Goal: Answer question/provide support: Share knowledge or assist other users

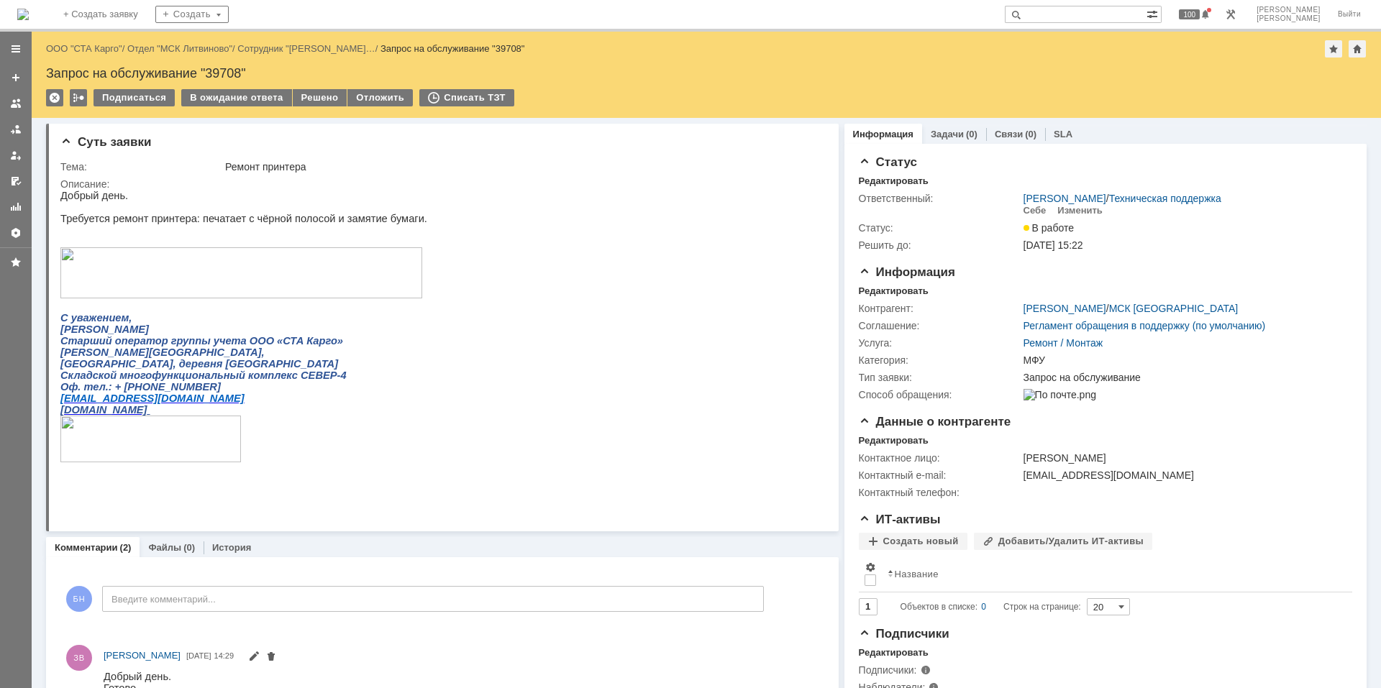
click at [29, 13] on img at bounding box center [23, 15] width 12 height 12
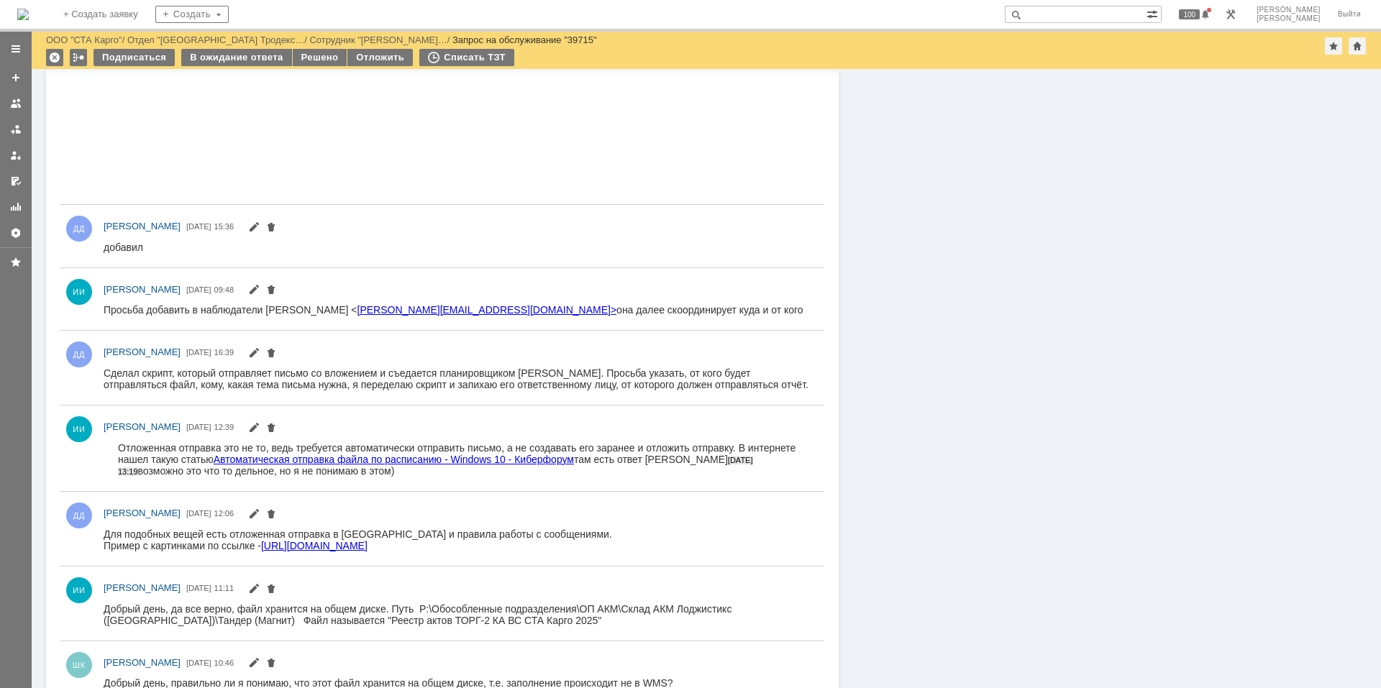
scroll to position [1105, 0]
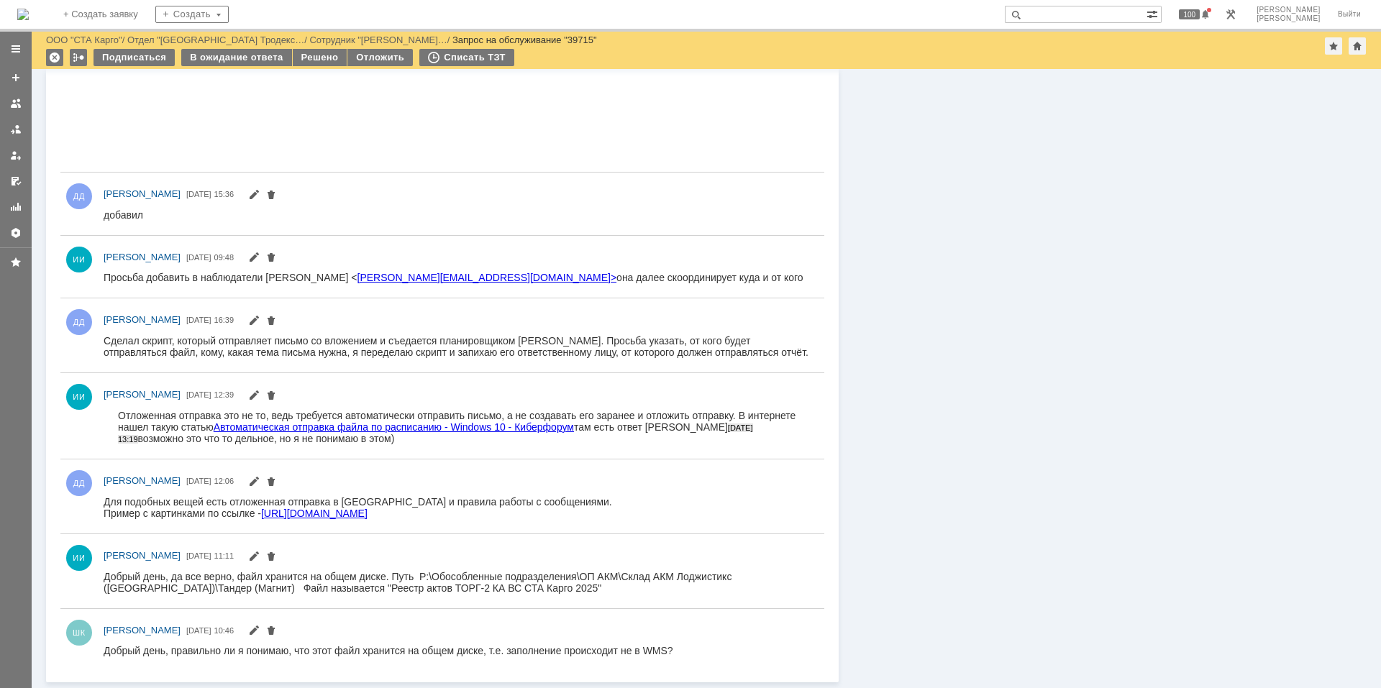
click at [373, 581] on div "Добрый день, да все верно, файл хранится на общем диске. Путь P:\Обособленные п…" at bounding box center [458, 582] width 708 height 23
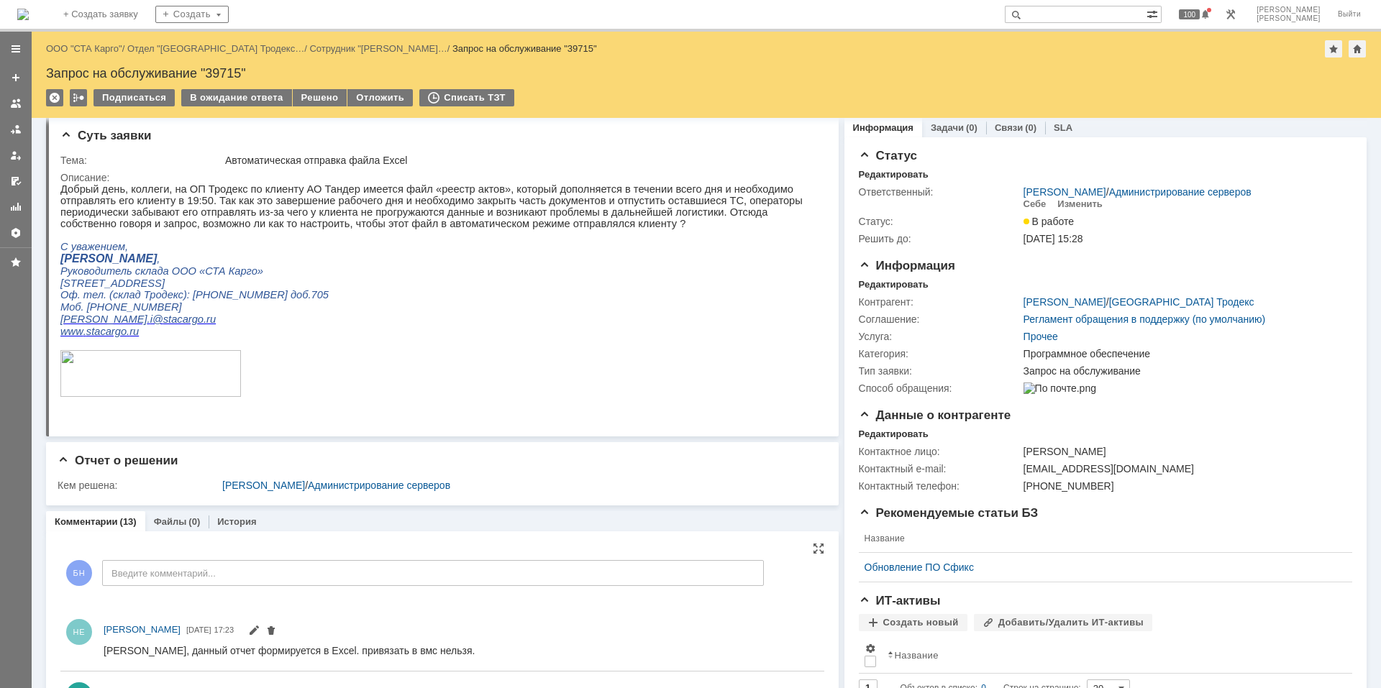
scroll to position [0, 0]
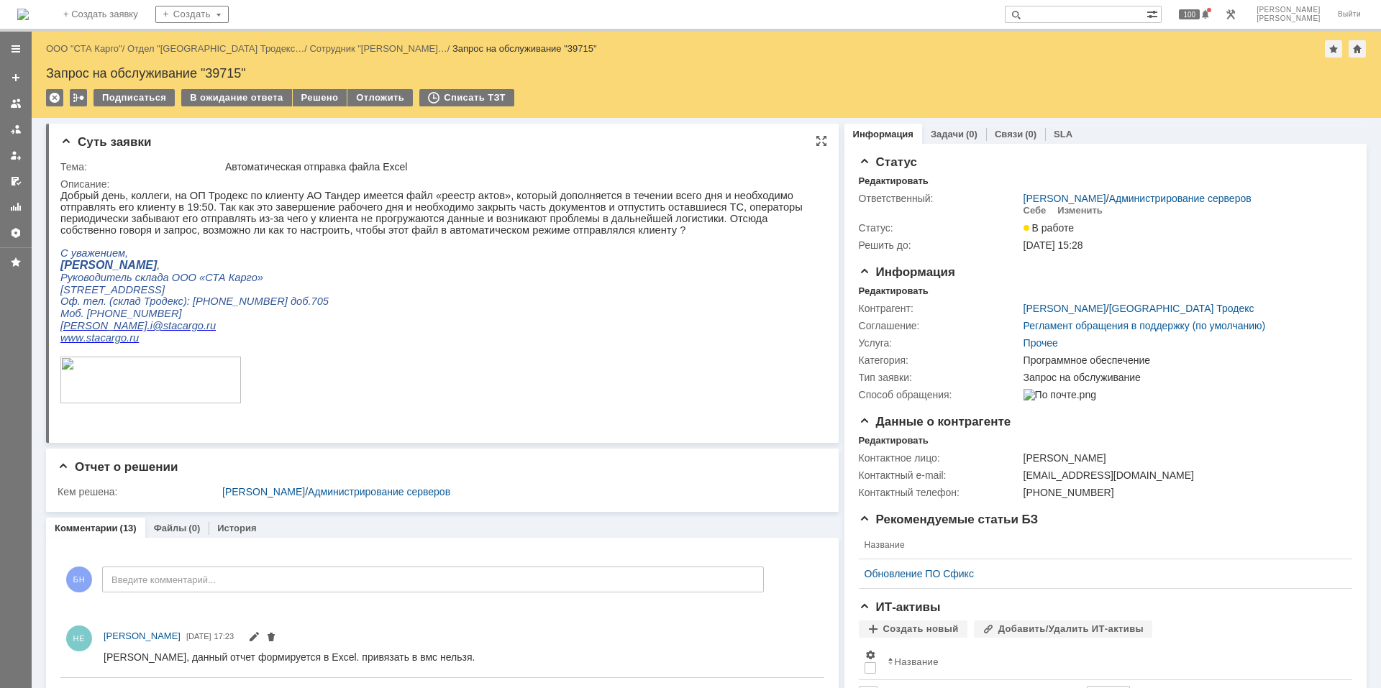
click at [220, 247] on p at bounding box center [436, 242] width 752 height 12
click at [501, 294] on p "[STREET_ADDRESS]" at bounding box center [436, 290] width 752 height 12
click at [332, 260] on p "С уважением," at bounding box center [436, 253] width 752 height 12
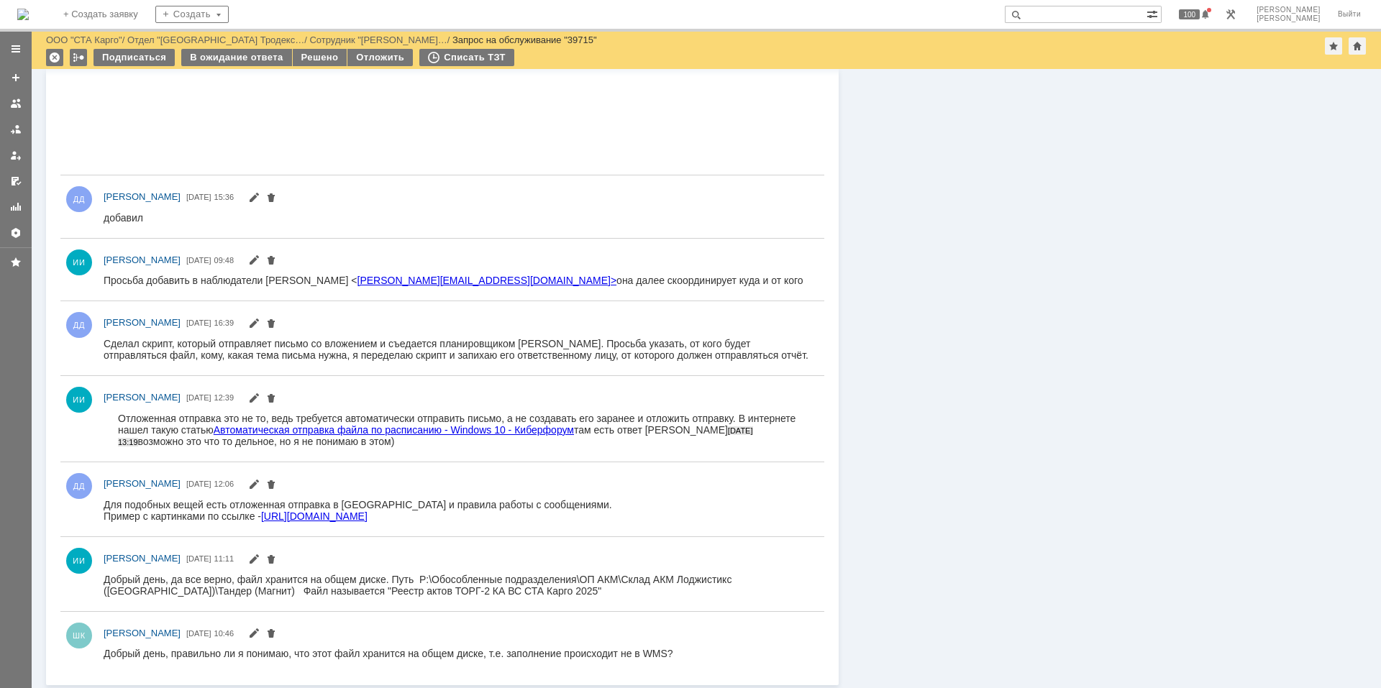
scroll to position [1105, 0]
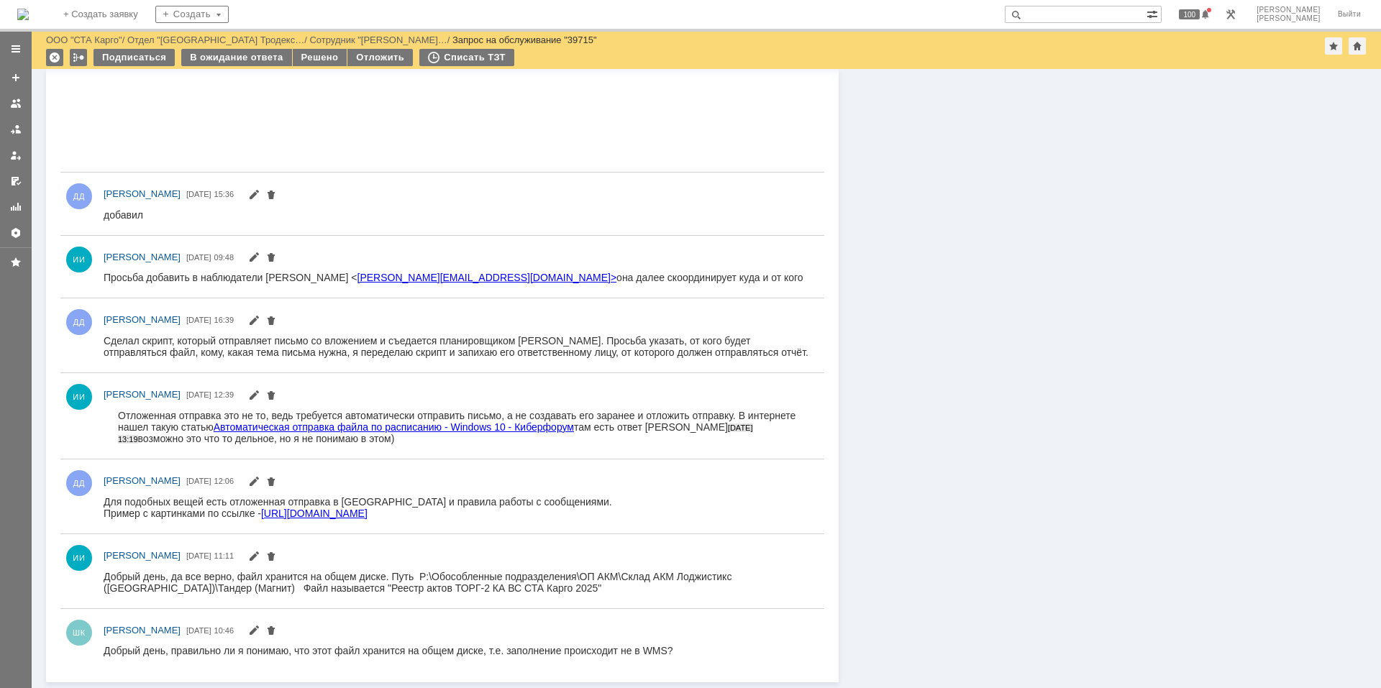
click at [224, 510] on div "Пример с картинками по ссылке - https://ru.extendoffice.com/documents/outlook/1…" at bounding box center [358, 513] width 509 height 12
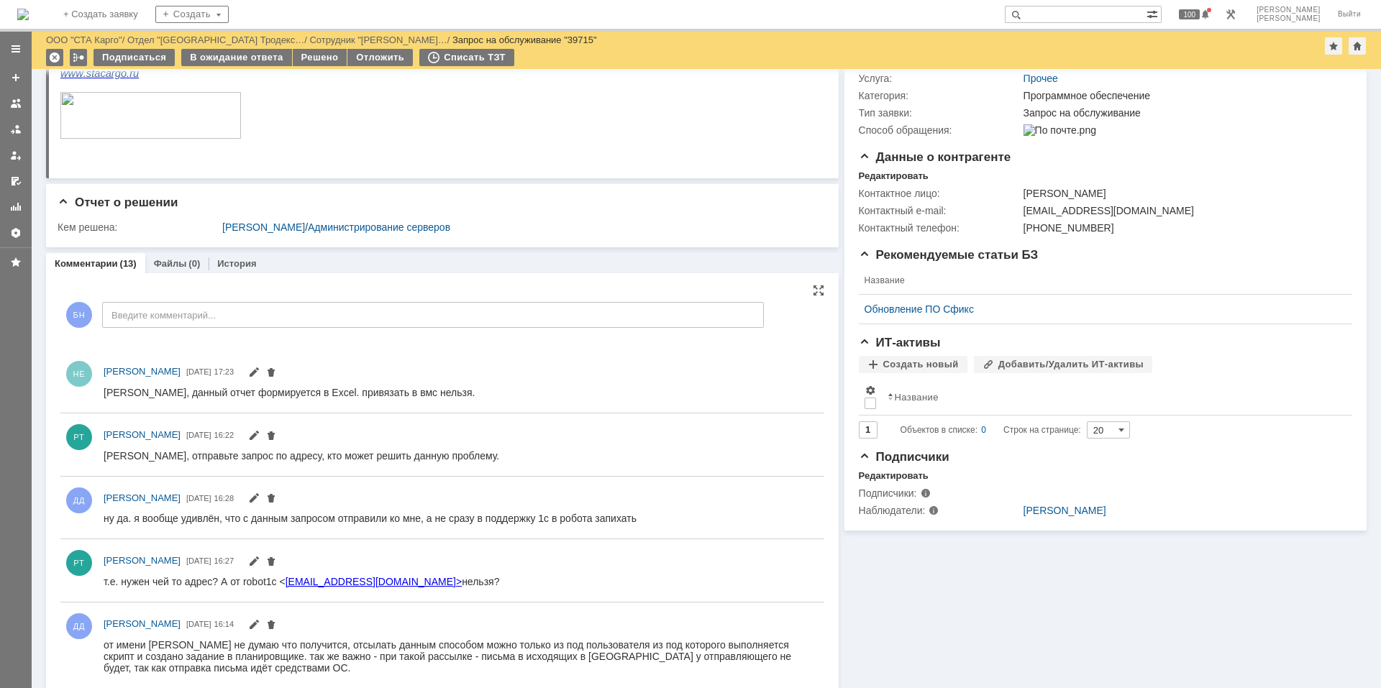
scroll to position [0, 0]
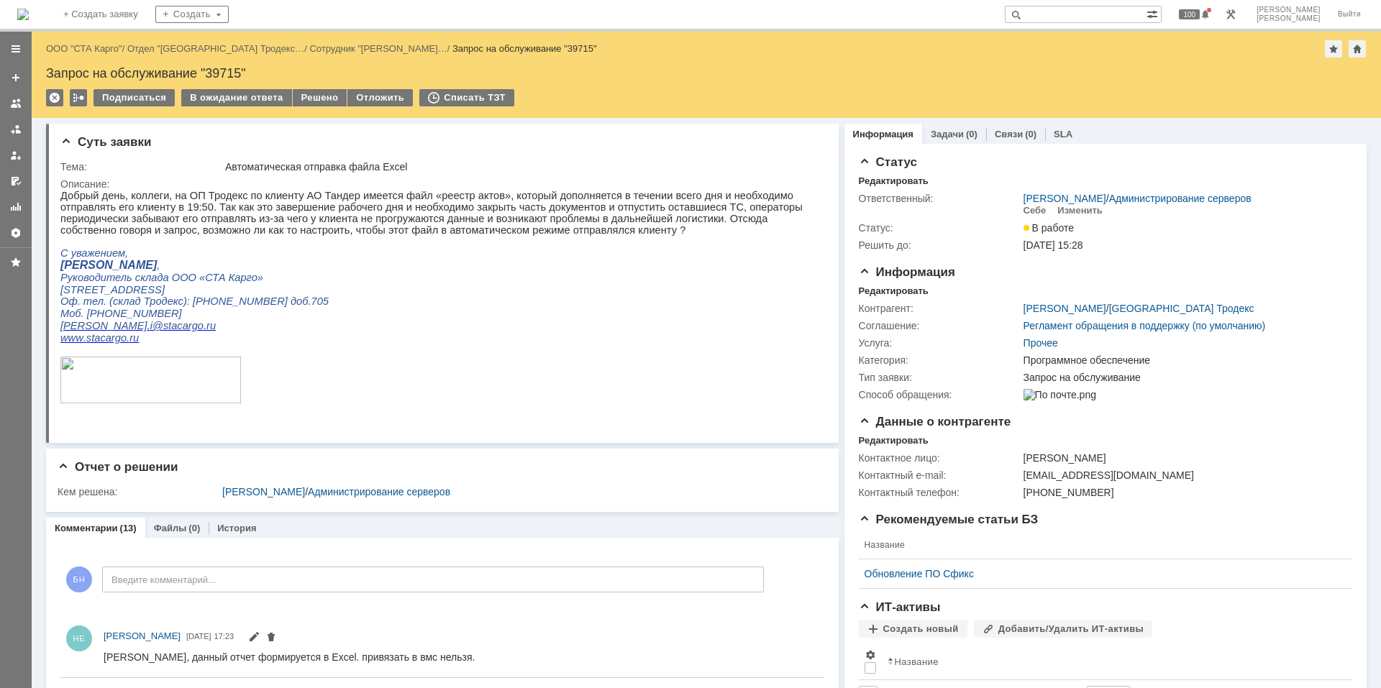
click at [29, 17] on img at bounding box center [23, 15] width 12 height 12
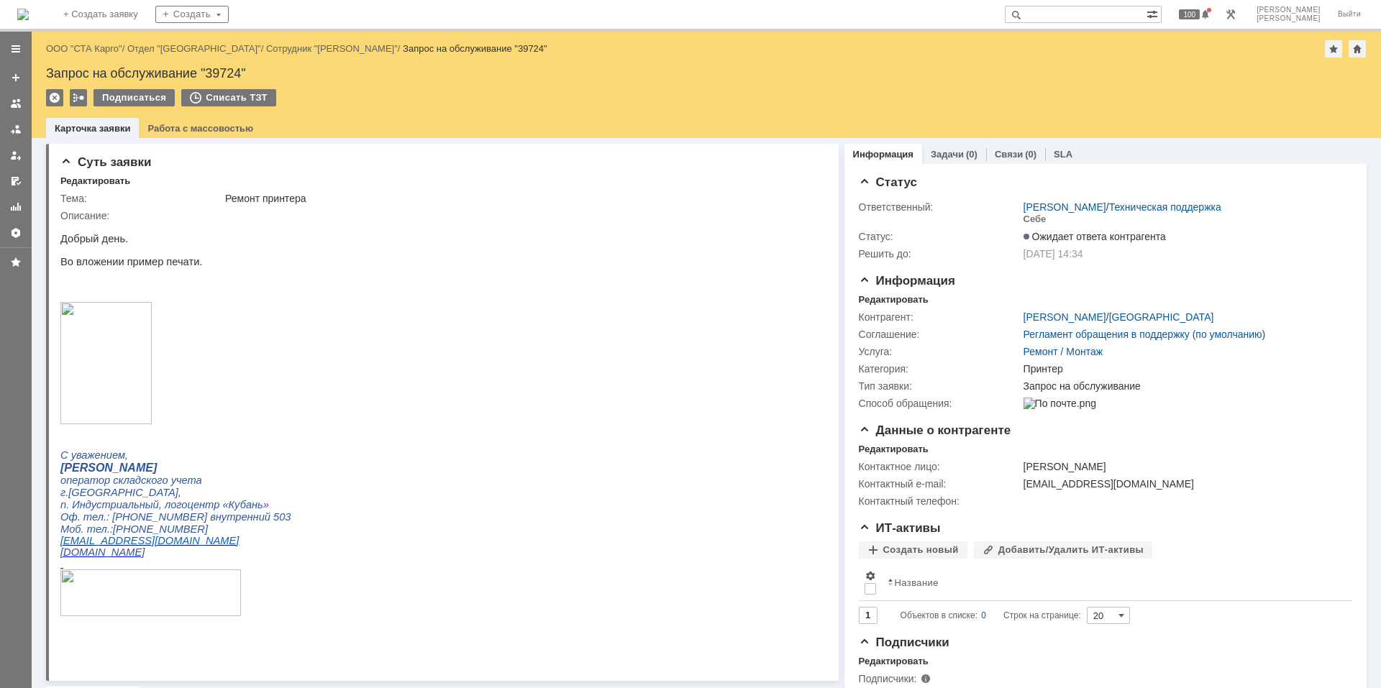
click at [29, 12] on img at bounding box center [23, 15] width 12 height 12
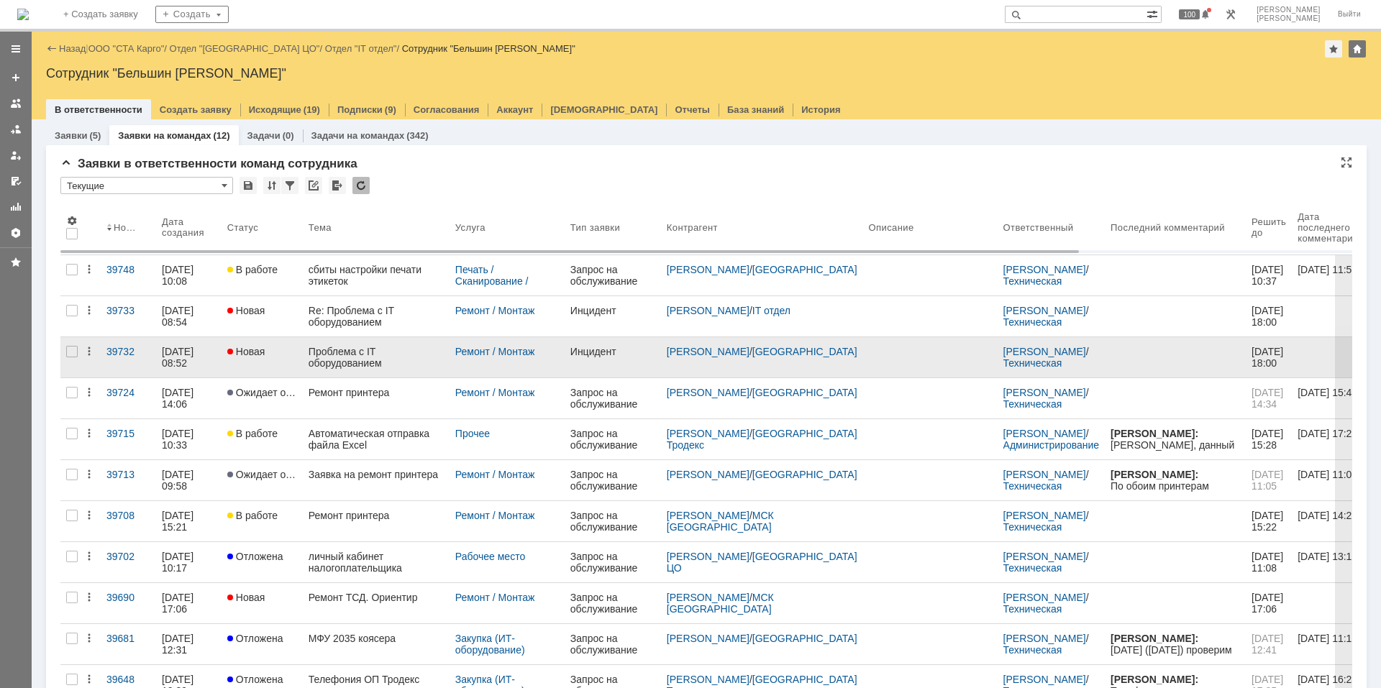
click at [389, 353] on div "Проблема с IT оборудованием" at bounding box center [376, 357] width 135 height 23
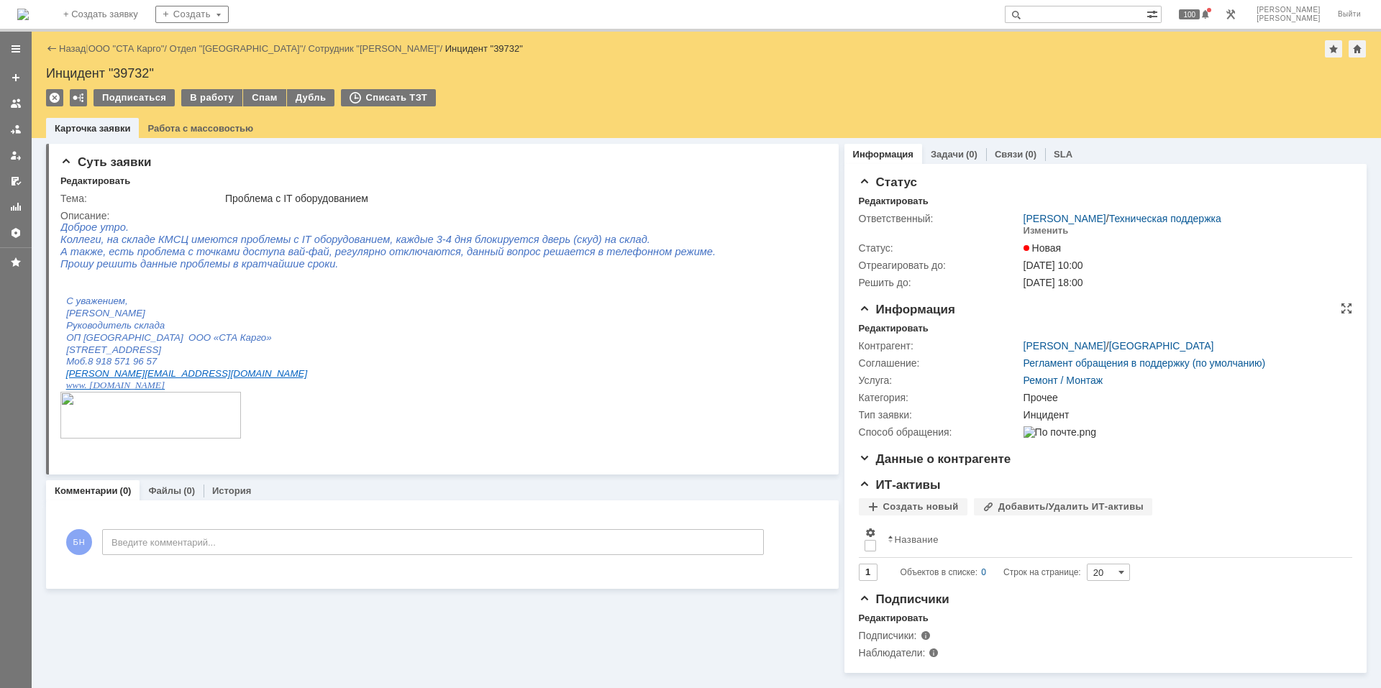
click at [906, 321] on div "Информация Редактировать Контрагент: Фощенко Сергей / Ростов-на-Дону Соглашение…" at bounding box center [1106, 378] width 494 height 150
click at [903, 324] on div "Редактировать" at bounding box center [894, 329] width 70 height 12
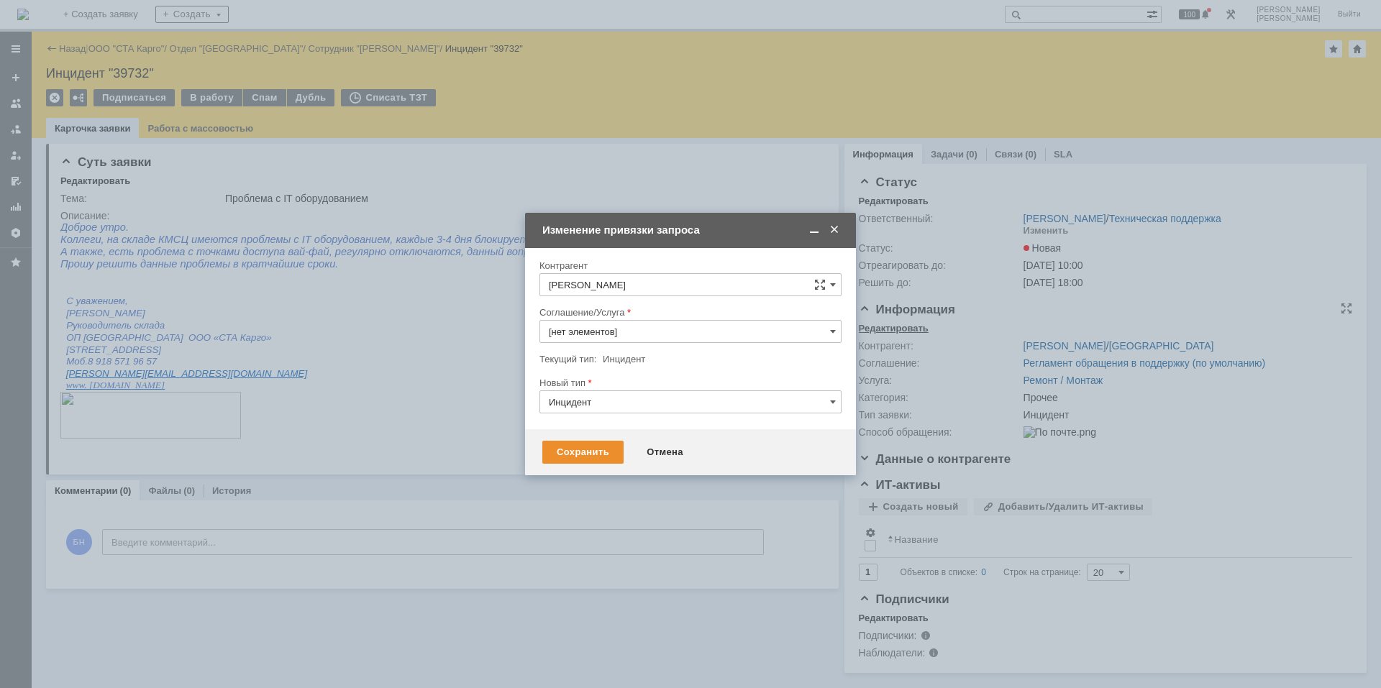
type input "Ремонт / Монтаж"
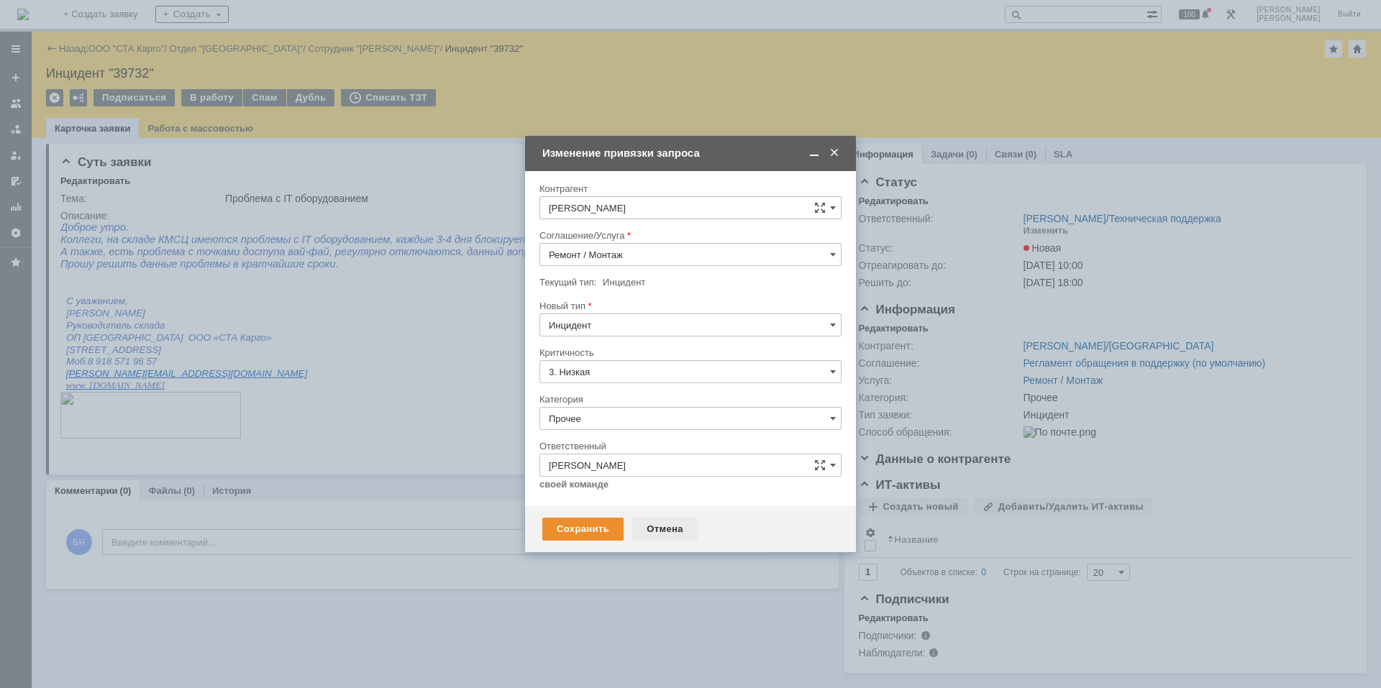
click at [660, 527] on div "Отмена" at bounding box center [664, 529] width 65 height 23
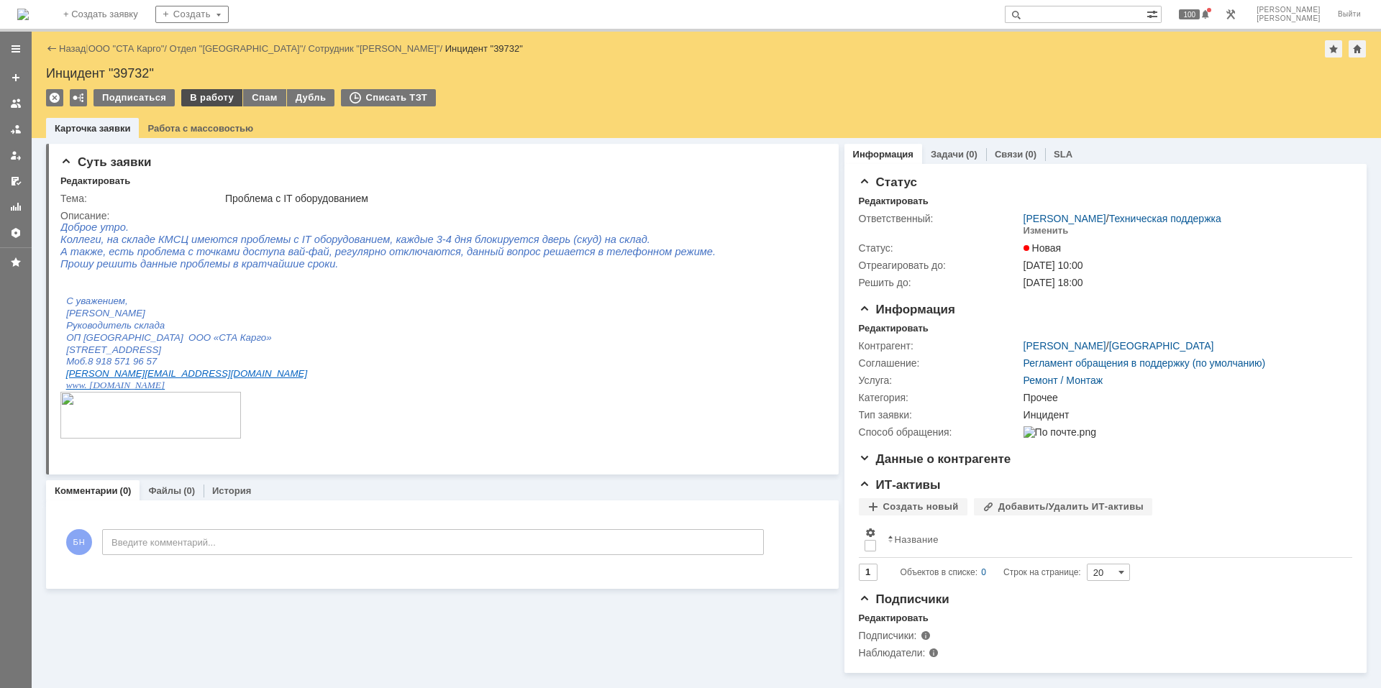
click at [206, 104] on div "В работу" at bounding box center [211, 97] width 61 height 17
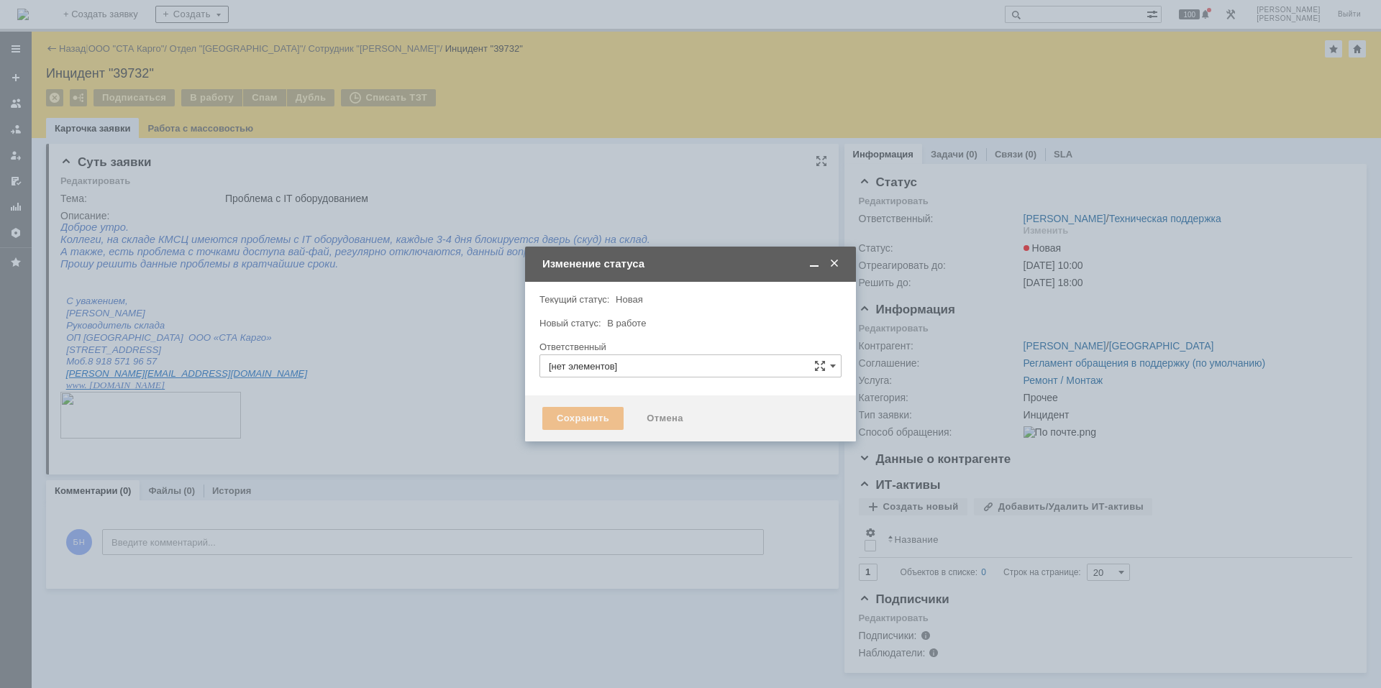
type input "[PERSON_NAME]"
type input "Прочее"
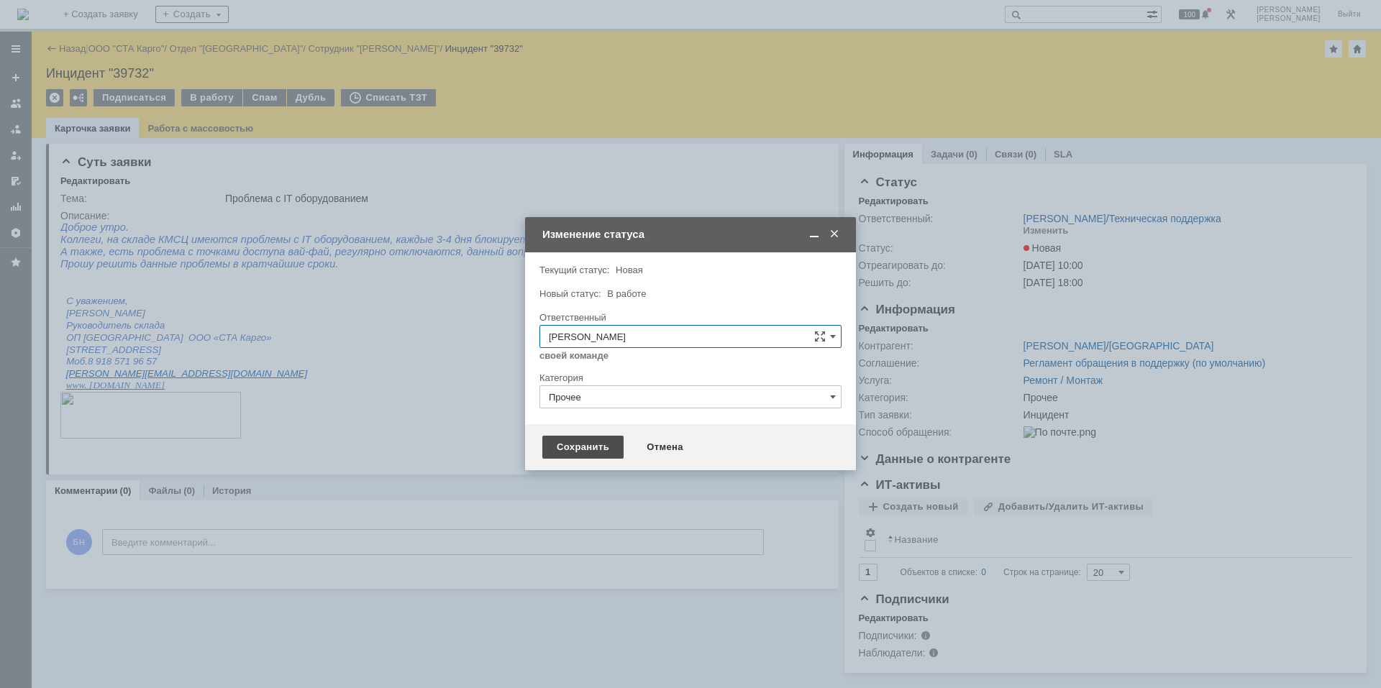
click at [570, 447] on div "Сохранить" at bounding box center [582, 447] width 81 height 23
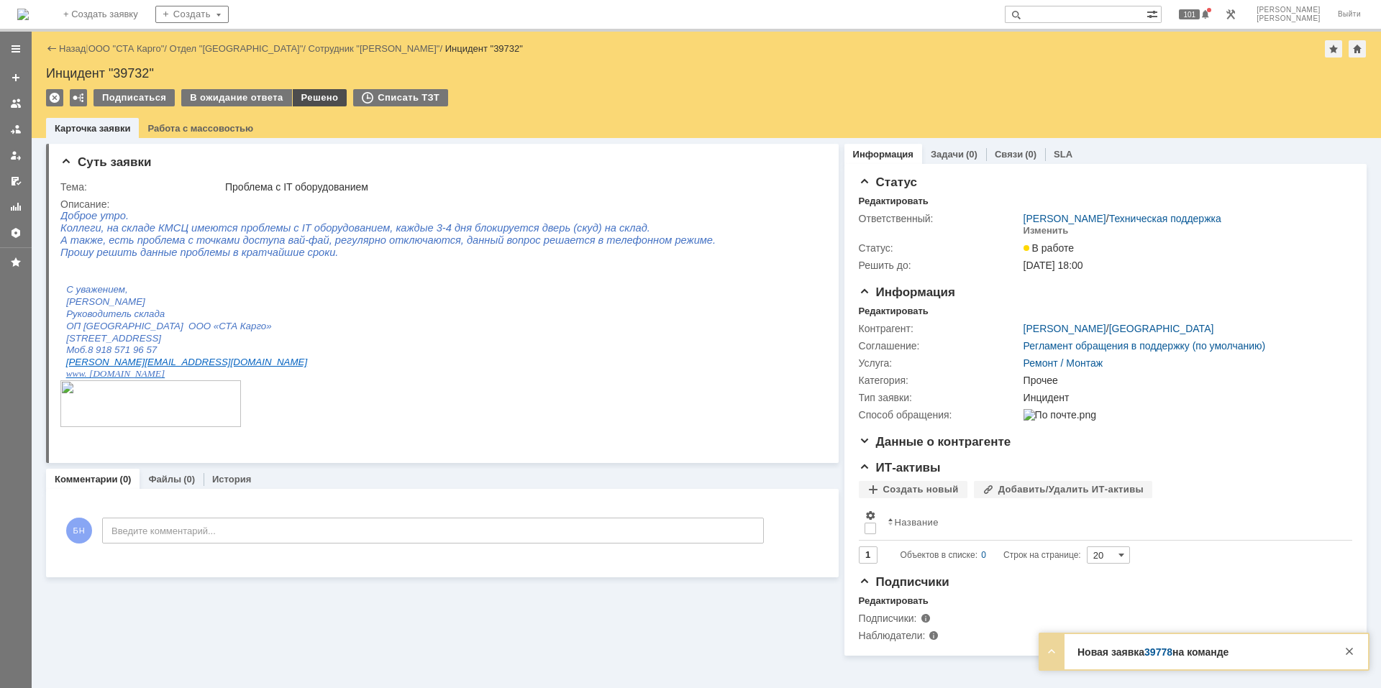
click at [327, 94] on div "Решено" at bounding box center [320, 97] width 55 height 17
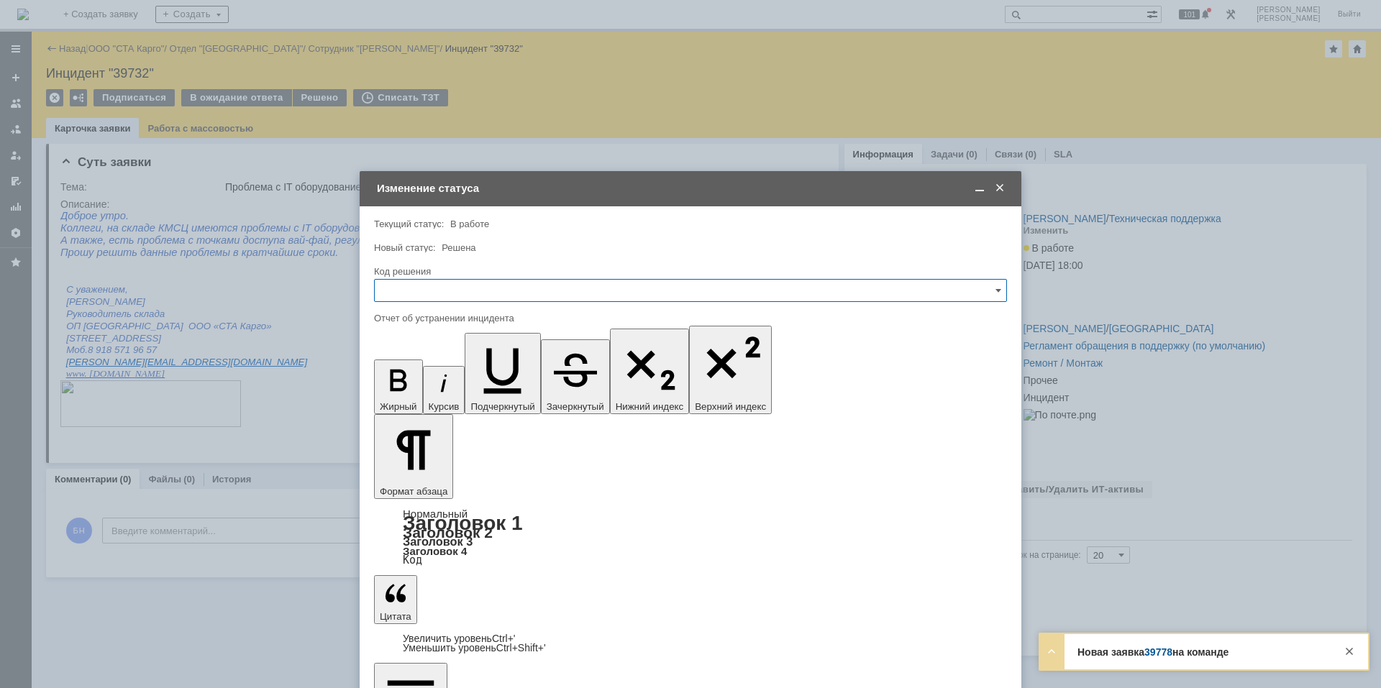
click at [477, 291] on input "text" at bounding box center [690, 290] width 633 height 23
click at [473, 517] on div at bounding box center [690, 344] width 1381 height 688
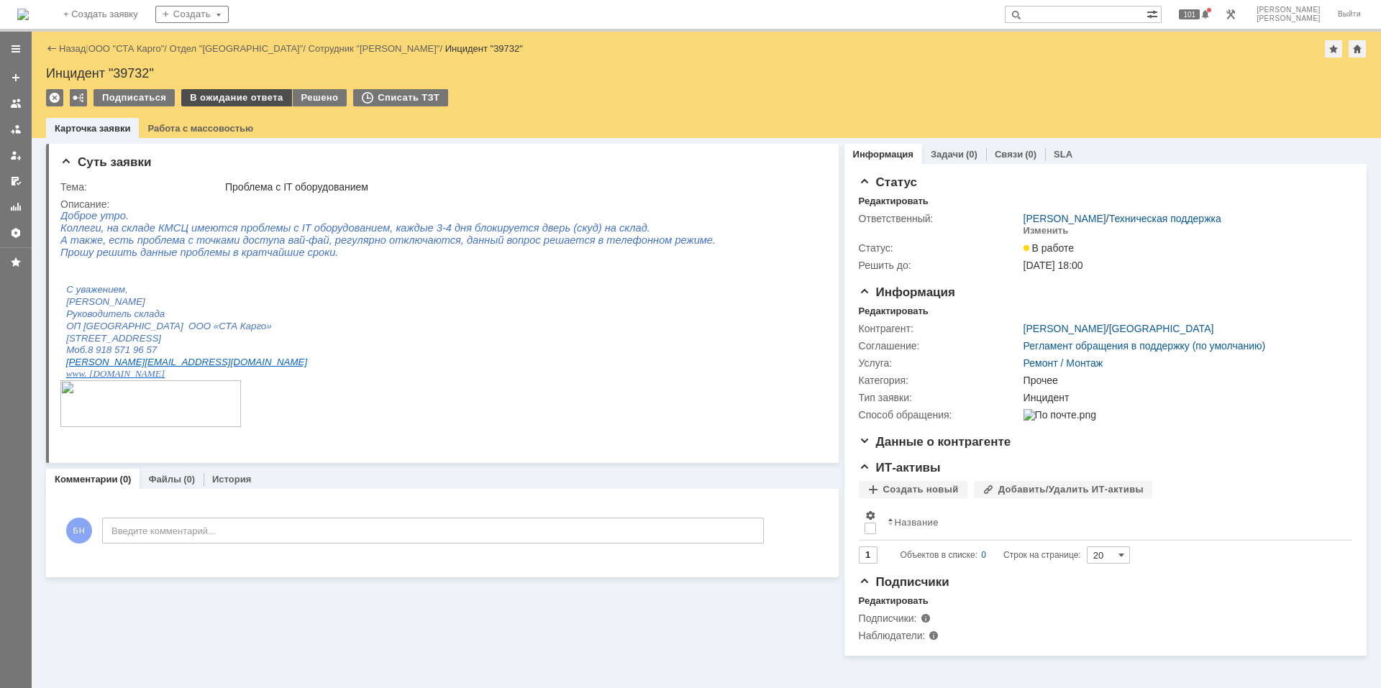
click at [242, 101] on div "В ожидание ответа" at bounding box center [236, 97] width 110 height 17
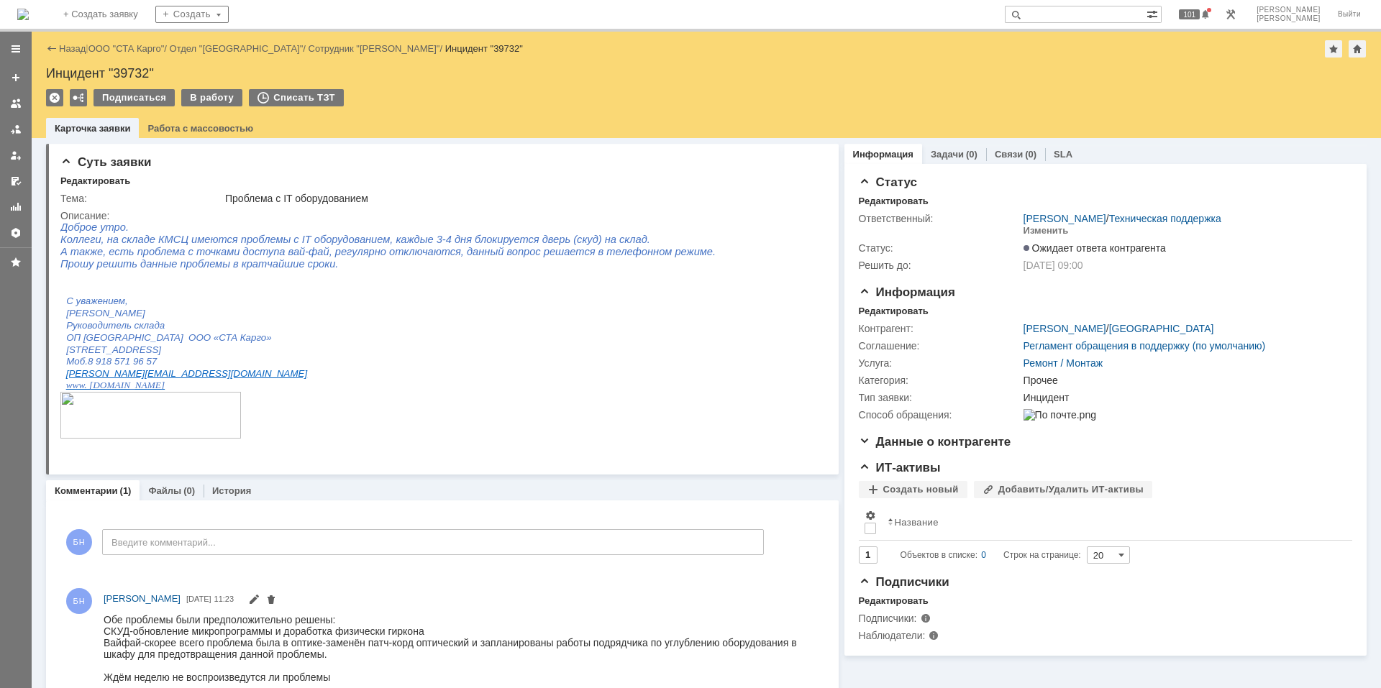
click at [29, 11] on img at bounding box center [23, 15] width 12 height 12
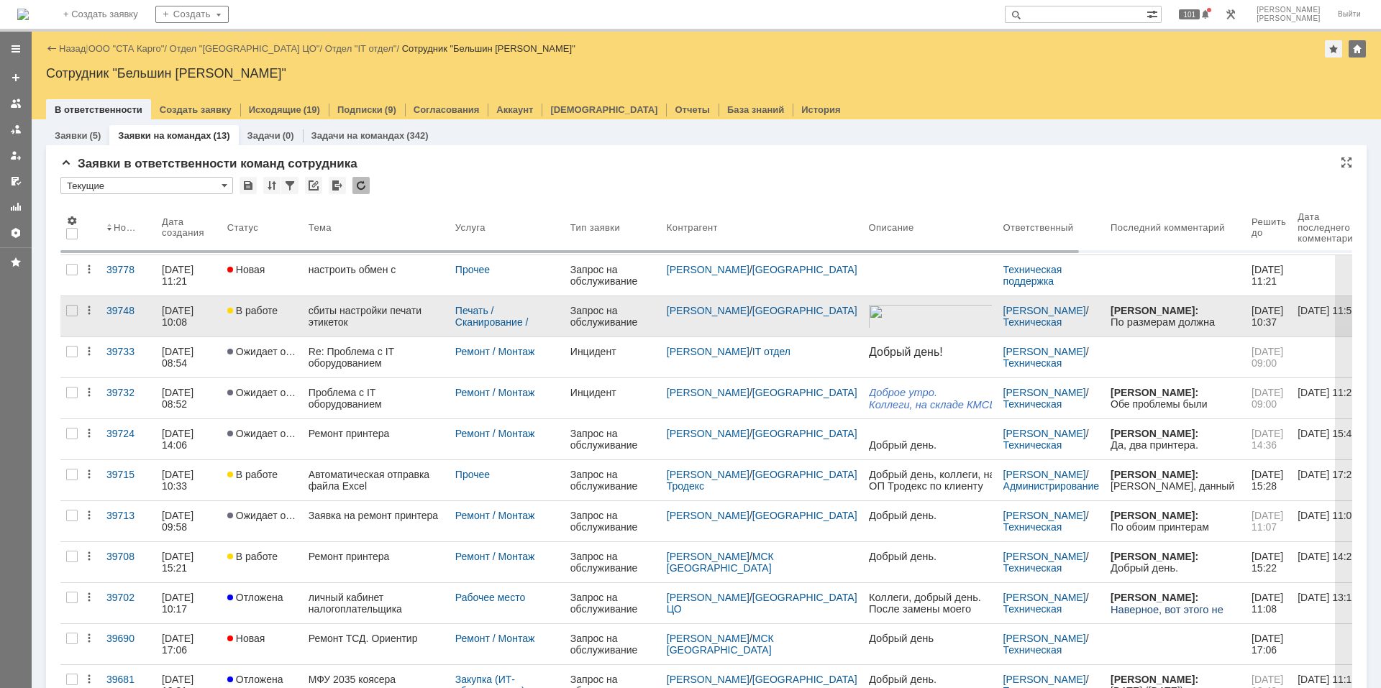
click at [345, 319] on div "сбиты настройки печати этикеток" at bounding box center [376, 316] width 135 height 23
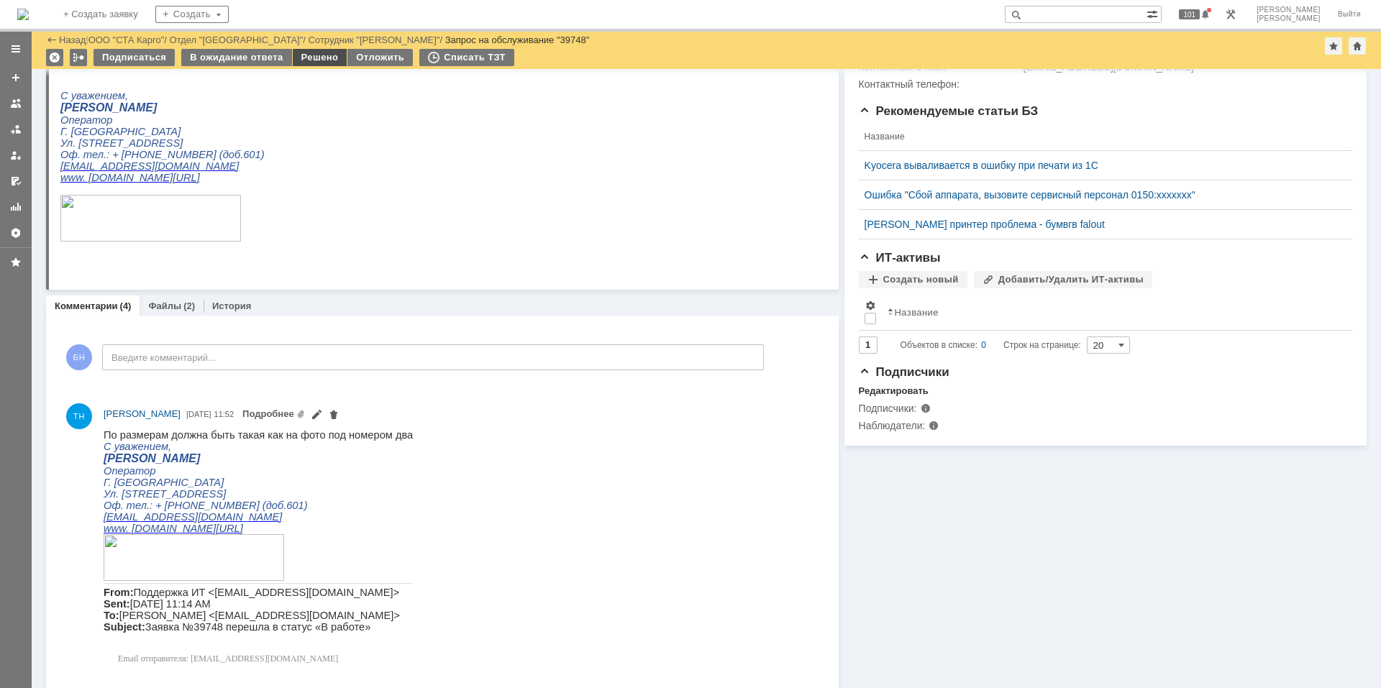
click at [312, 53] on div "Решено" at bounding box center [320, 57] width 55 height 17
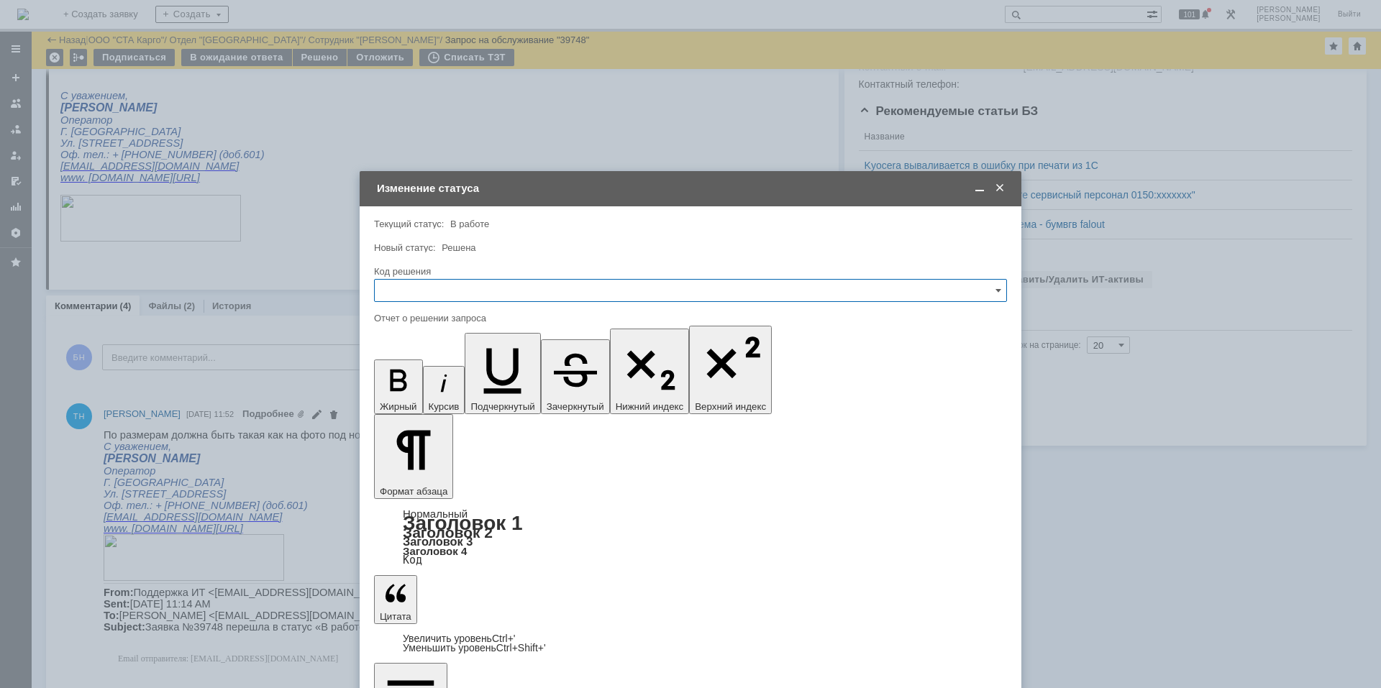
click at [493, 293] on input "text" at bounding box center [690, 290] width 633 height 23
click at [440, 489] on div "Решено" at bounding box center [691, 483] width 632 height 23
type input "Решено"
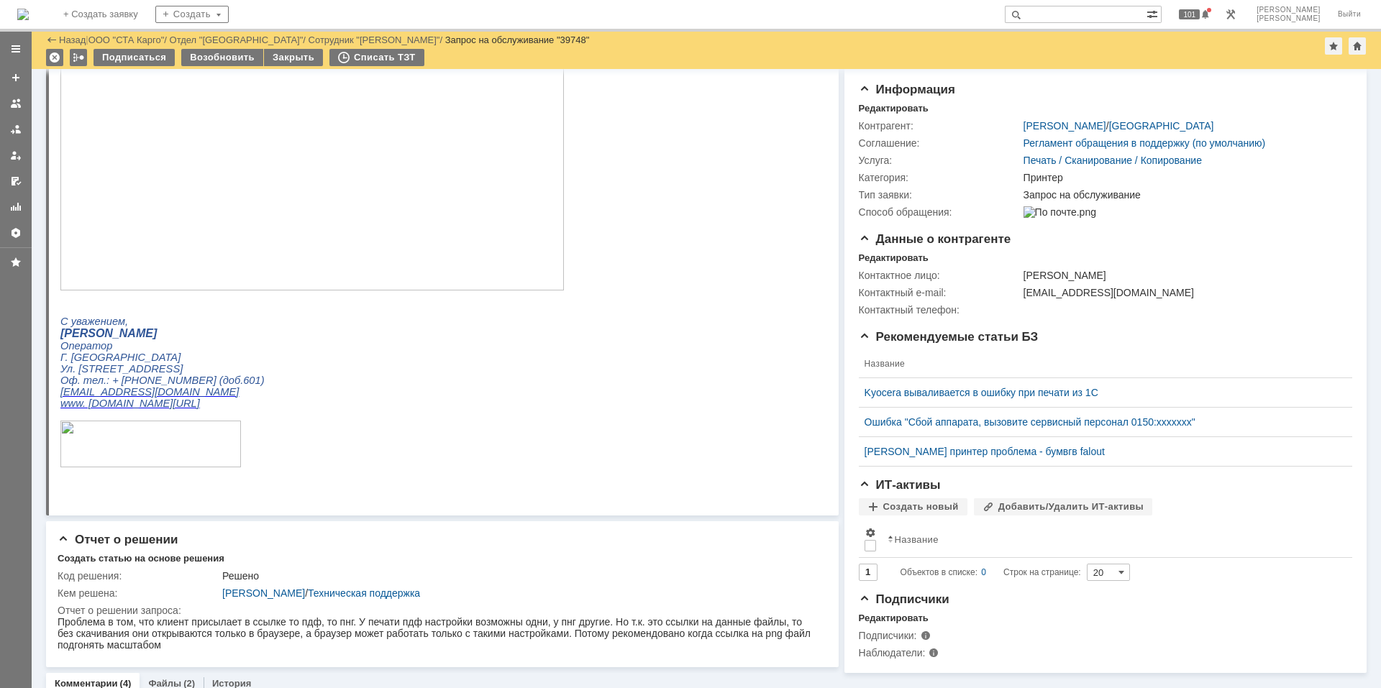
click at [29, 20] on img at bounding box center [23, 15] width 12 height 12
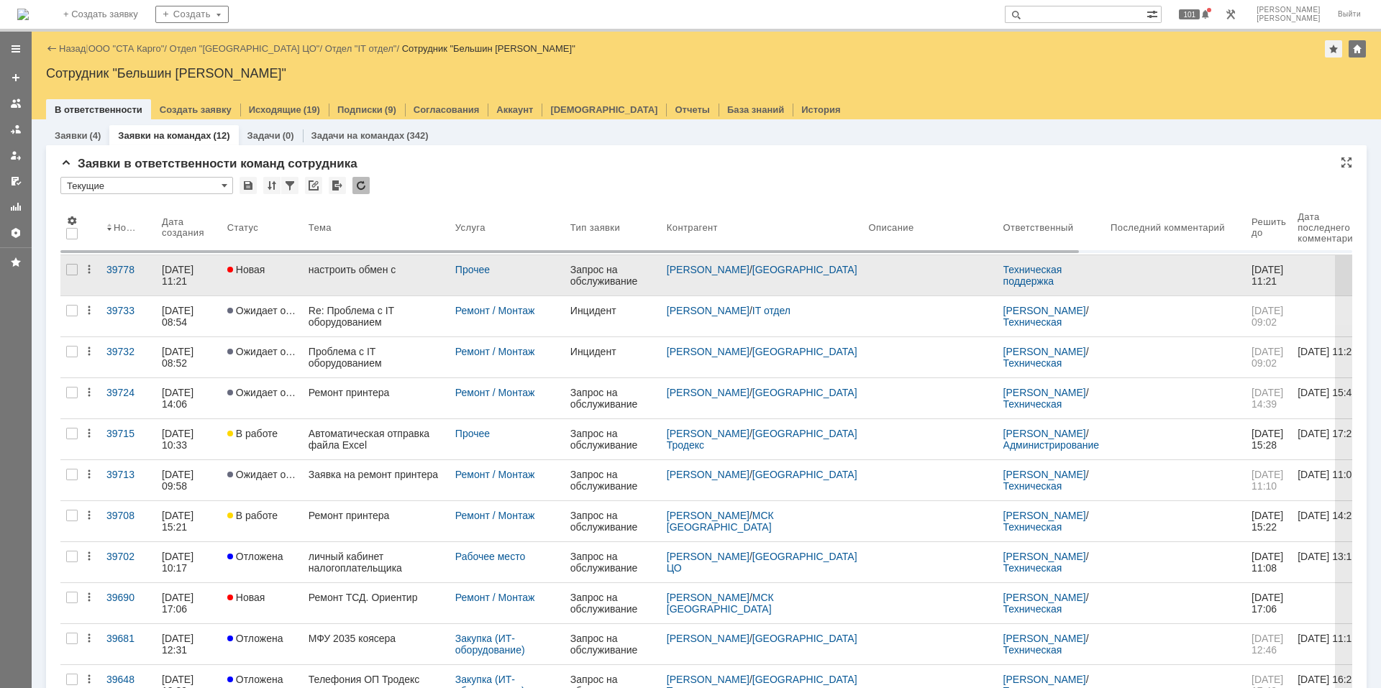
click at [347, 271] on div "настроить обмен с" at bounding box center [376, 270] width 135 height 12
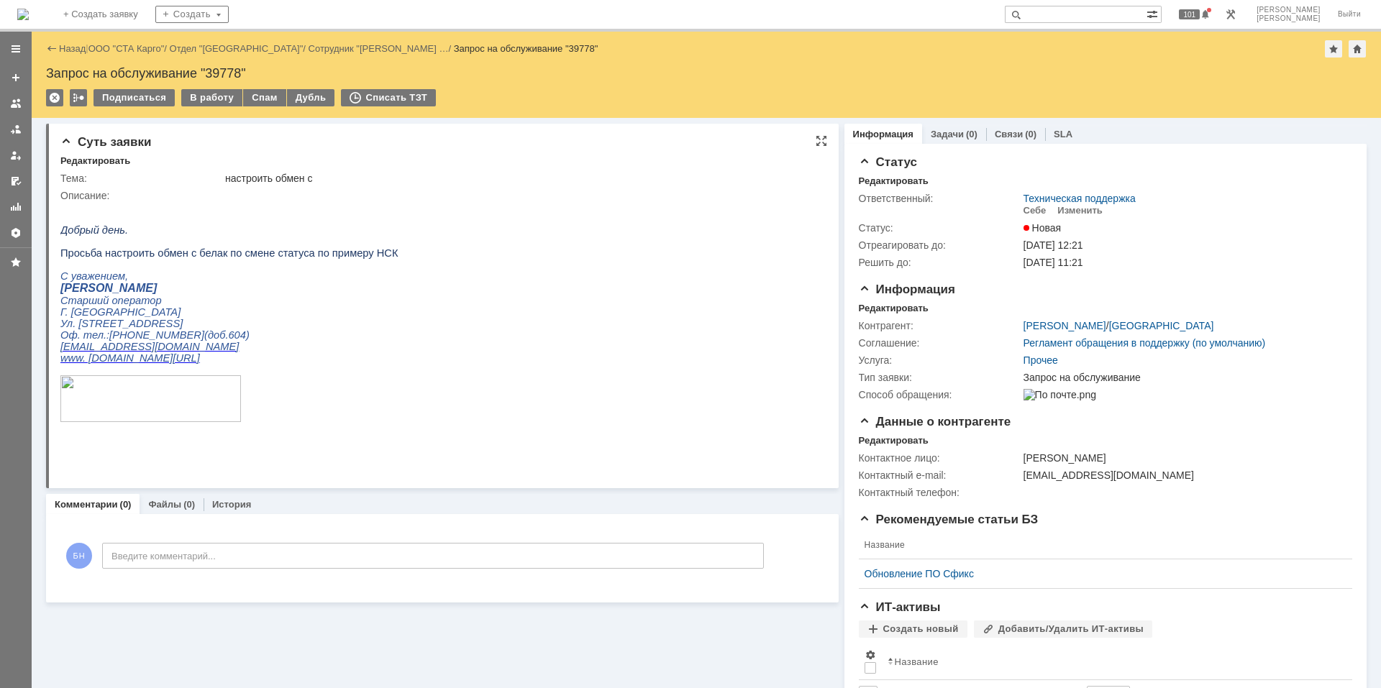
click at [265, 282] on p "С уважением," at bounding box center [228, 277] width 337 height 12
click at [267, 266] on p at bounding box center [228, 265] width 337 height 12
click at [242, 259] on span "Просьба настроить обмен с белак по смене статуса по примеру НСК" at bounding box center [228, 253] width 337 height 12
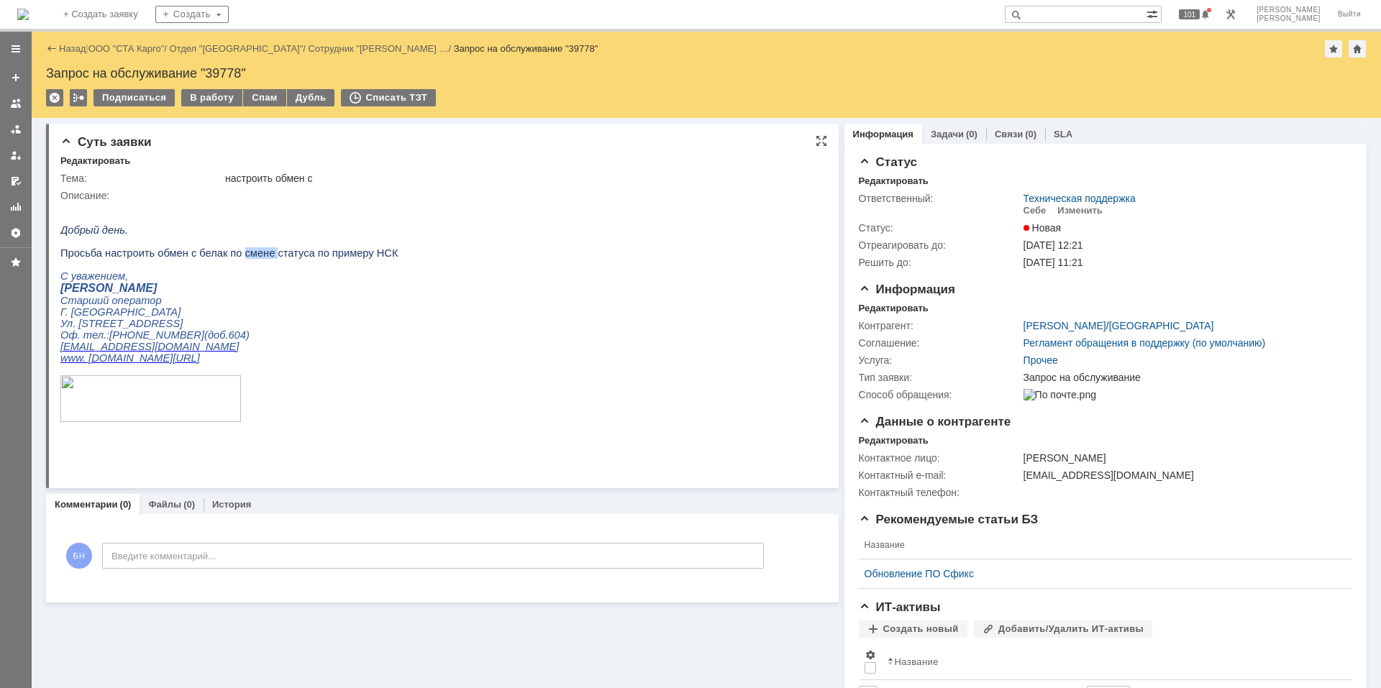
click at [242, 259] on span "Просьба настроить обмен с белак по смене статуса по примеру НСК" at bounding box center [228, 253] width 337 height 12
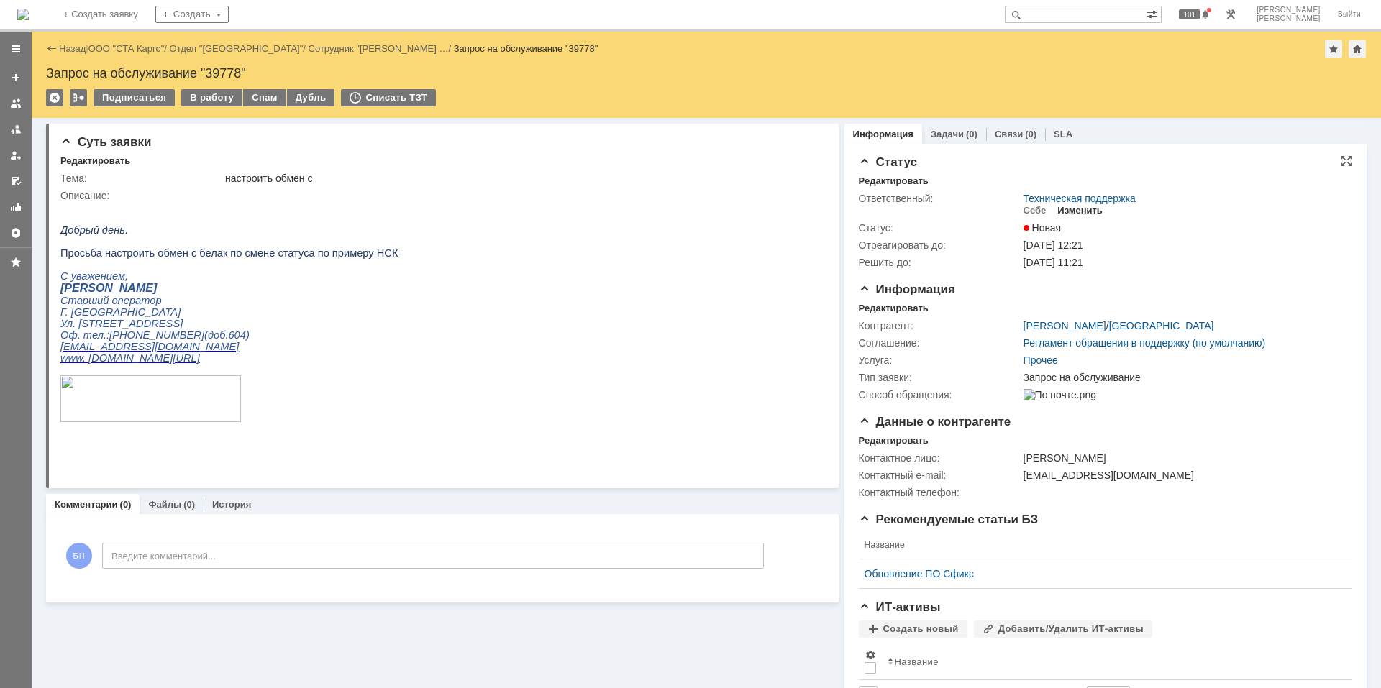
click at [1078, 212] on div "Изменить" at bounding box center [1080, 211] width 45 height 12
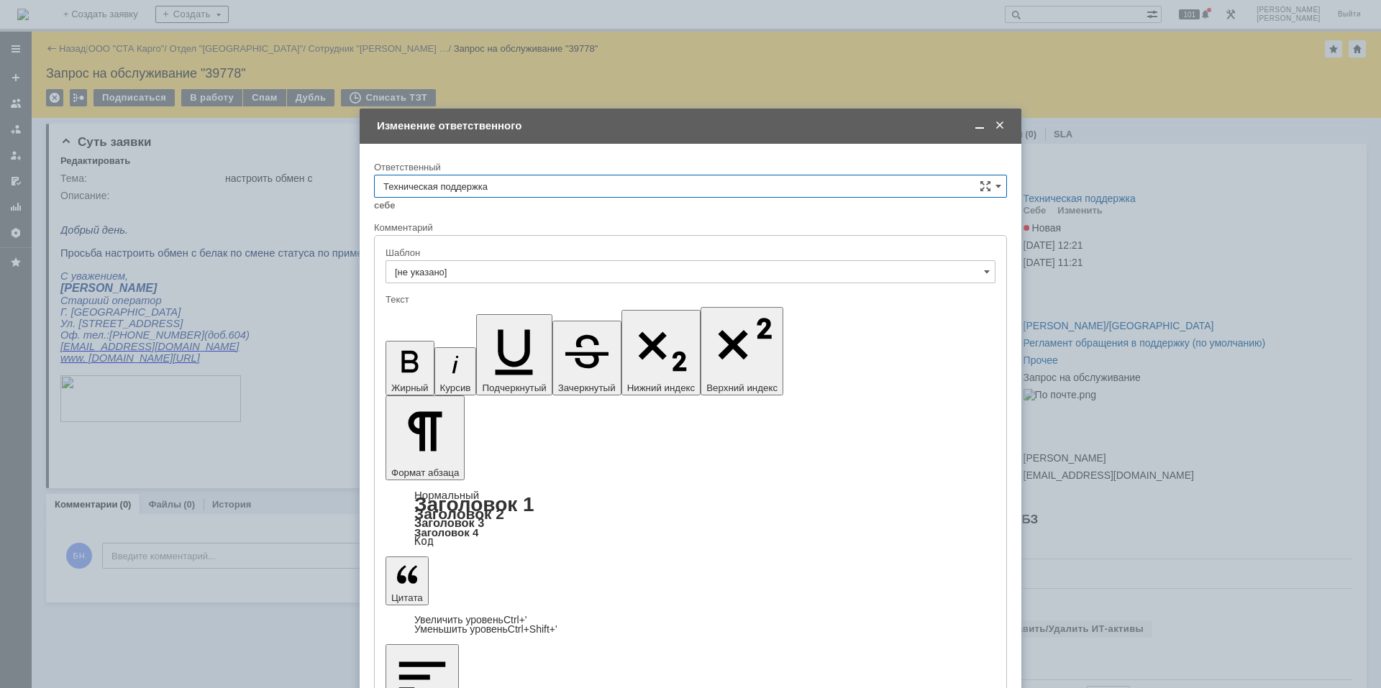
click at [488, 178] on input "Техническая поддержка" at bounding box center [690, 186] width 633 height 23
click at [473, 295] on div "Поддержка 1С" at bounding box center [691, 306] width 632 height 23
type input "Поддержка 1С"
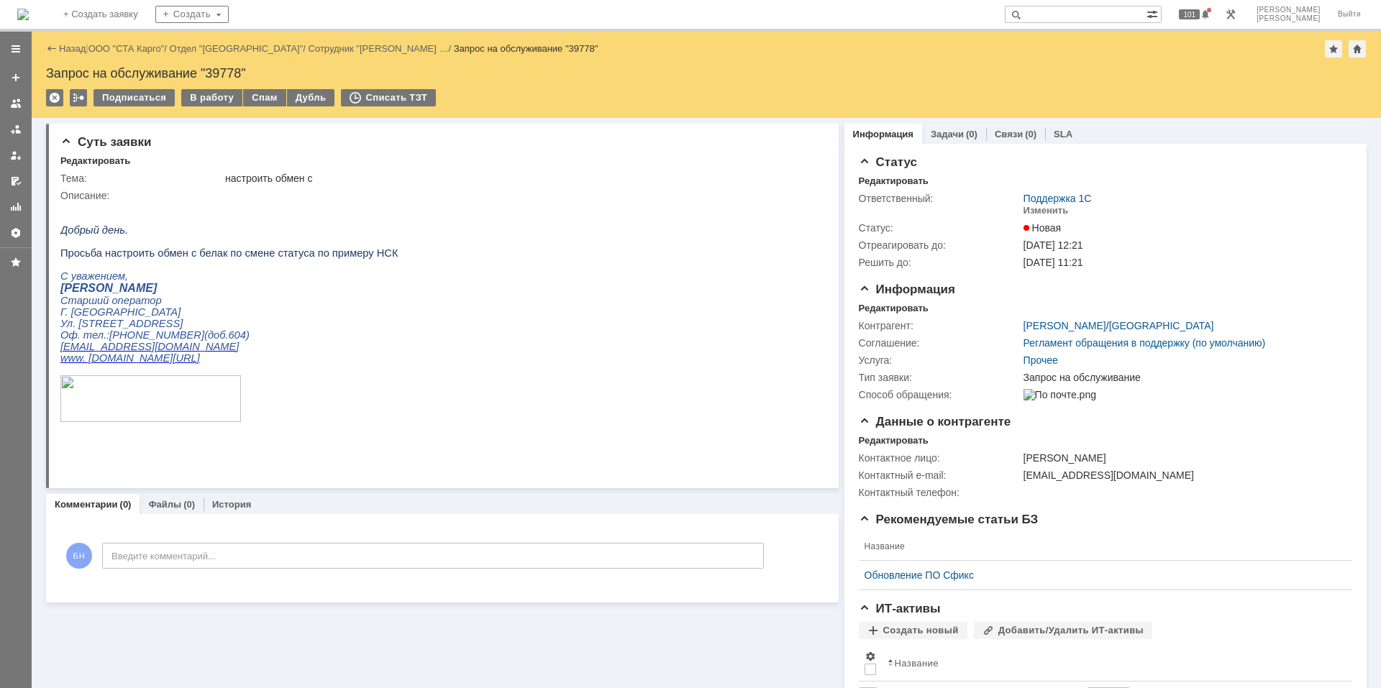
click at [29, 16] on img at bounding box center [23, 15] width 12 height 12
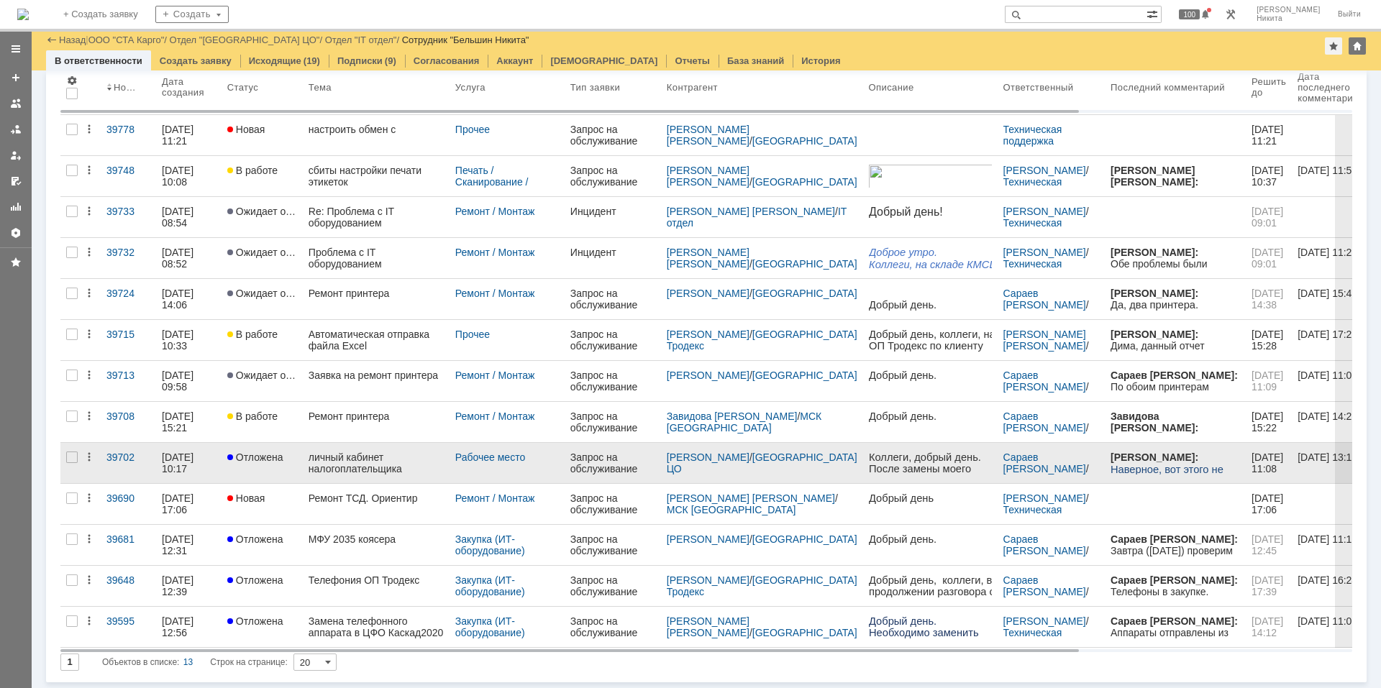
scroll to position [91, 0]
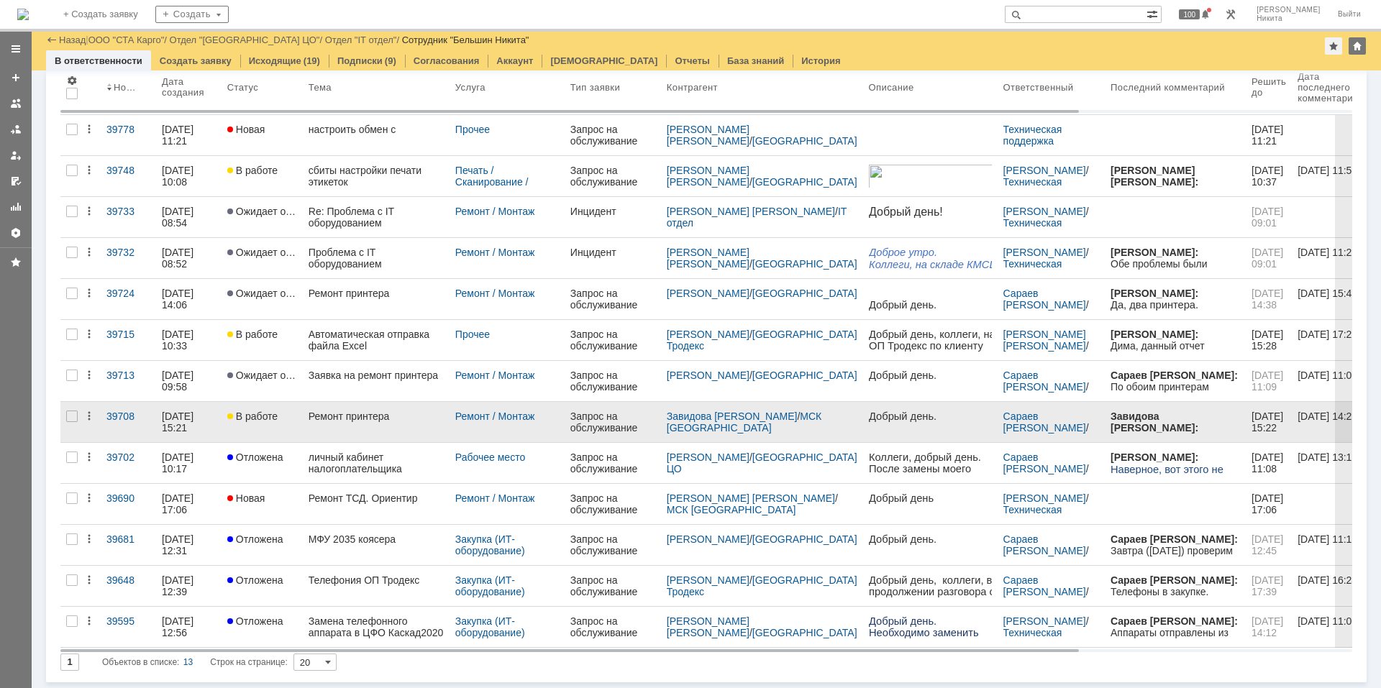
click at [388, 425] on link "Ремонт принтера" at bounding box center [376, 422] width 147 height 40
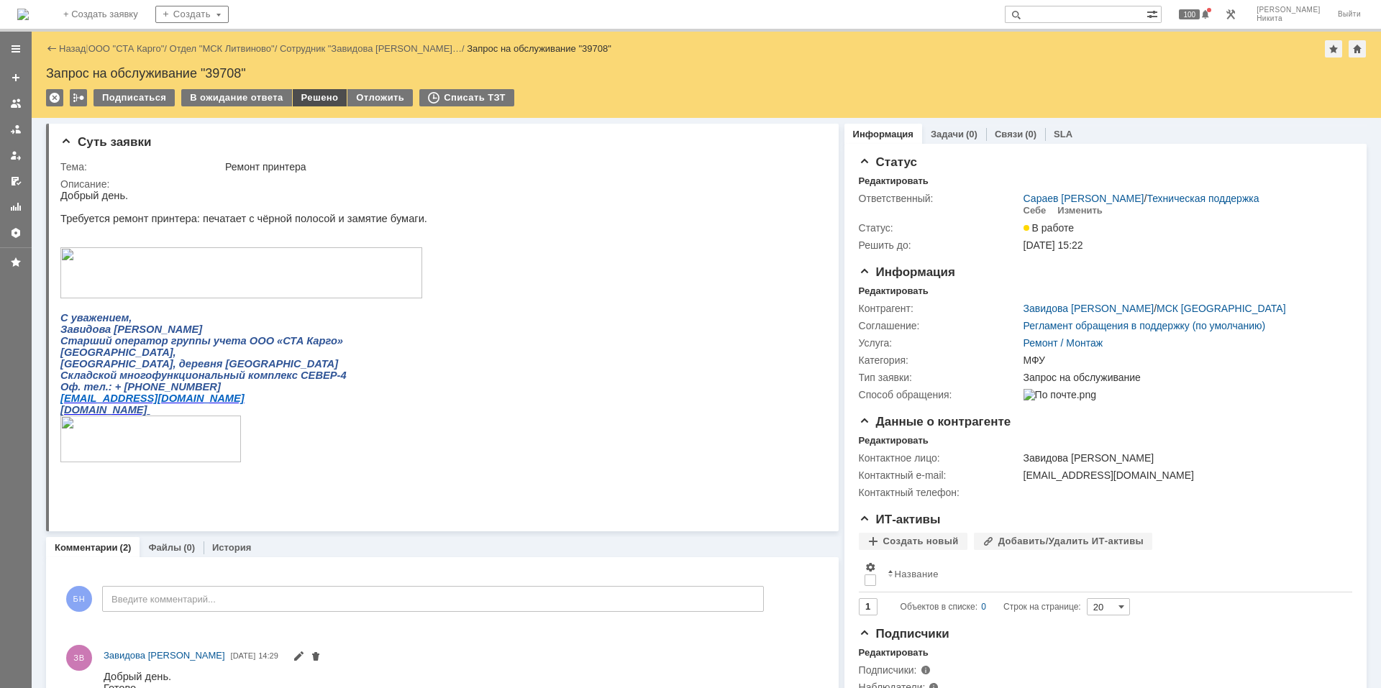
click at [310, 99] on div "Решено" at bounding box center [320, 97] width 55 height 17
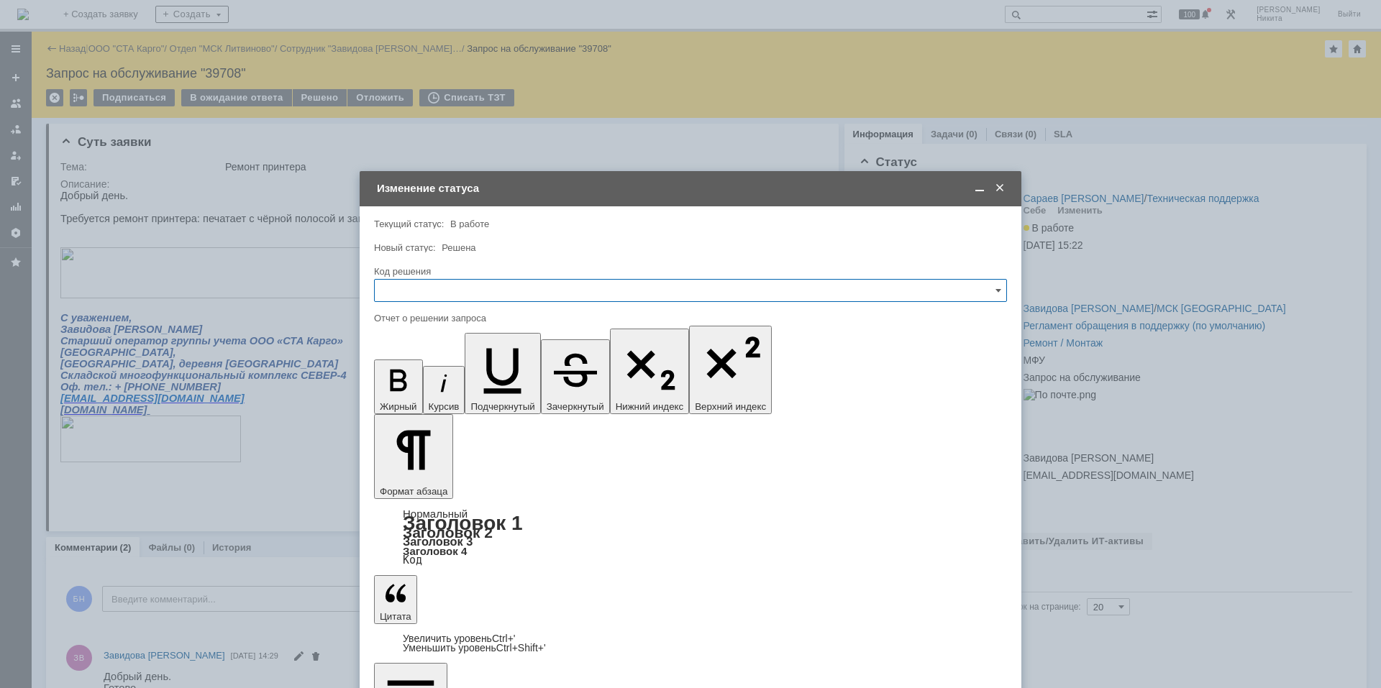
click at [504, 293] on input "text" at bounding box center [690, 290] width 633 height 23
click at [422, 482] on span "Решено" at bounding box center [690, 484] width 614 height 12
type input "Решено"
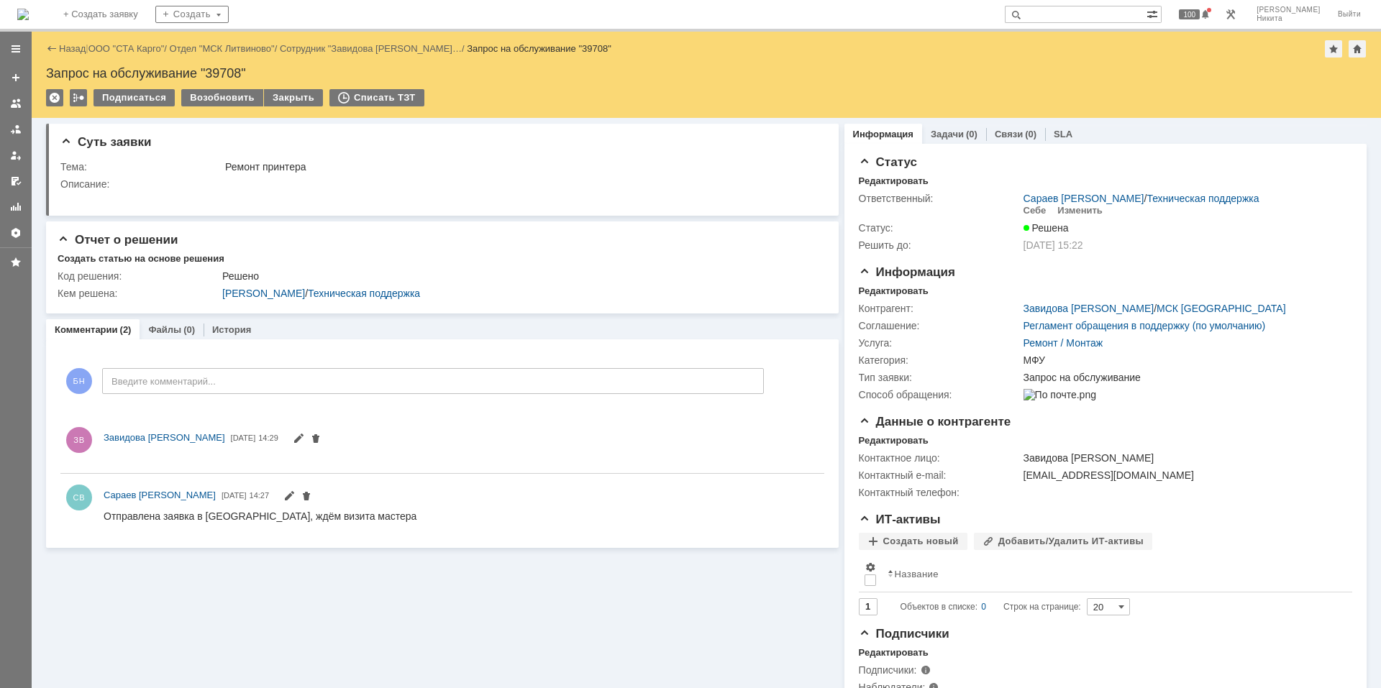
click at [29, 15] on img at bounding box center [23, 15] width 12 height 12
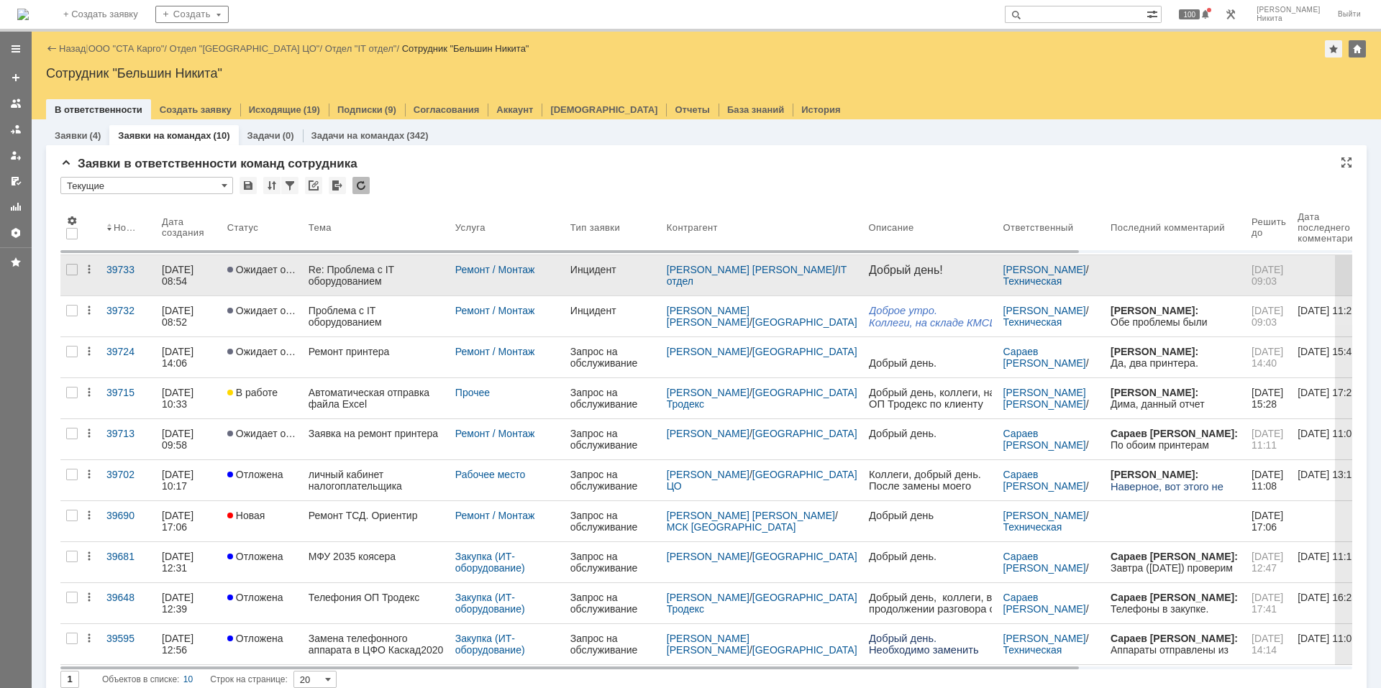
click at [369, 278] on div "Re: Проблема с IT оборудованием" at bounding box center [376, 275] width 135 height 23
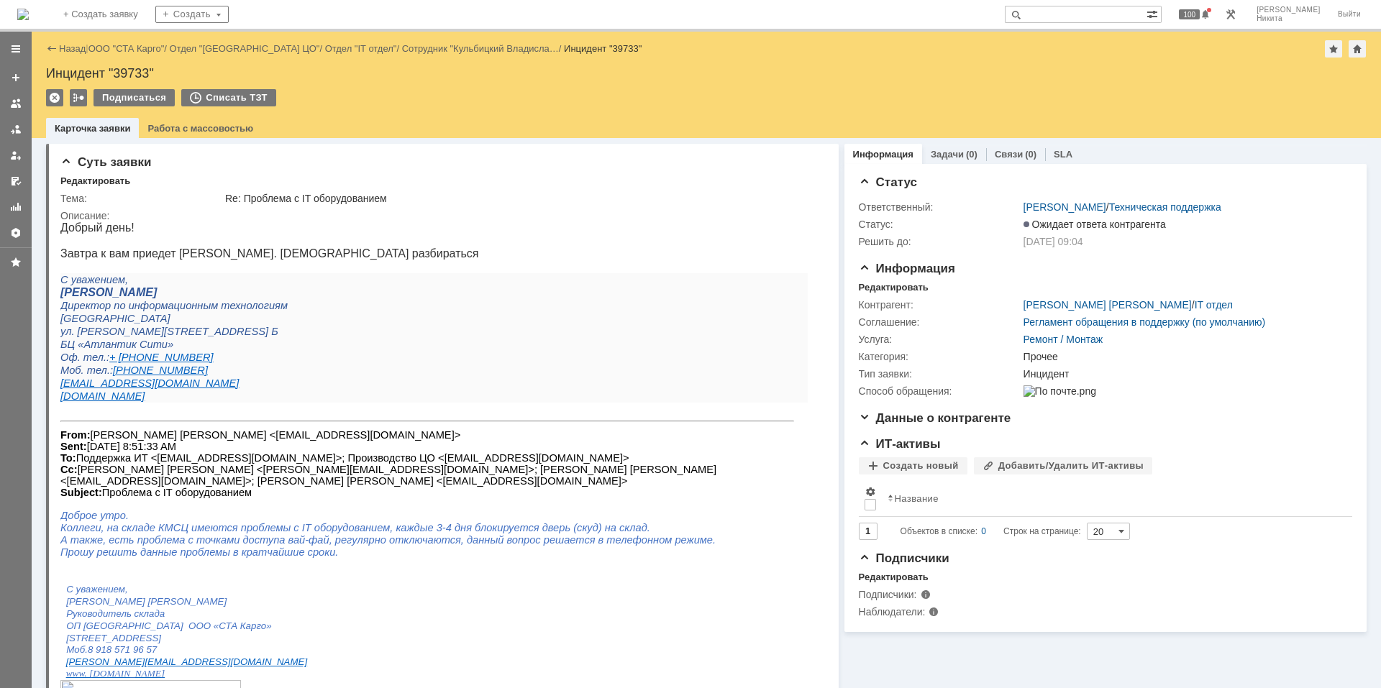
click at [29, 19] on img at bounding box center [23, 15] width 12 height 12
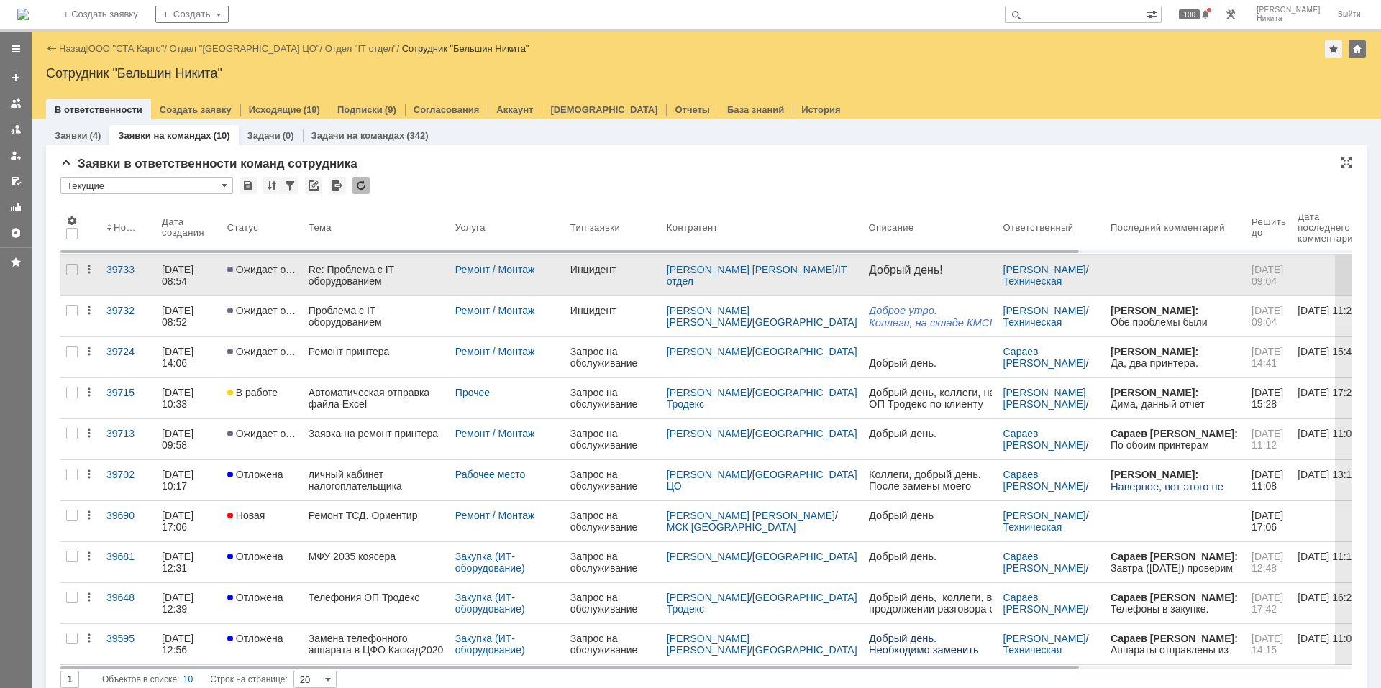
click at [345, 272] on div "Re: Проблема с IT оборудованием" at bounding box center [376, 275] width 135 height 23
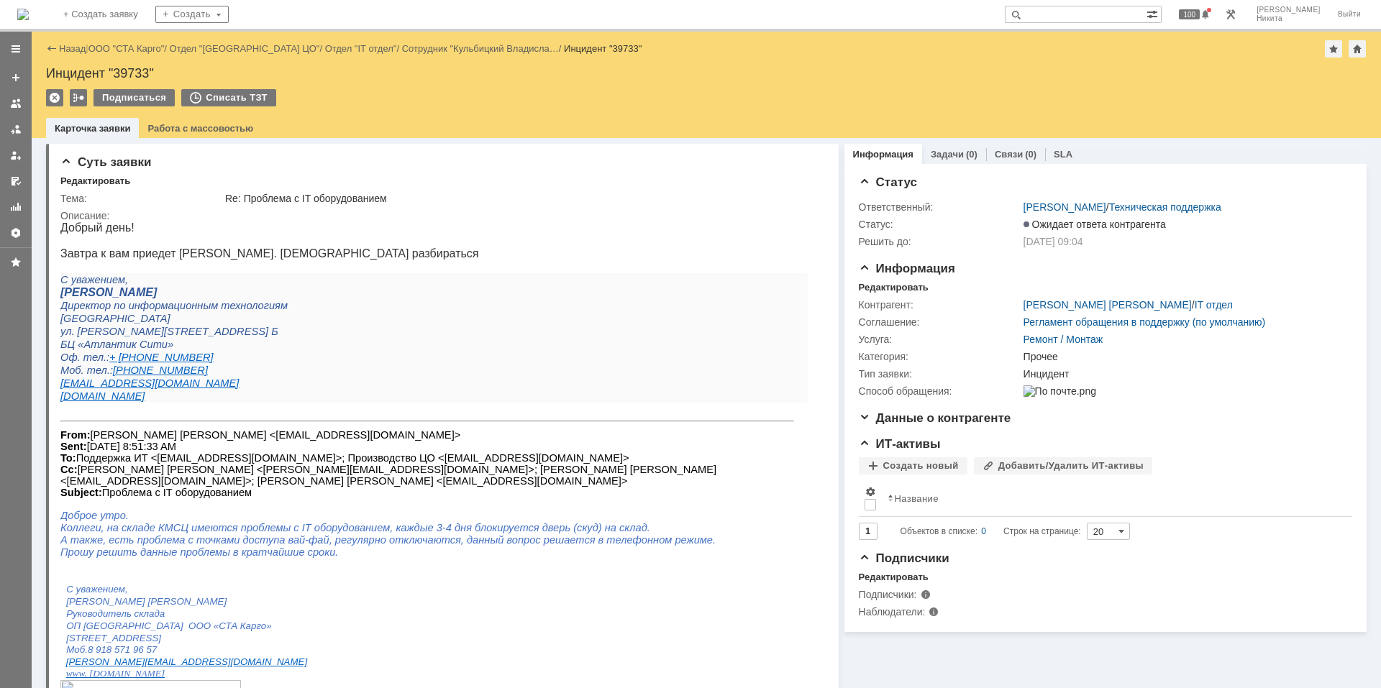
click at [29, 20] on img at bounding box center [23, 15] width 12 height 12
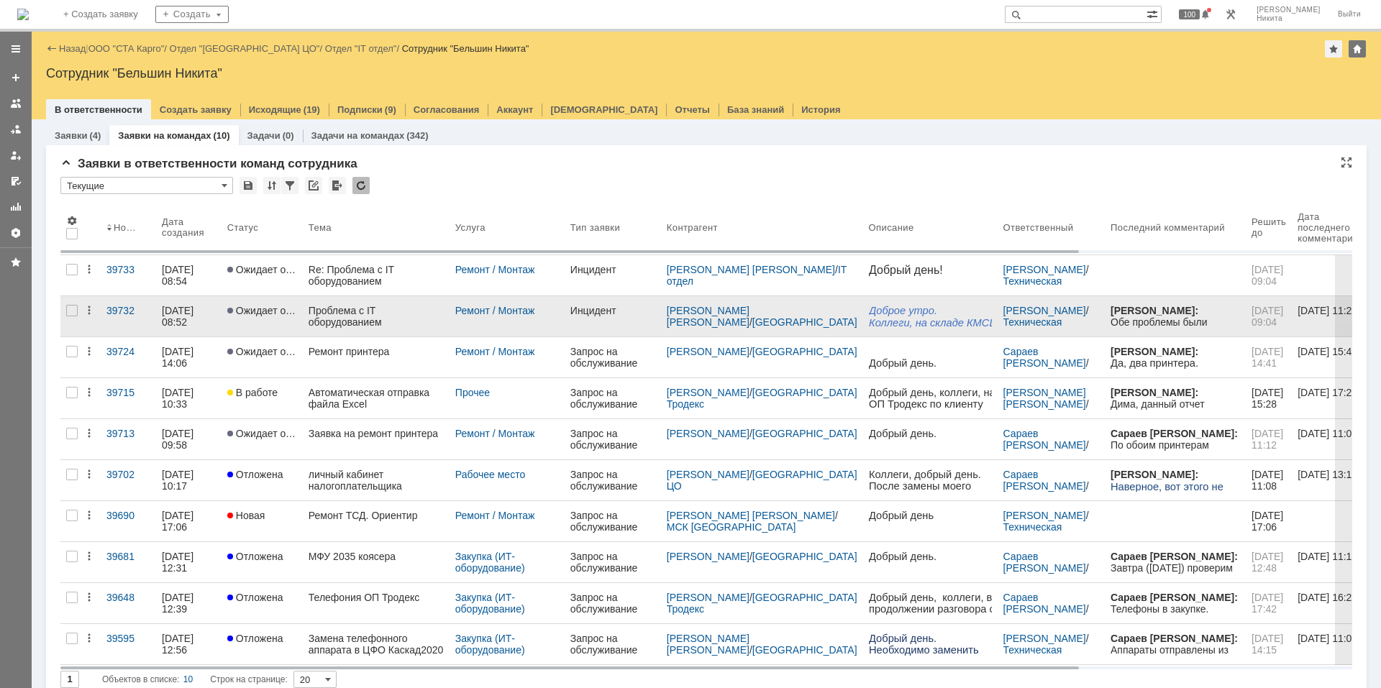
click at [340, 314] on div "Проблема с IT оборудованием" at bounding box center [376, 316] width 135 height 23
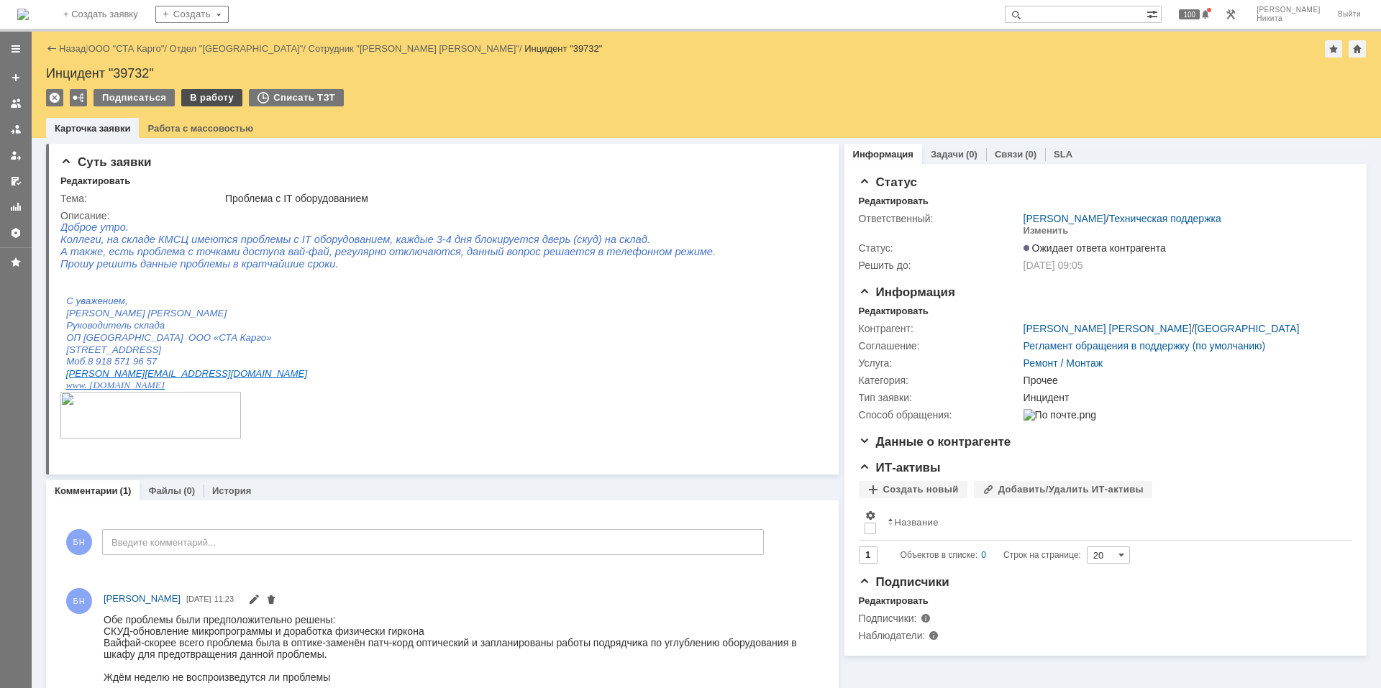
click at [190, 94] on div "В работу" at bounding box center [211, 97] width 61 height 17
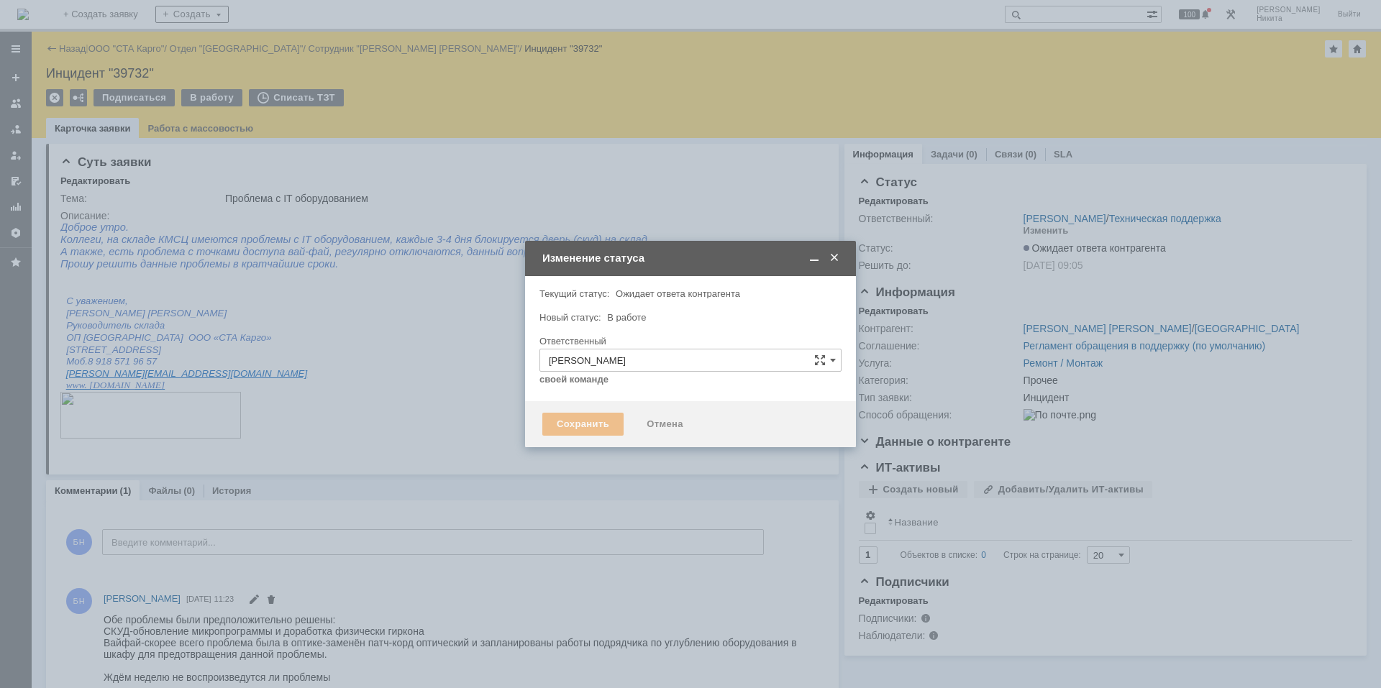
type input "Прочее"
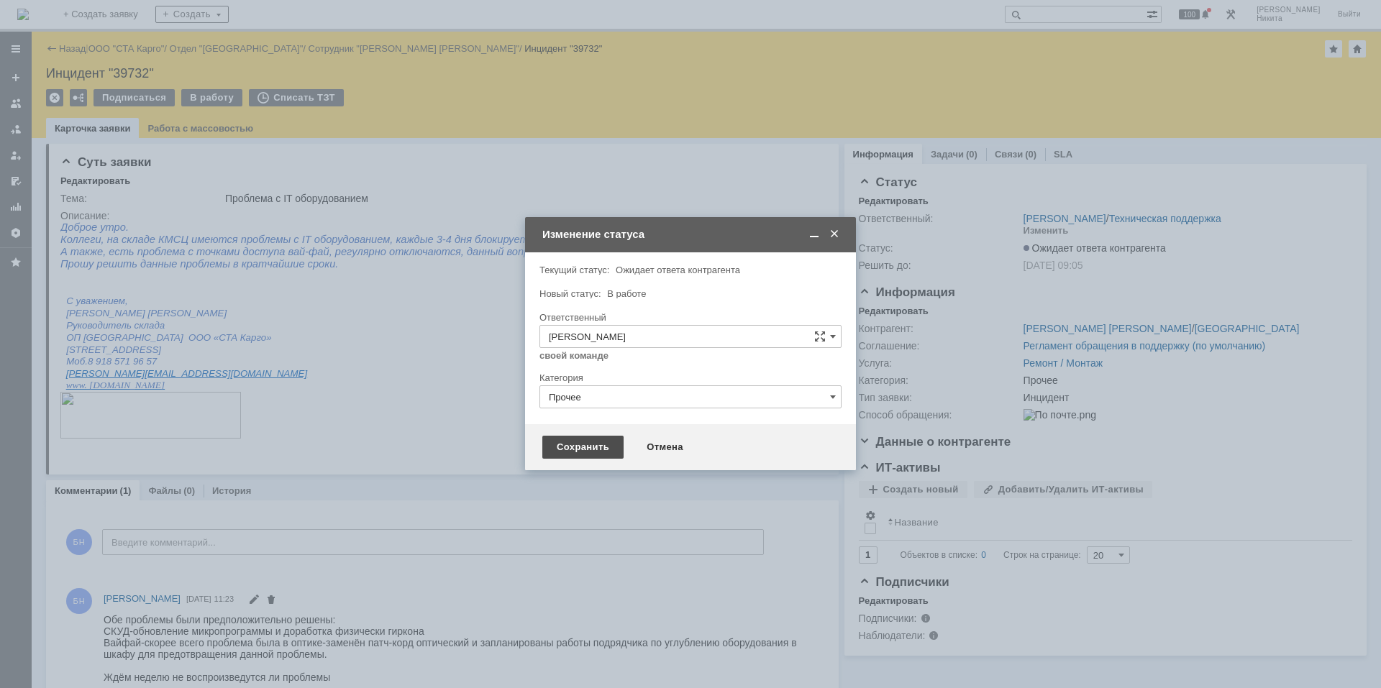
click at [604, 450] on div "Сохранить" at bounding box center [582, 447] width 81 height 23
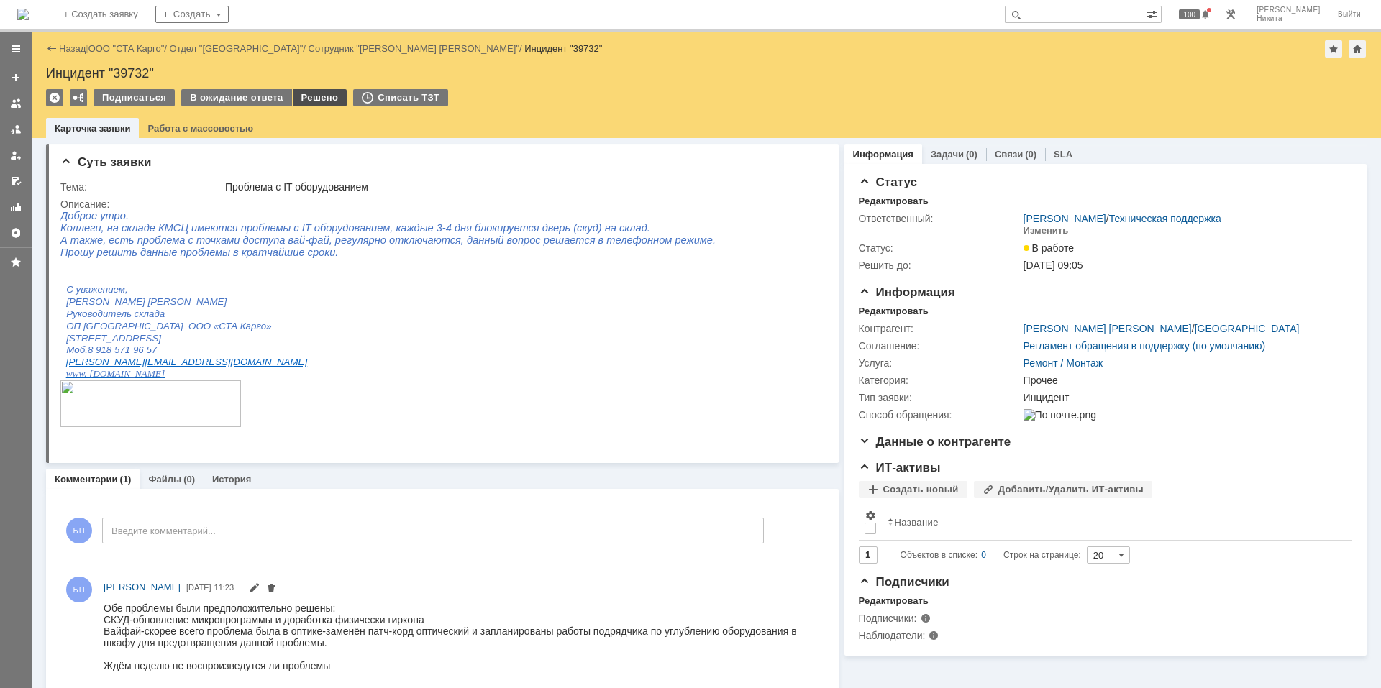
click at [304, 99] on div "Решено" at bounding box center [320, 97] width 55 height 17
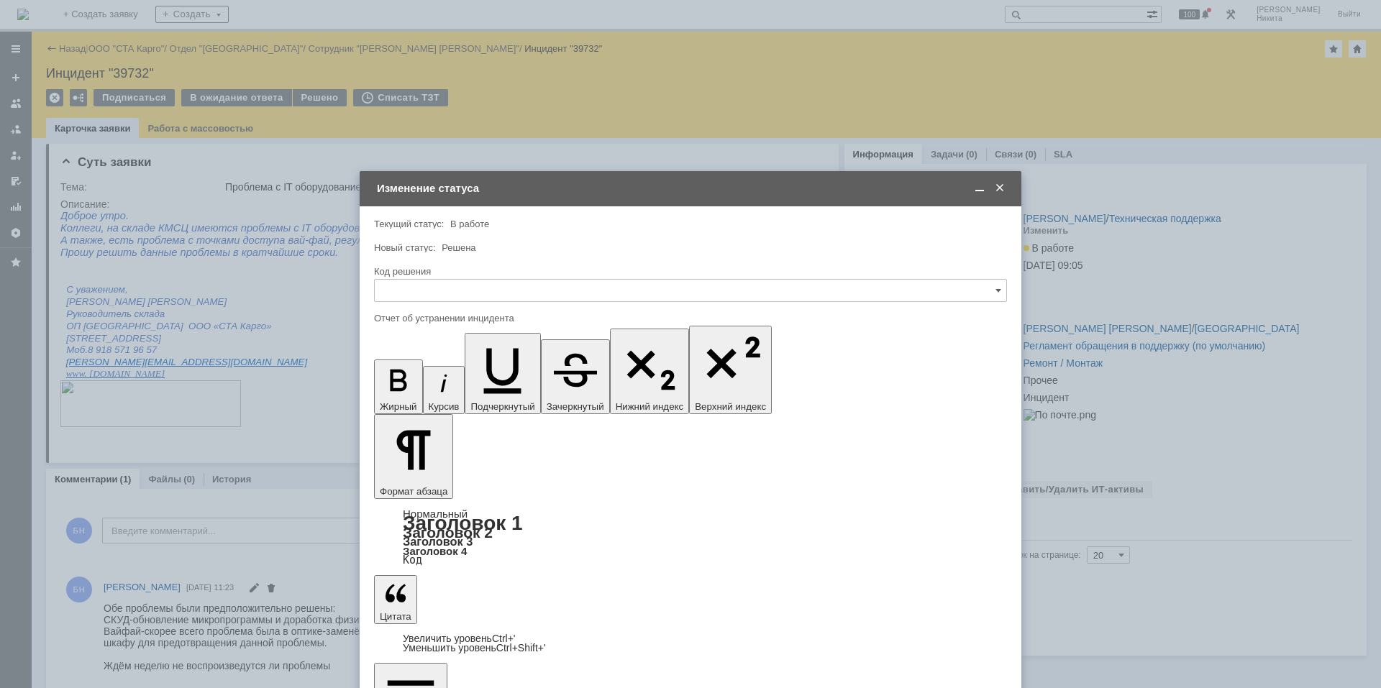
click at [473, 294] on input "text" at bounding box center [690, 290] width 633 height 23
click at [440, 477] on div "Решено" at bounding box center [691, 483] width 632 height 23
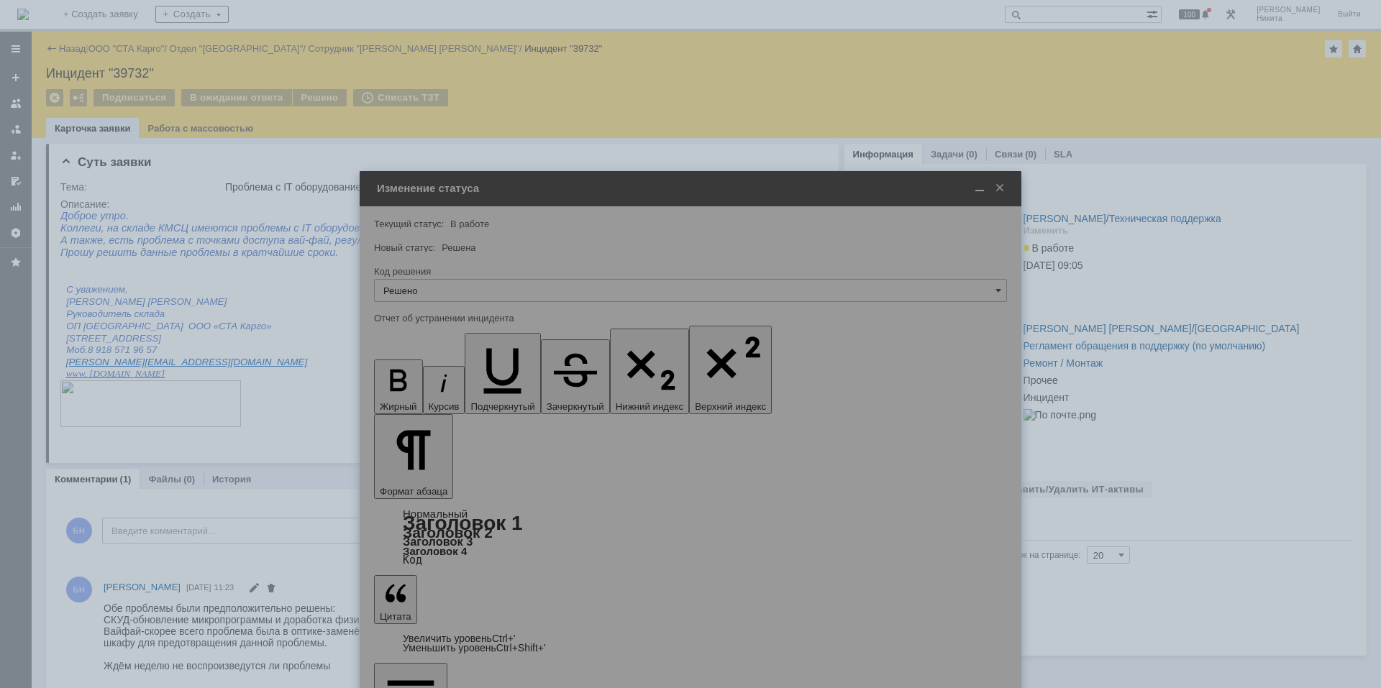
type input "Решено"
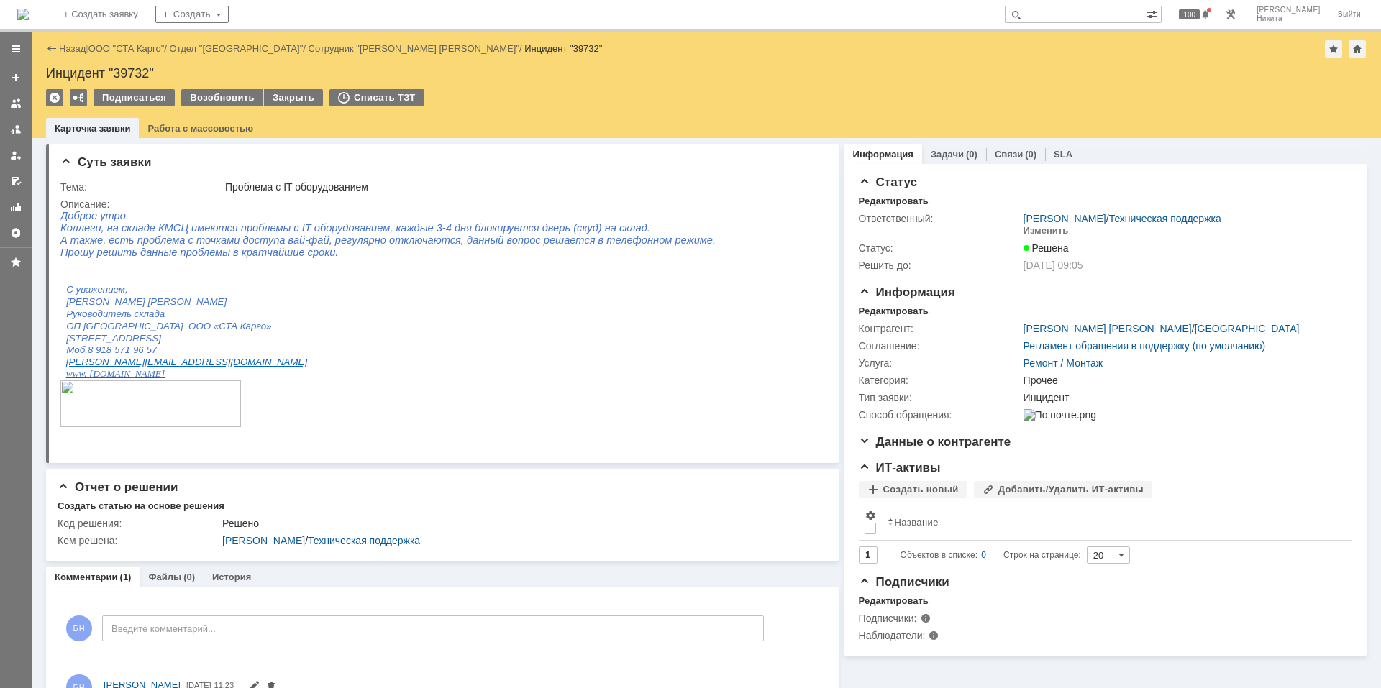
click at [29, 20] on img at bounding box center [23, 15] width 12 height 12
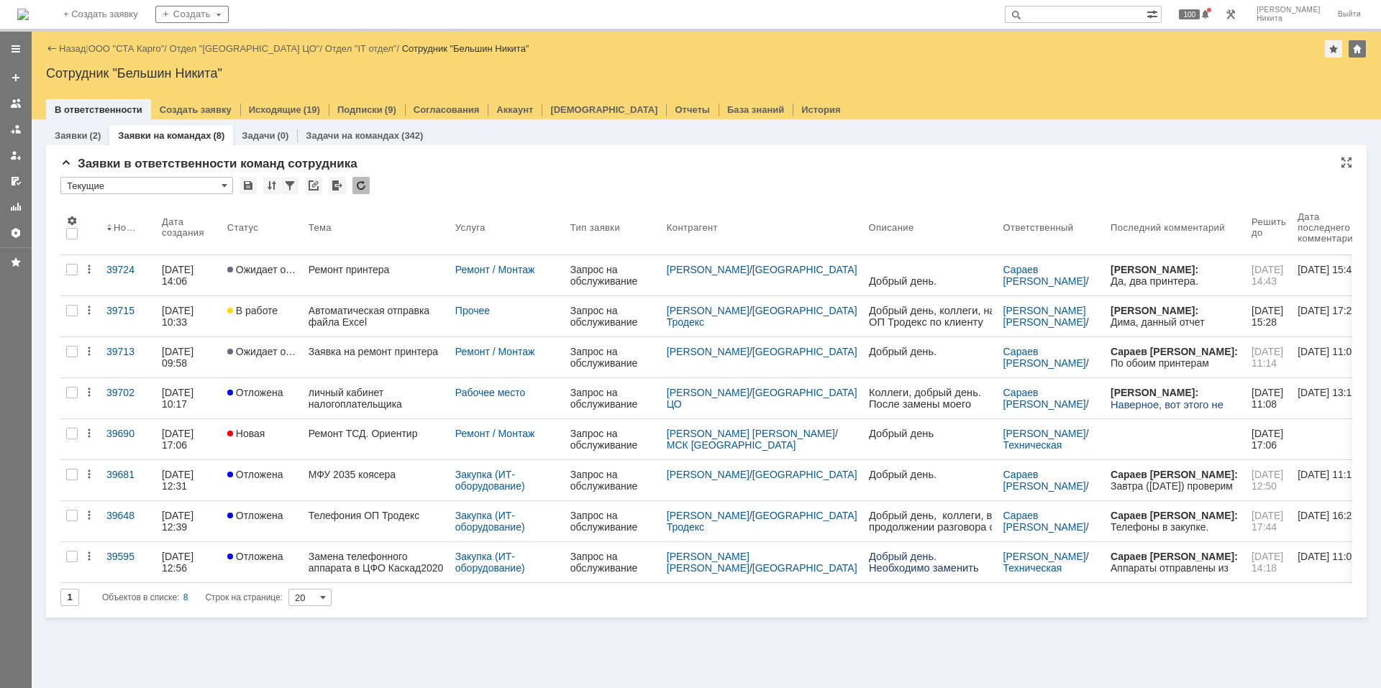
click at [391, 614] on div "Заявки в ответственности команд сотрудника * Текущие Результаты поиска: 1 Объек…" at bounding box center [706, 387] width 1292 height 461
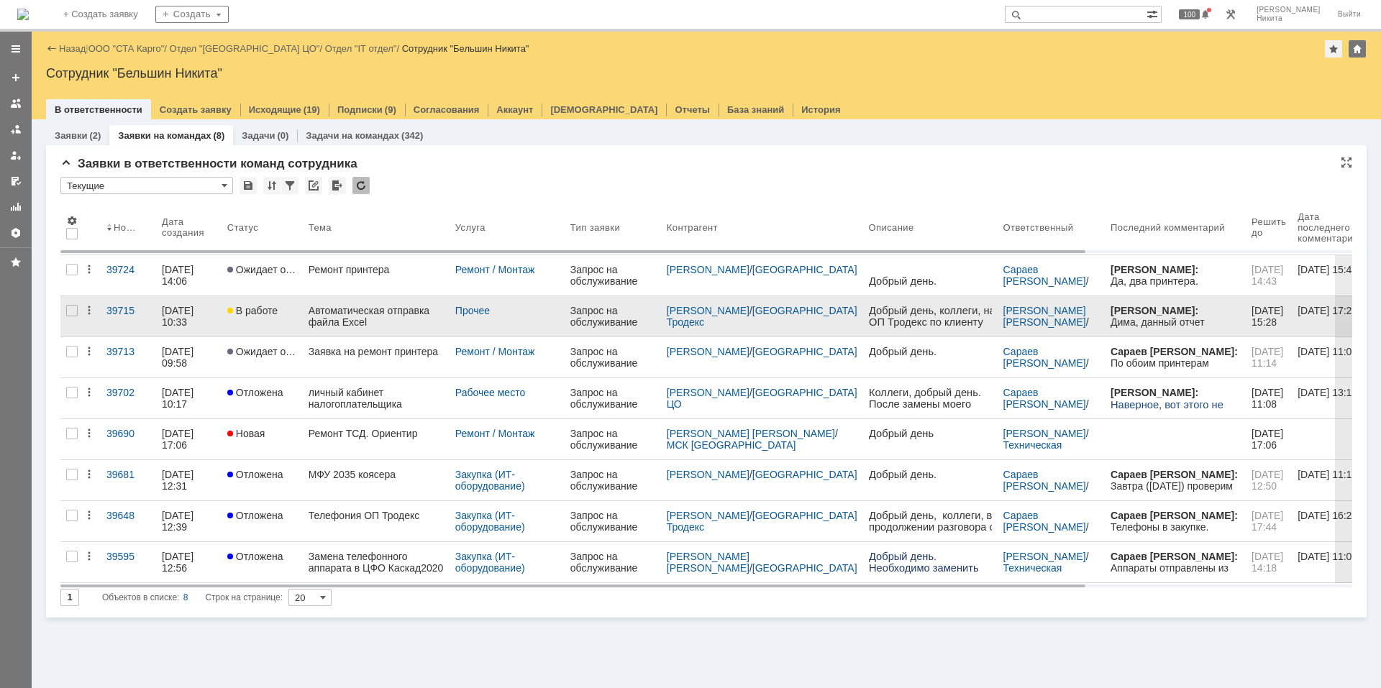
click at [373, 311] on div "Автоматическая отправка файла Excel" at bounding box center [376, 316] width 135 height 23
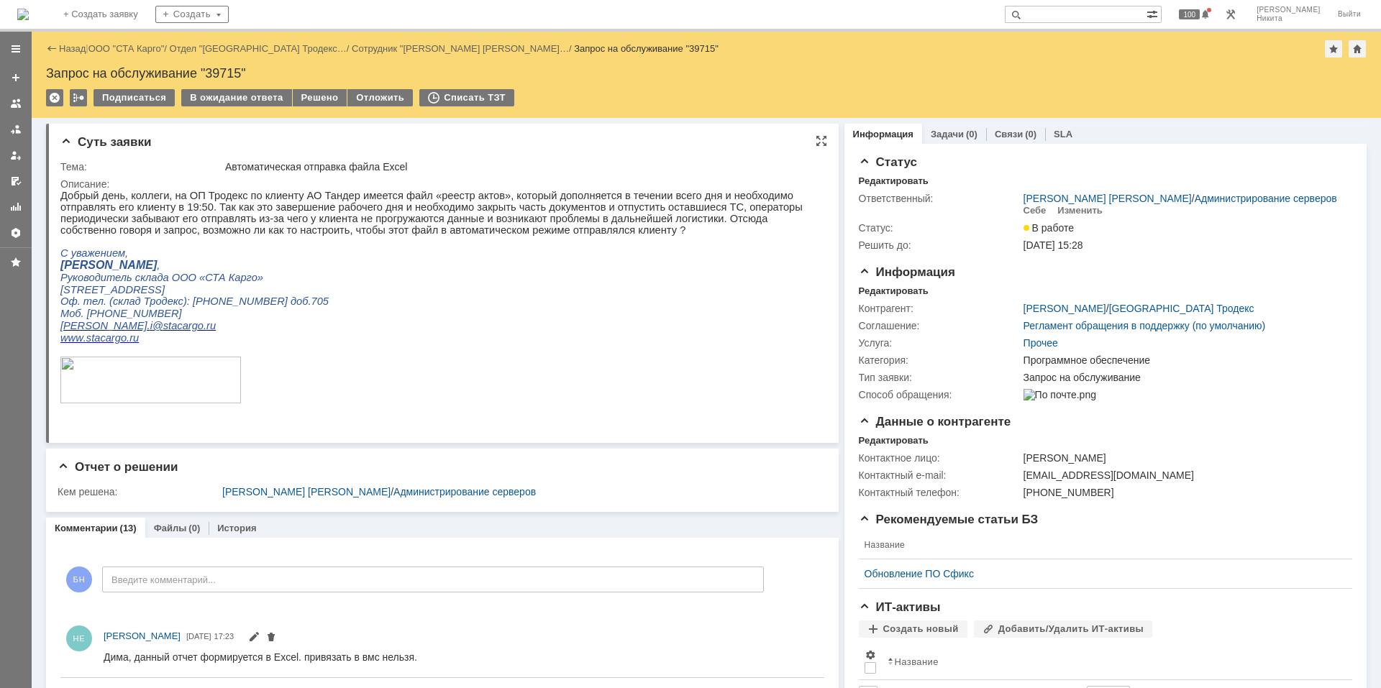
click at [368, 308] on p "Оф. тел. (склад Тродекс): [PHONE_NUMBER] доб.705" at bounding box center [436, 302] width 752 height 12
click at [340, 345] on p "www . stacargo . ru" at bounding box center [436, 338] width 752 height 12
click at [314, 97] on div "Решено" at bounding box center [320, 97] width 55 height 17
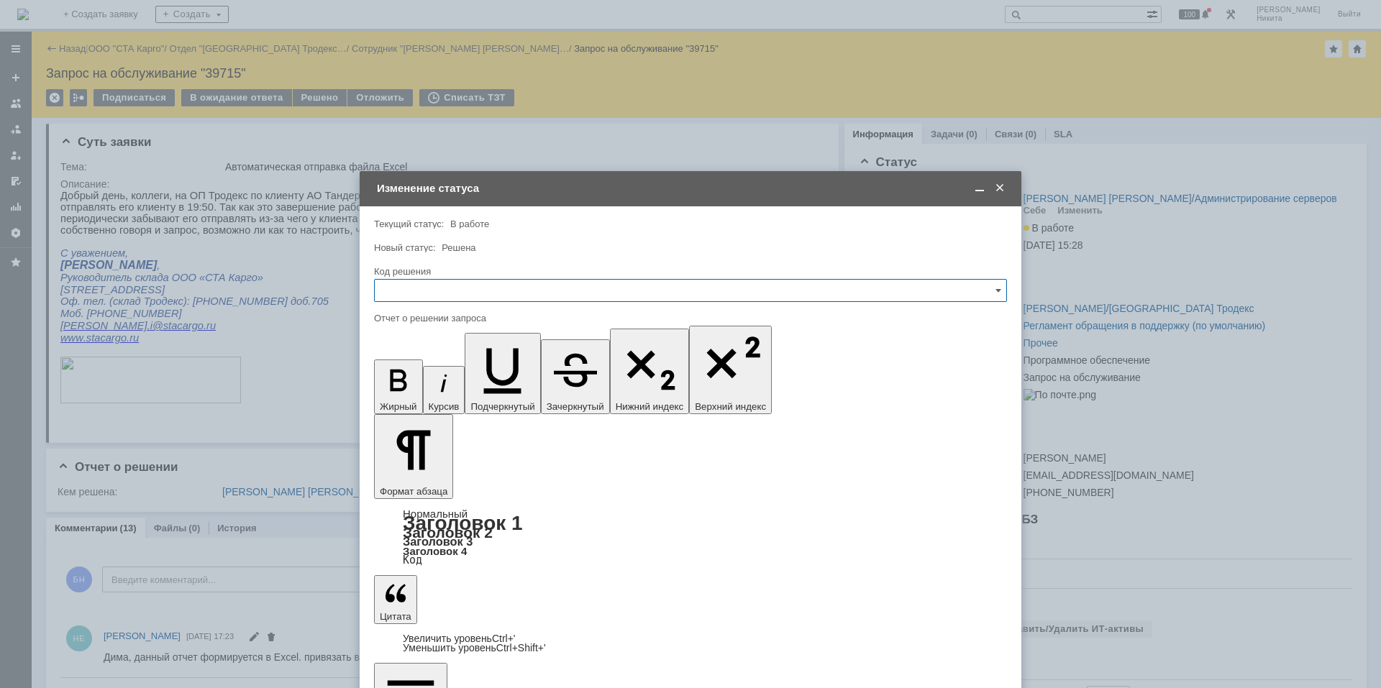
click at [451, 294] on input "text" at bounding box center [690, 290] width 633 height 23
click at [427, 483] on span "Решено" at bounding box center [690, 484] width 614 height 12
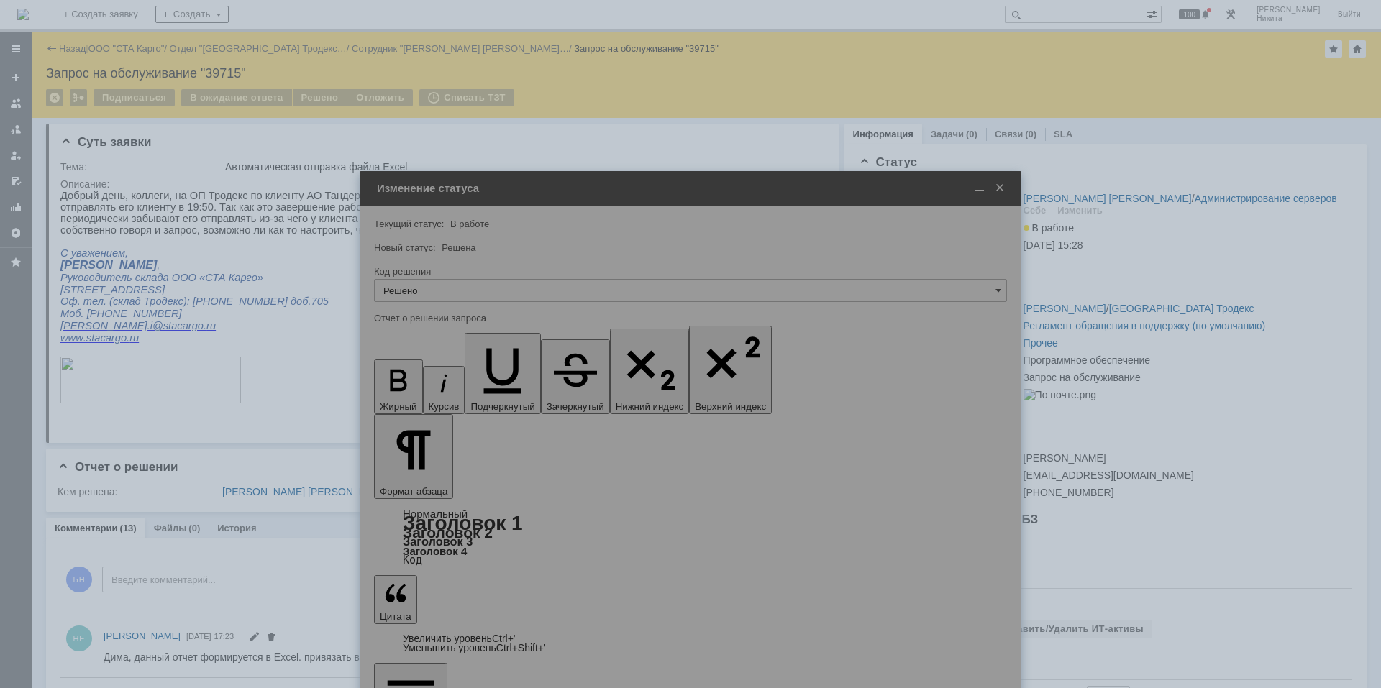
type input "Решено"
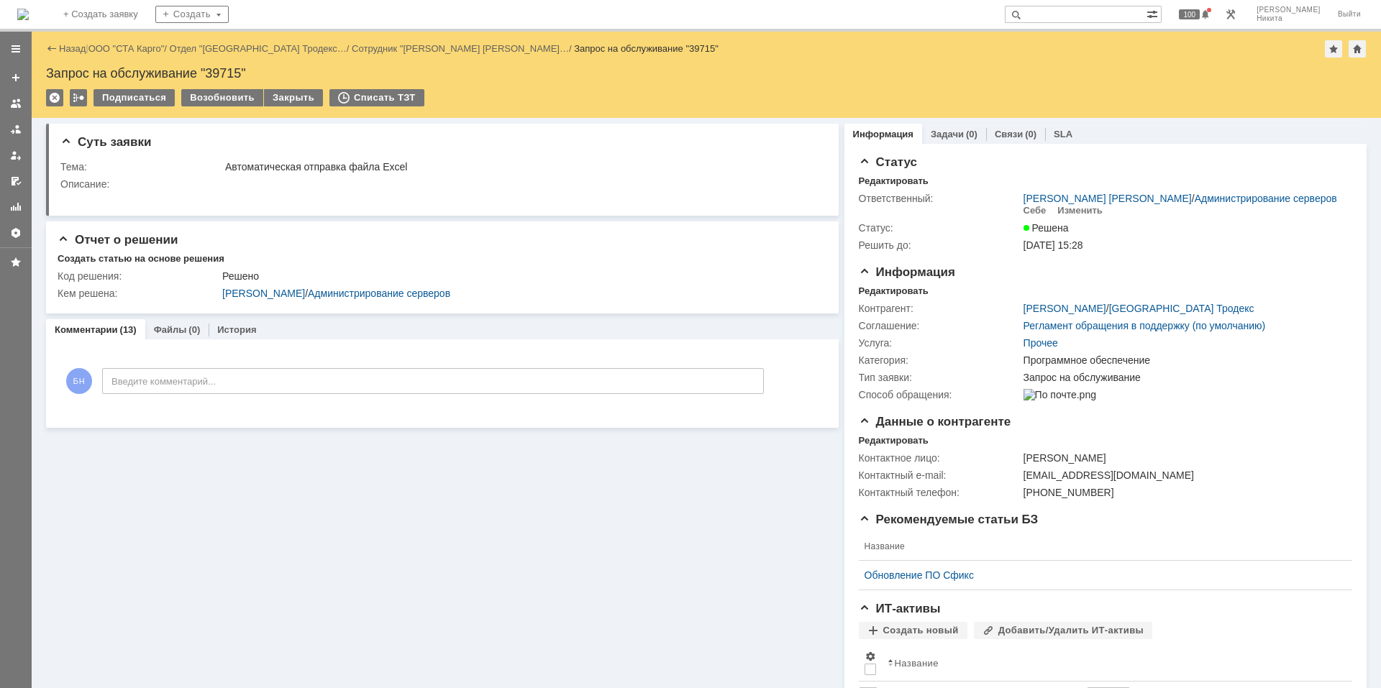
click at [29, 27] on div "На домашнюю" at bounding box center [23, 14] width 12 height 29
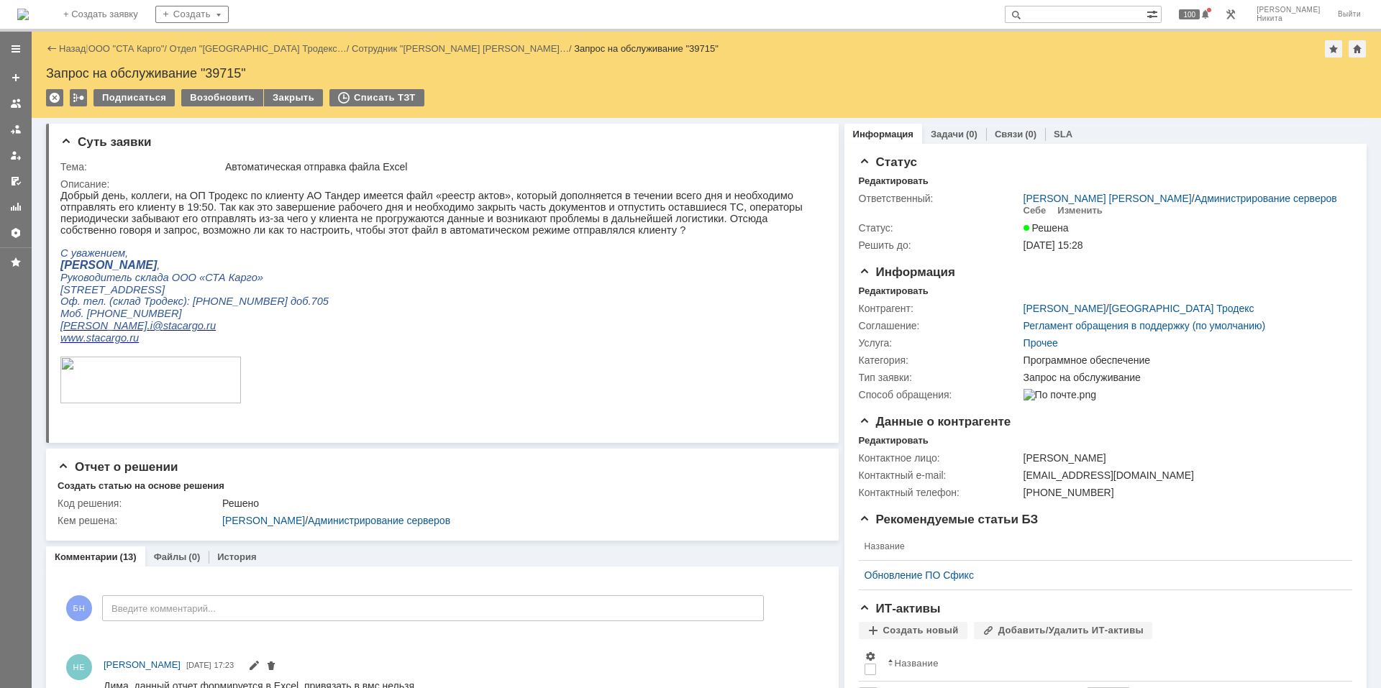
click at [29, 9] on img at bounding box center [23, 15] width 12 height 12
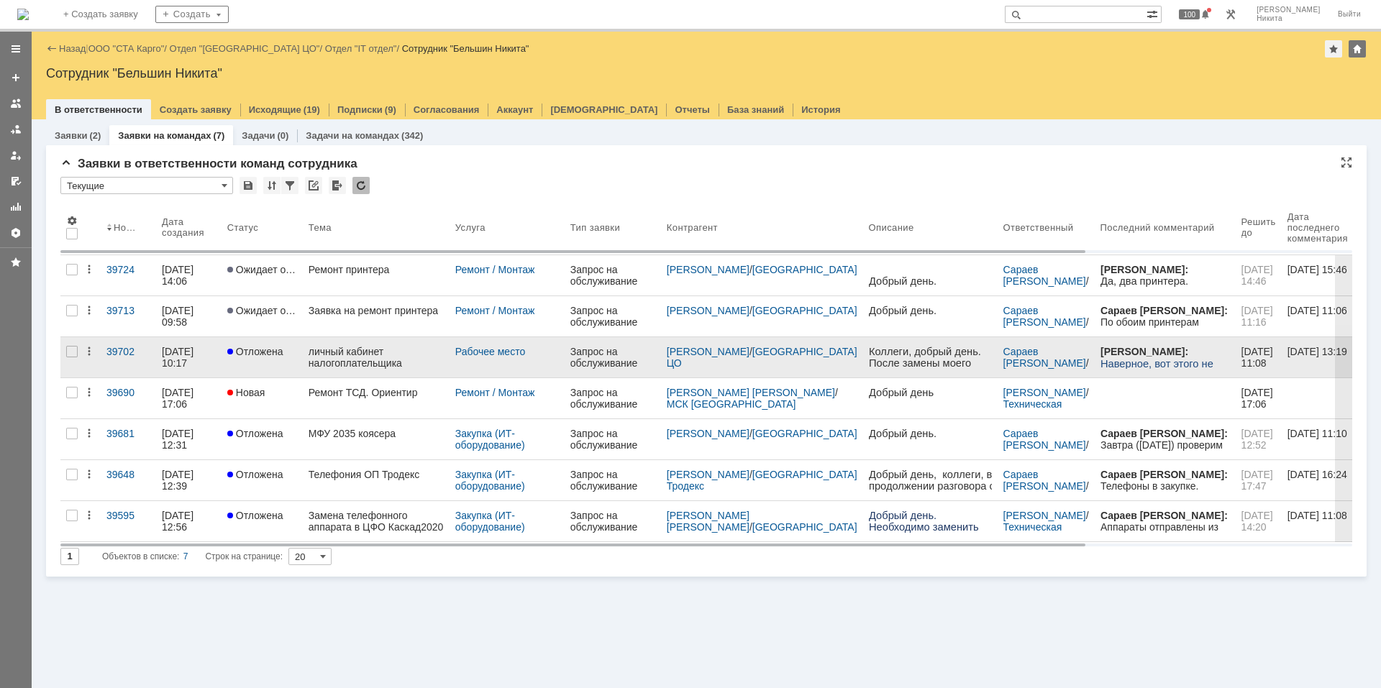
click at [318, 359] on div "личный кабинет налогоплательщика" at bounding box center [376, 357] width 135 height 23
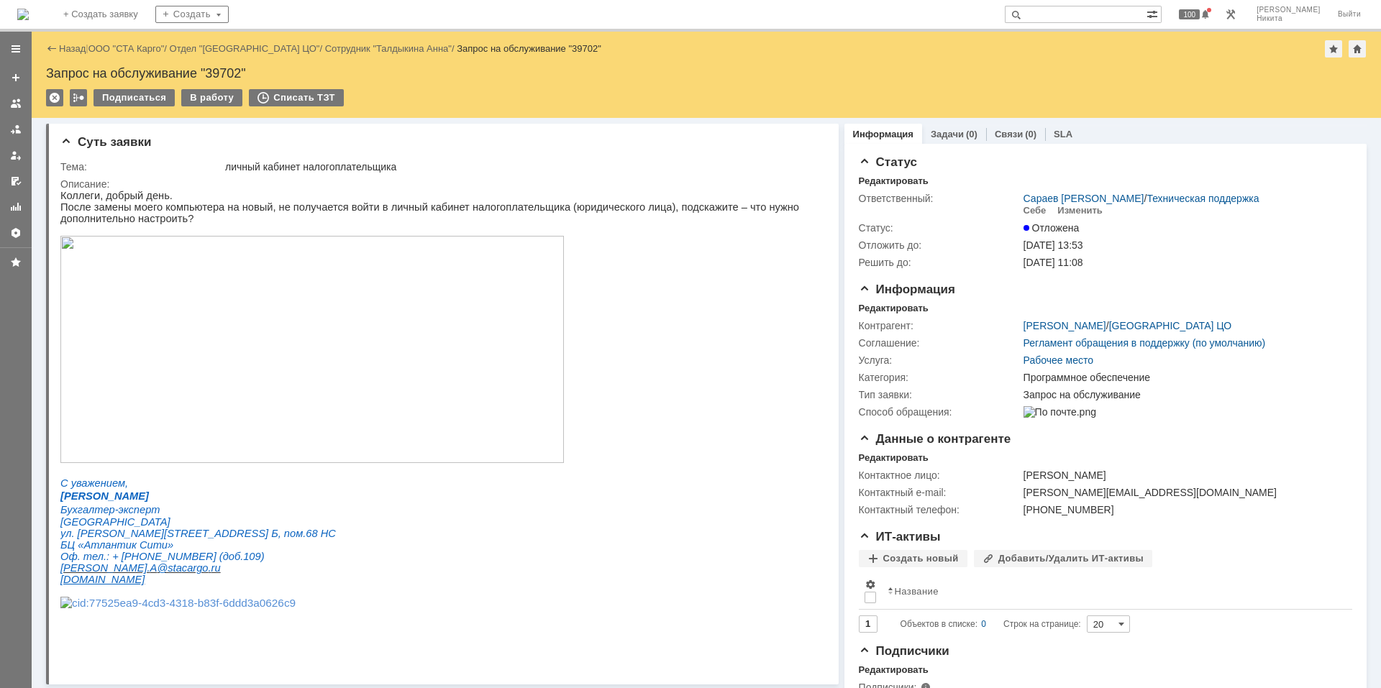
click at [29, 12] on img at bounding box center [23, 15] width 12 height 12
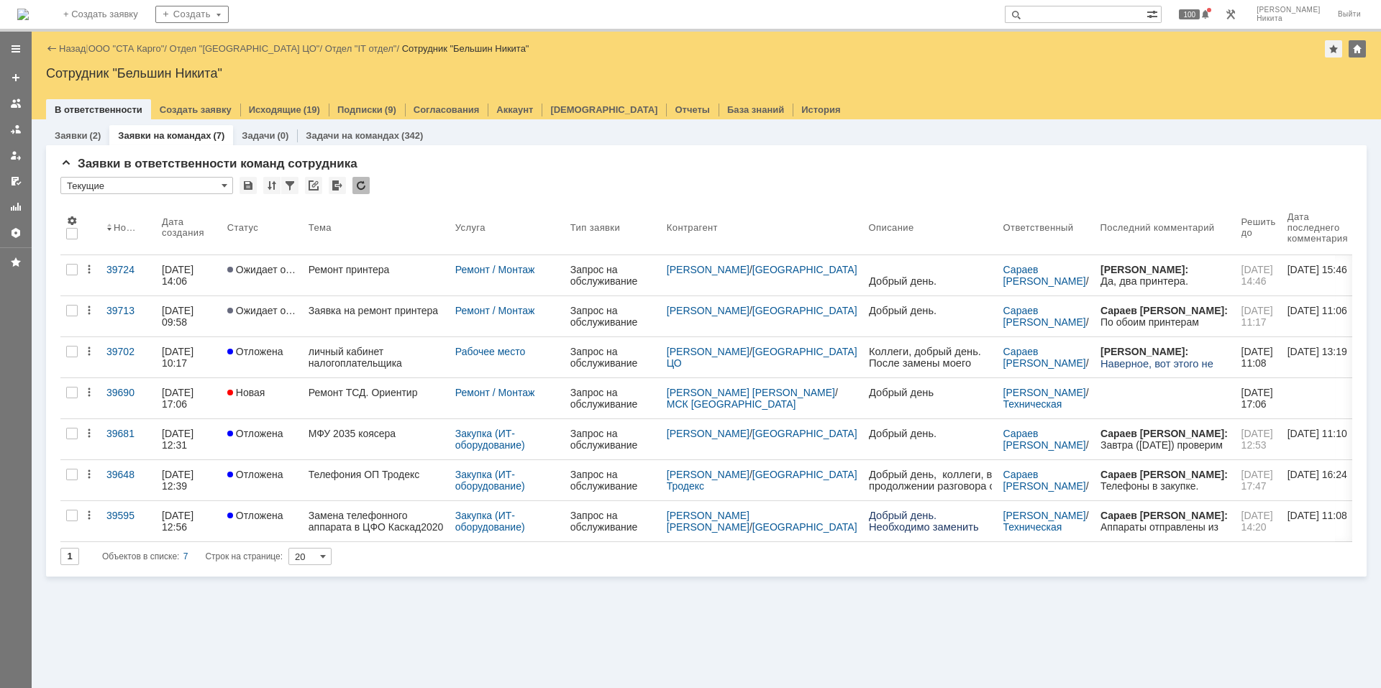
click at [796, 651] on div "Заявки (2) Заявки на командах (7) Задачи (0) Задачи на командах (342) Заявки в …" at bounding box center [707, 403] width 1350 height 569
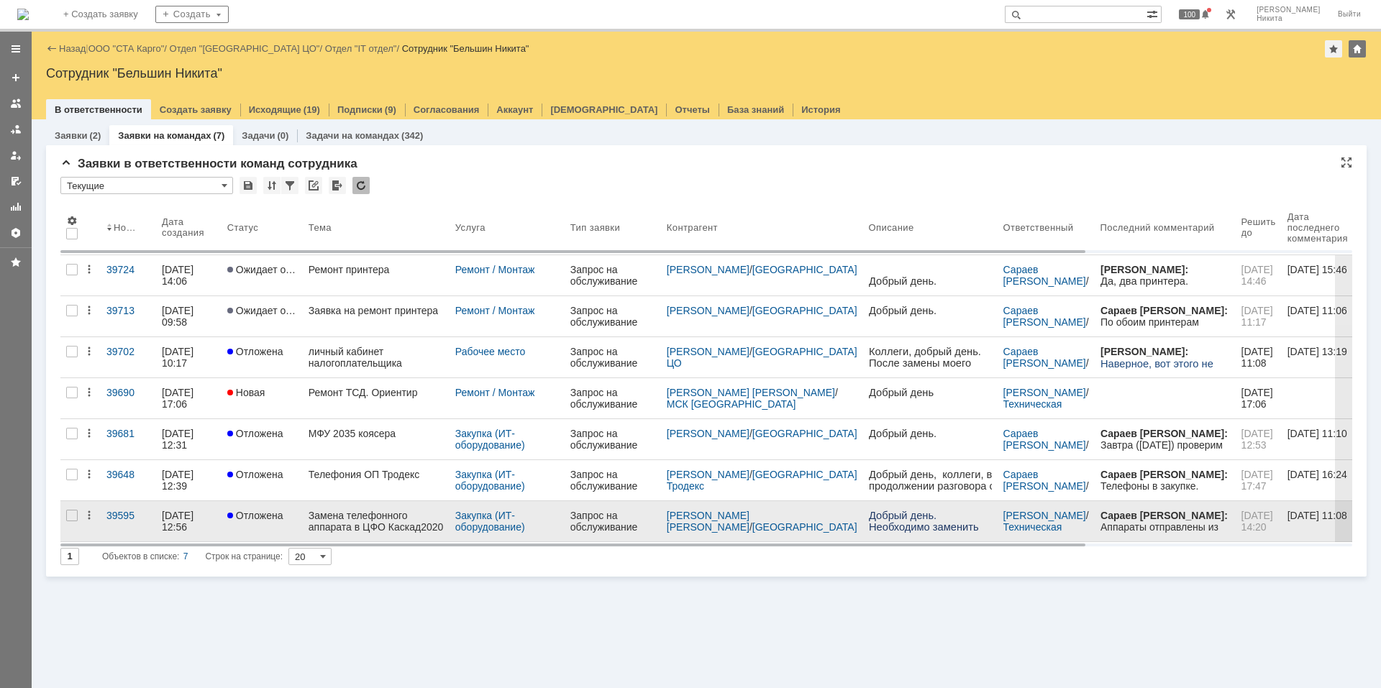
click at [604, 518] on div "Запрос на обслуживание" at bounding box center [613, 521] width 85 height 23
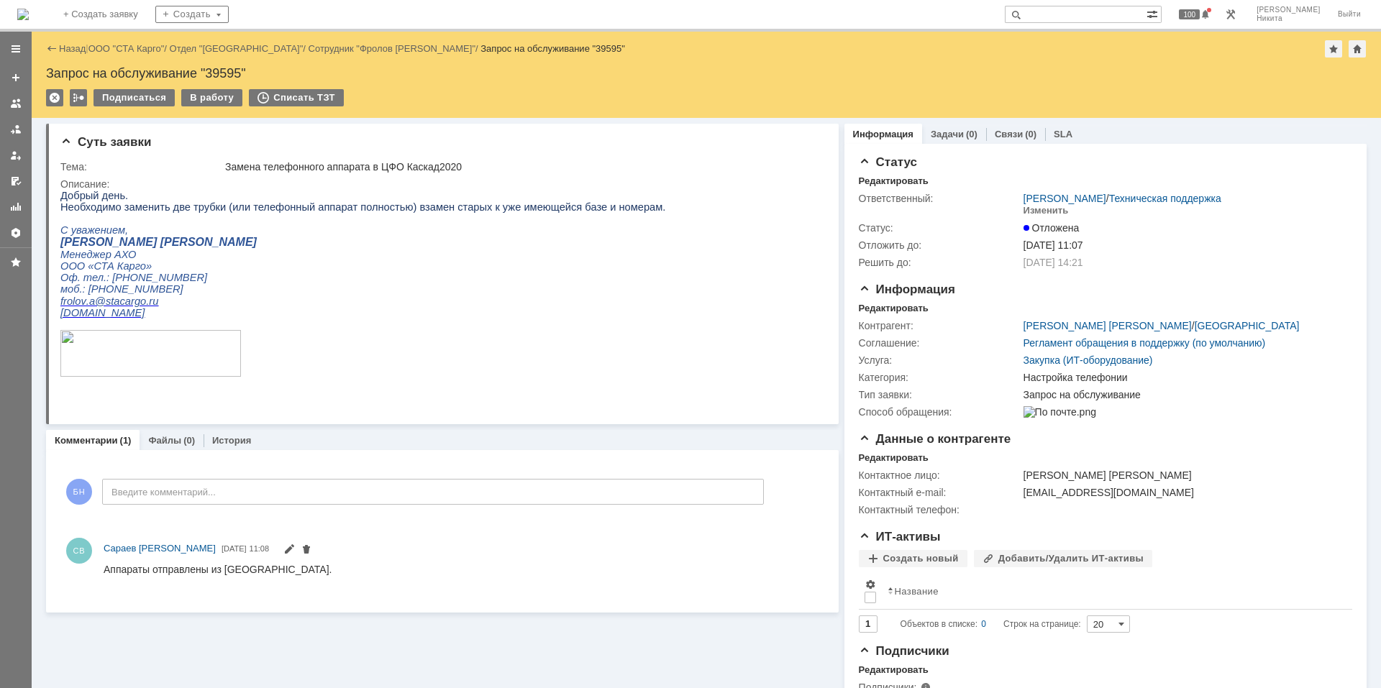
click at [71, 29] on div "На домашнюю + Создать заявку Создать 100 Бельшин Никита Выйти" at bounding box center [690, 16] width 1381 height 32
click at [29, 20] on img at bounding box center [23, 15] width 12 height 12
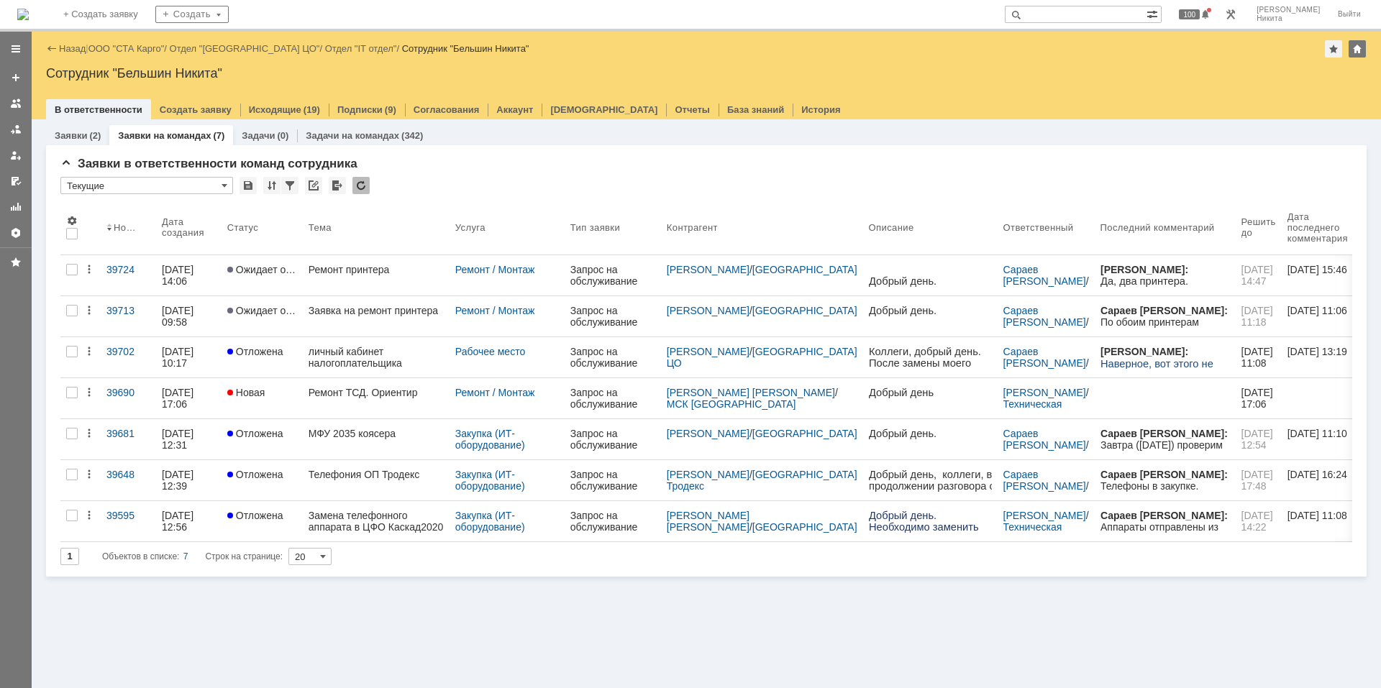
click at [949, 620] on div "Заявки (2) Заявки на командах (7) Задачи (0) Задачи на командах (342) Заявки в …" at bounding box center [707, 403] width 1350 height 569
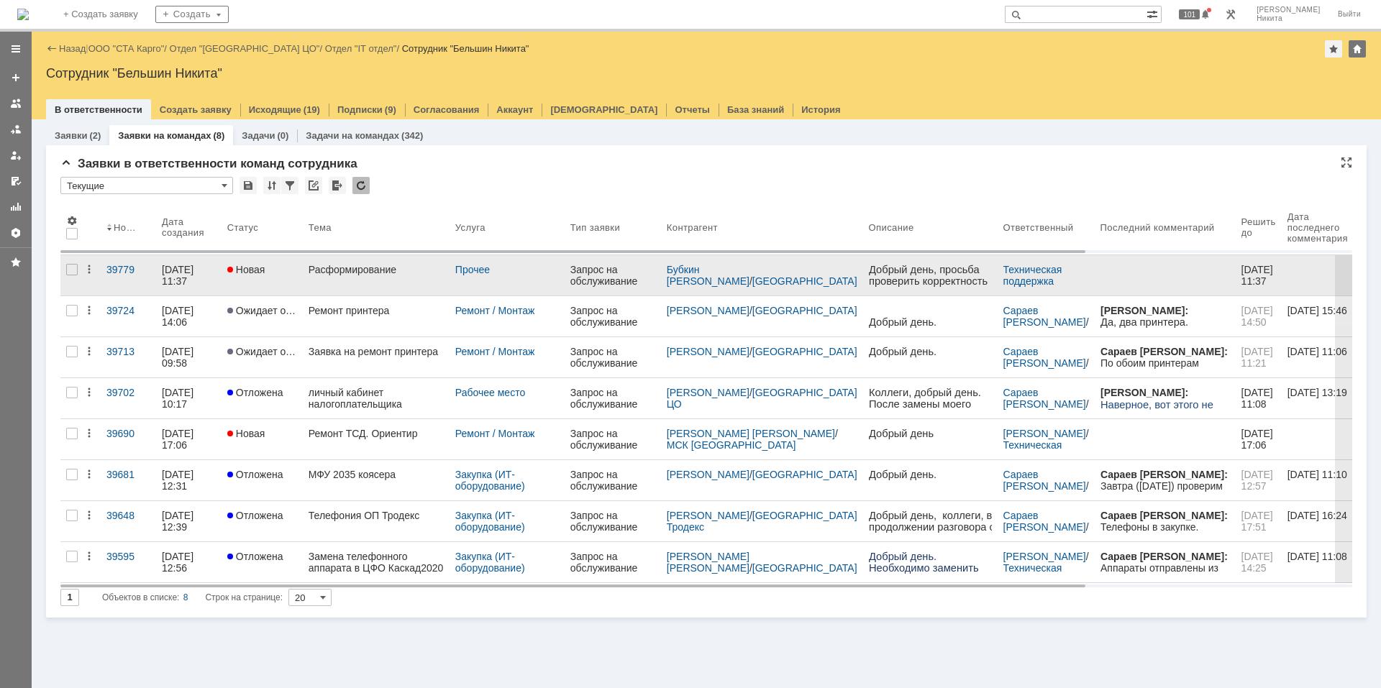
click at [388, 275] on div "Расформирование" at bounding box center [376, 270] width 135 height 12
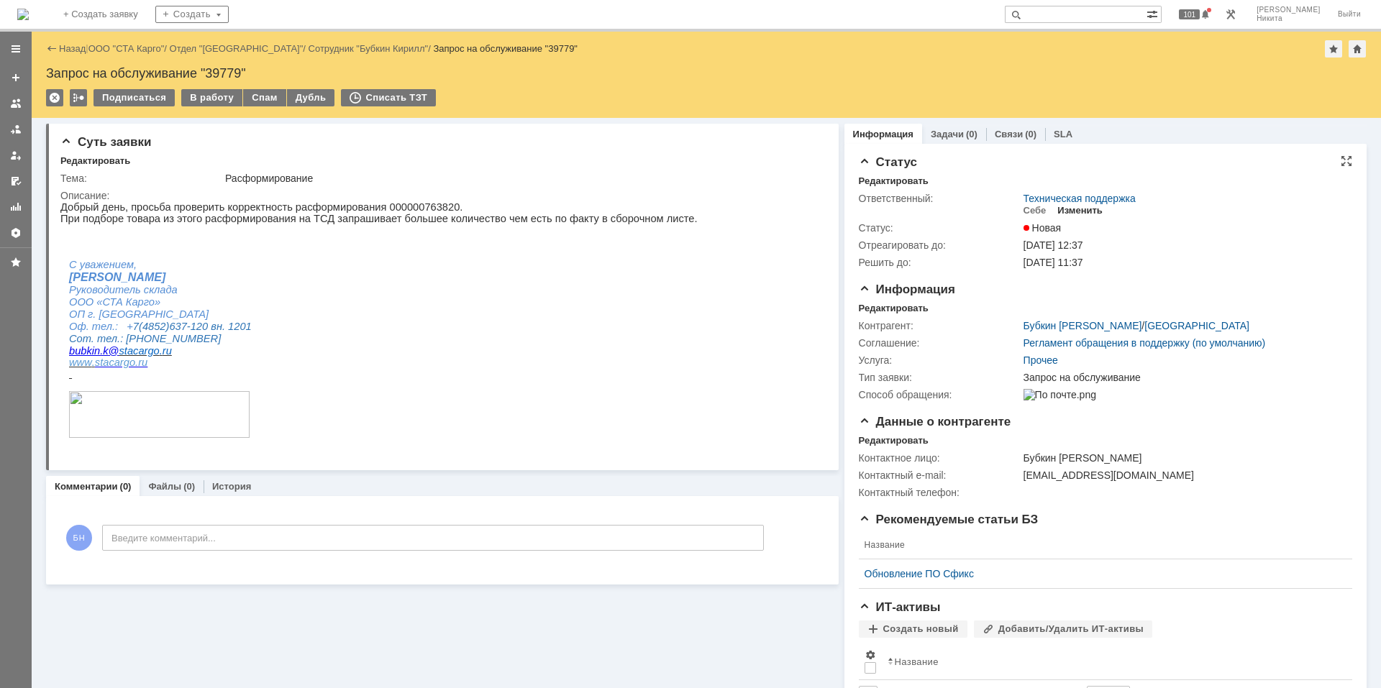
click at [1070, 206] on div "Изменить" at bounding box center [1080, 211] width 45 height 12
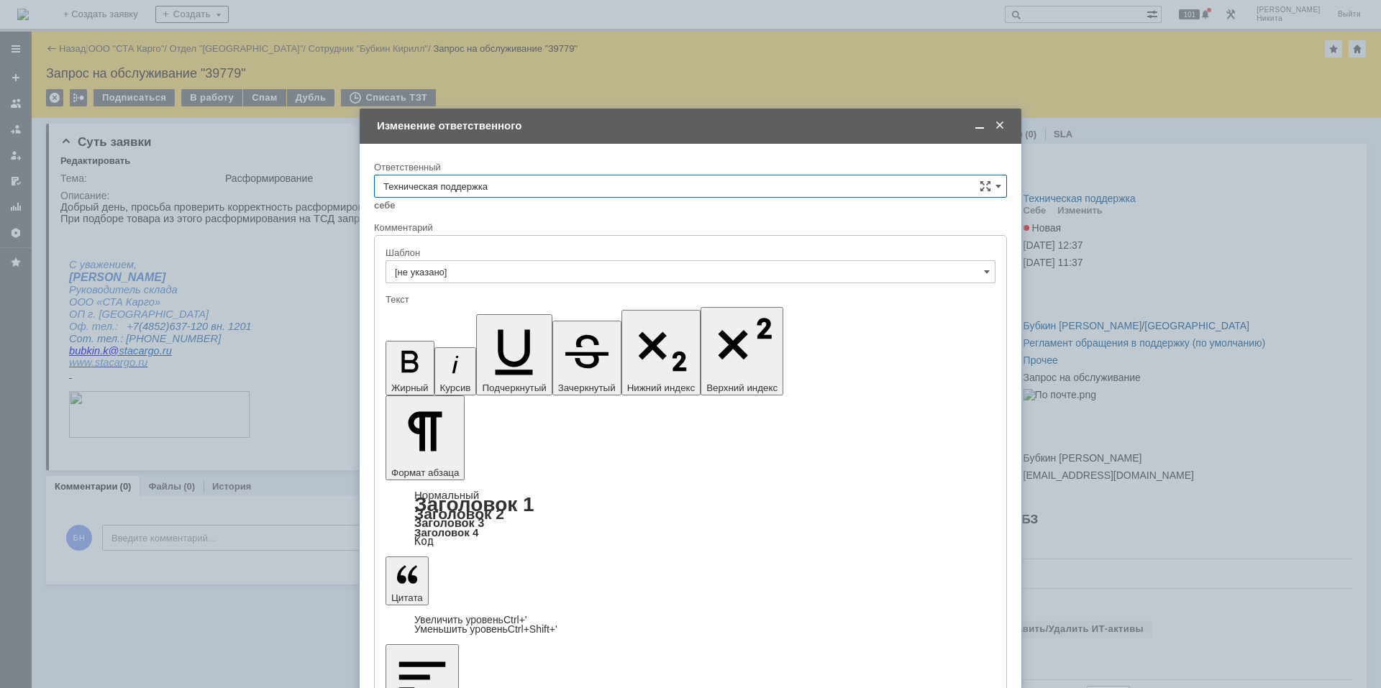
click at [765, 191] on input "Техническая поддержка" at bounding box center [690, 186] width 633 height 23
click at [593, 303] on span "Поддержка 1С" at bounding box center [690, 307] width 614 height 12
type input "Поддержка 1С"
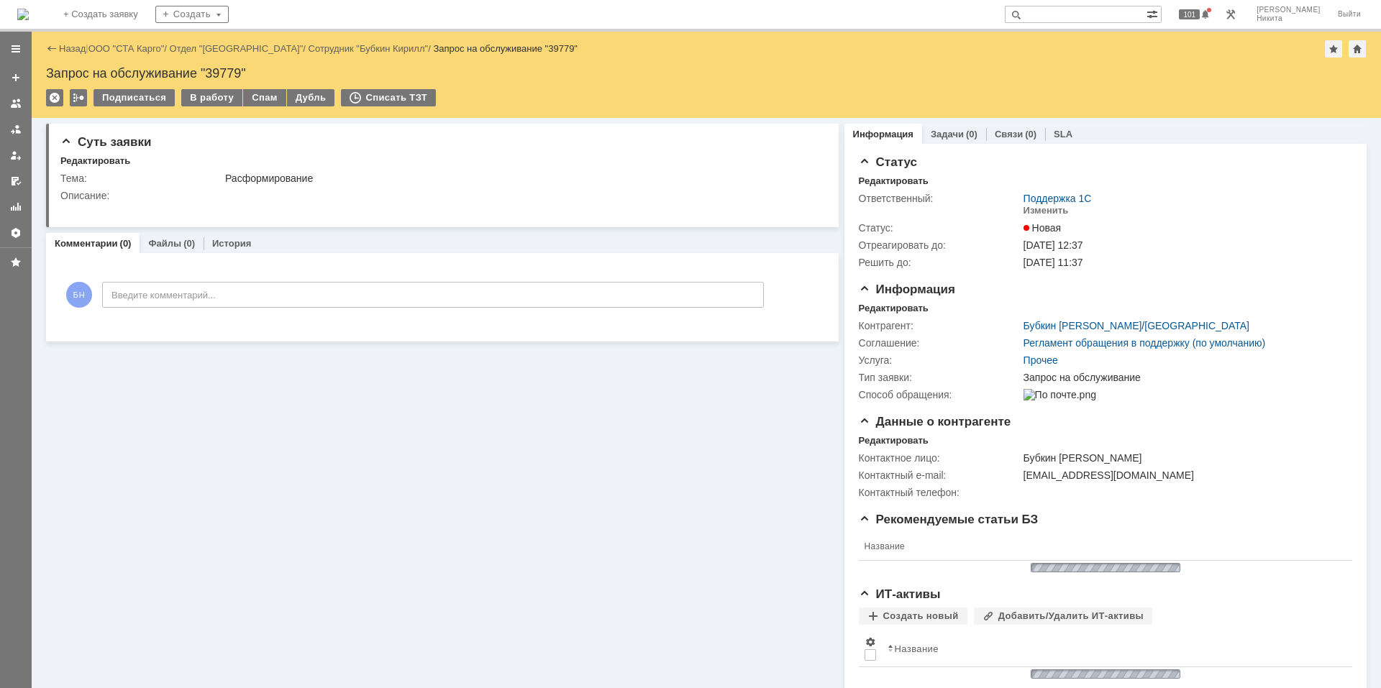
scroll to position [0, 0]
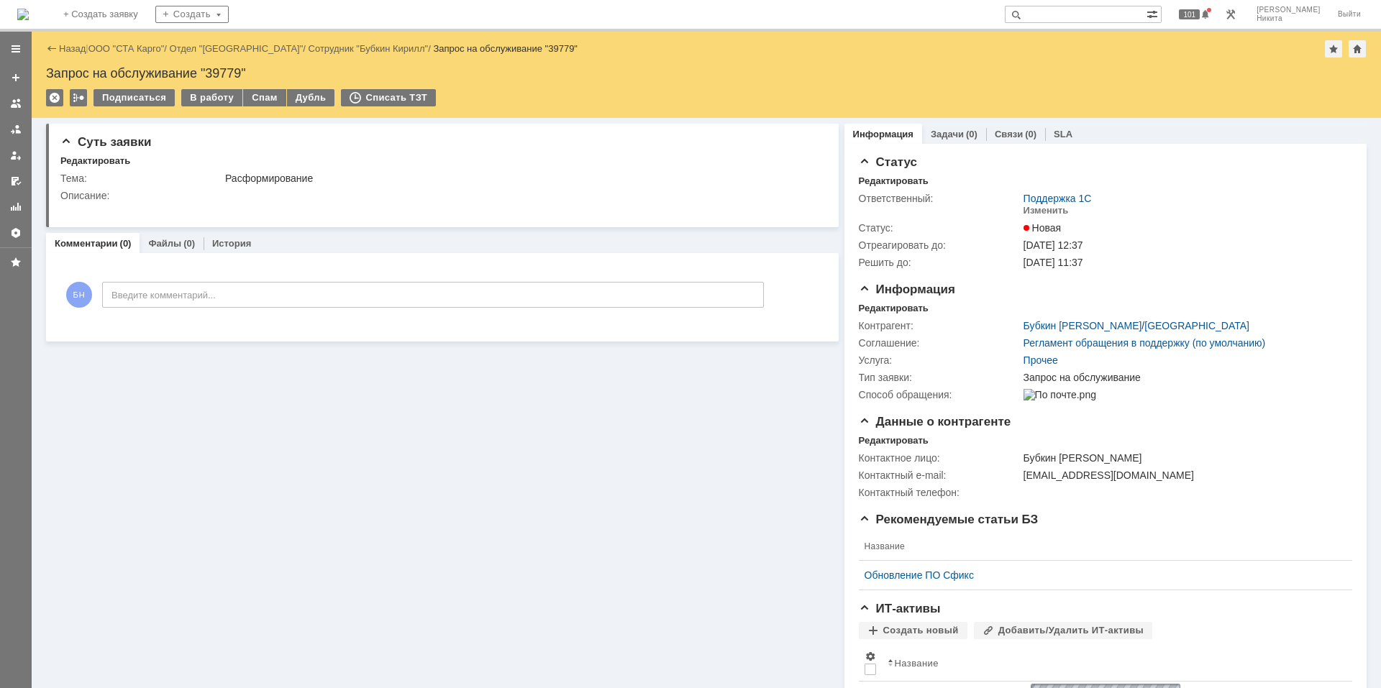
click at [29, 14] on img at bounding box center [23, 15] width 12 height 12
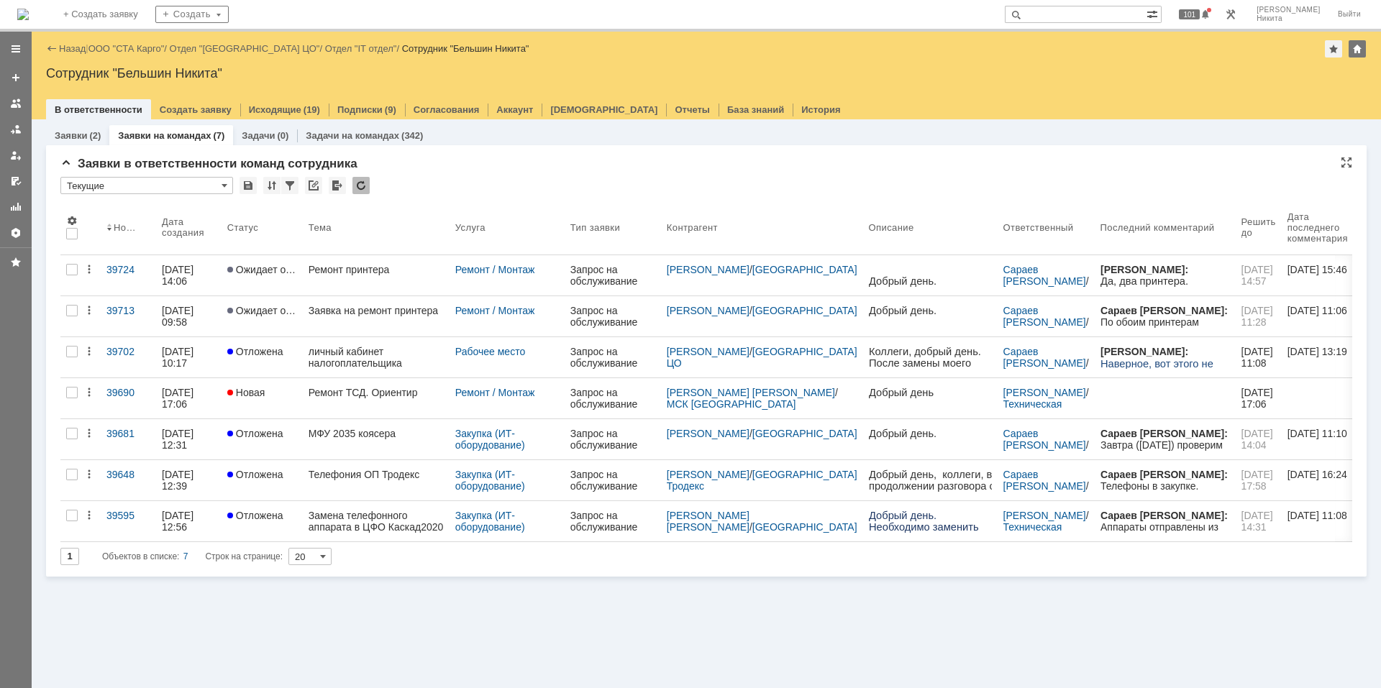
click at [363, 183] on div at bounding box center [361, 185] width 17 height 17
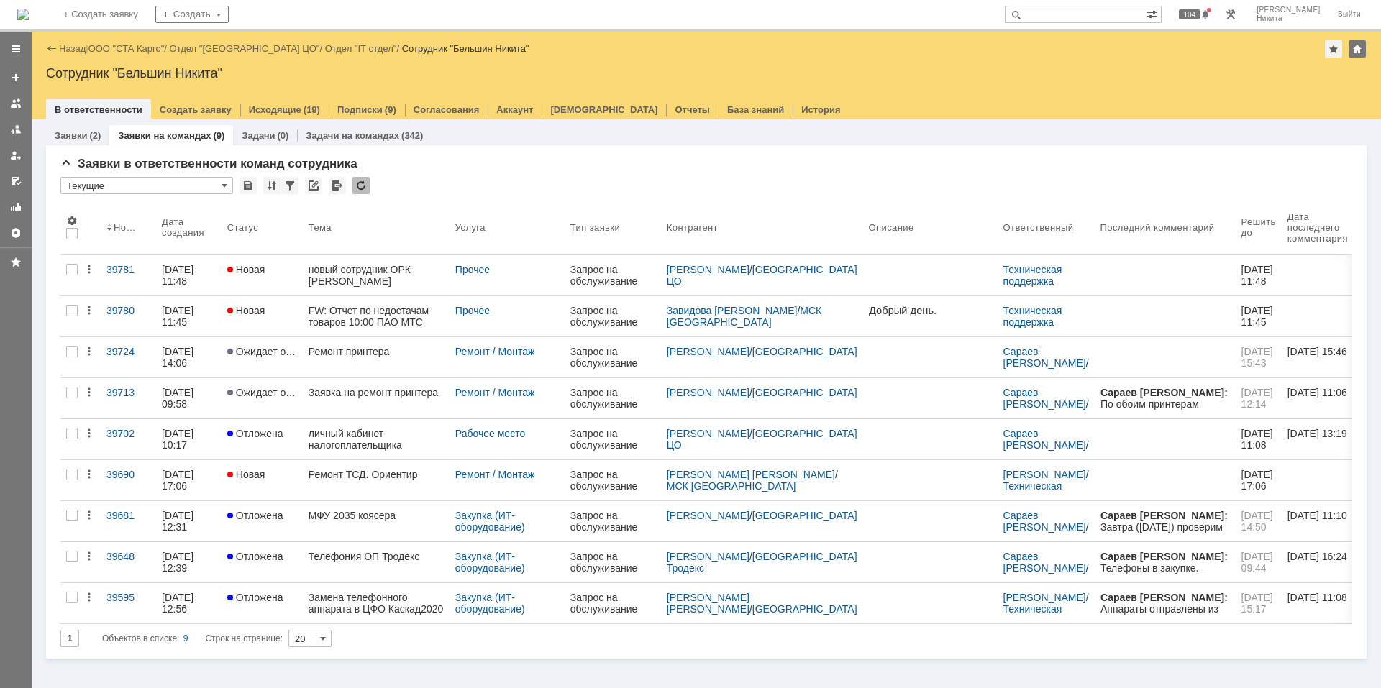
click at [363, 185] on div at bounding box center [361, 185] width 17 height 17
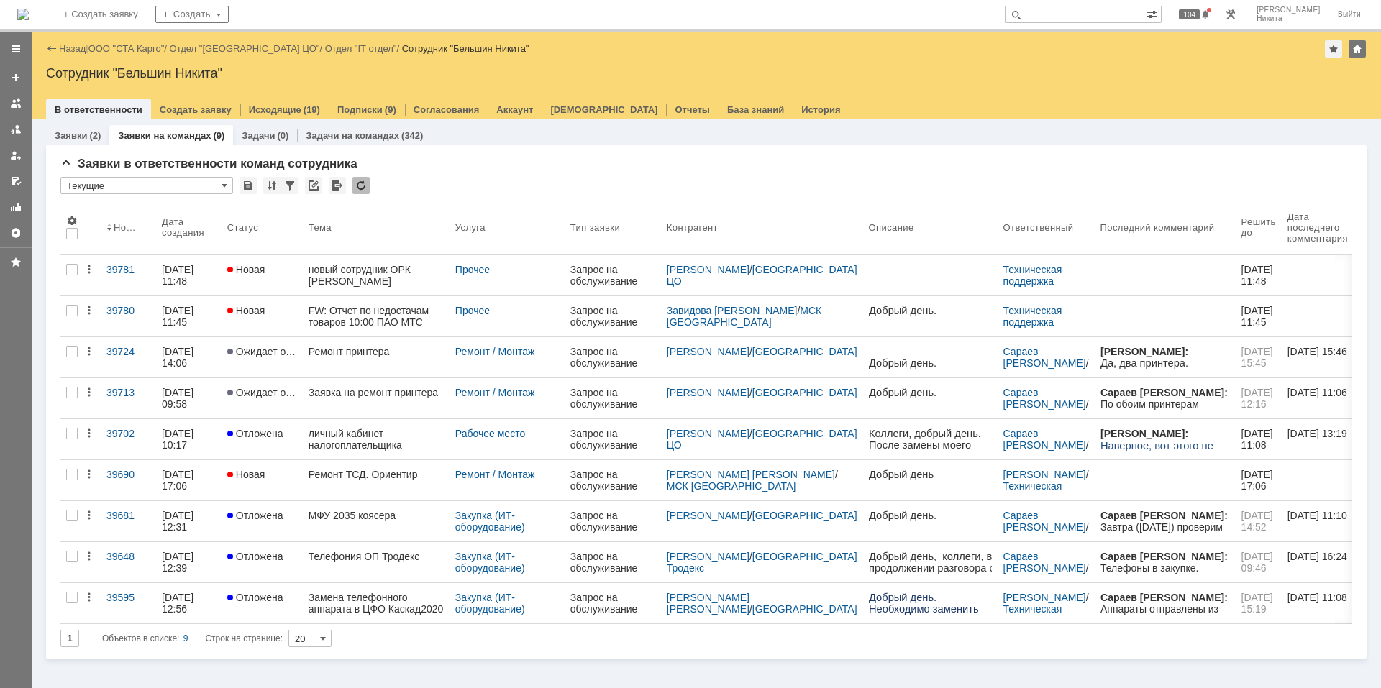
click at [1147, 9] on input "text" at bounding box center [1076, 14] width 142 height 17
type input "39715"
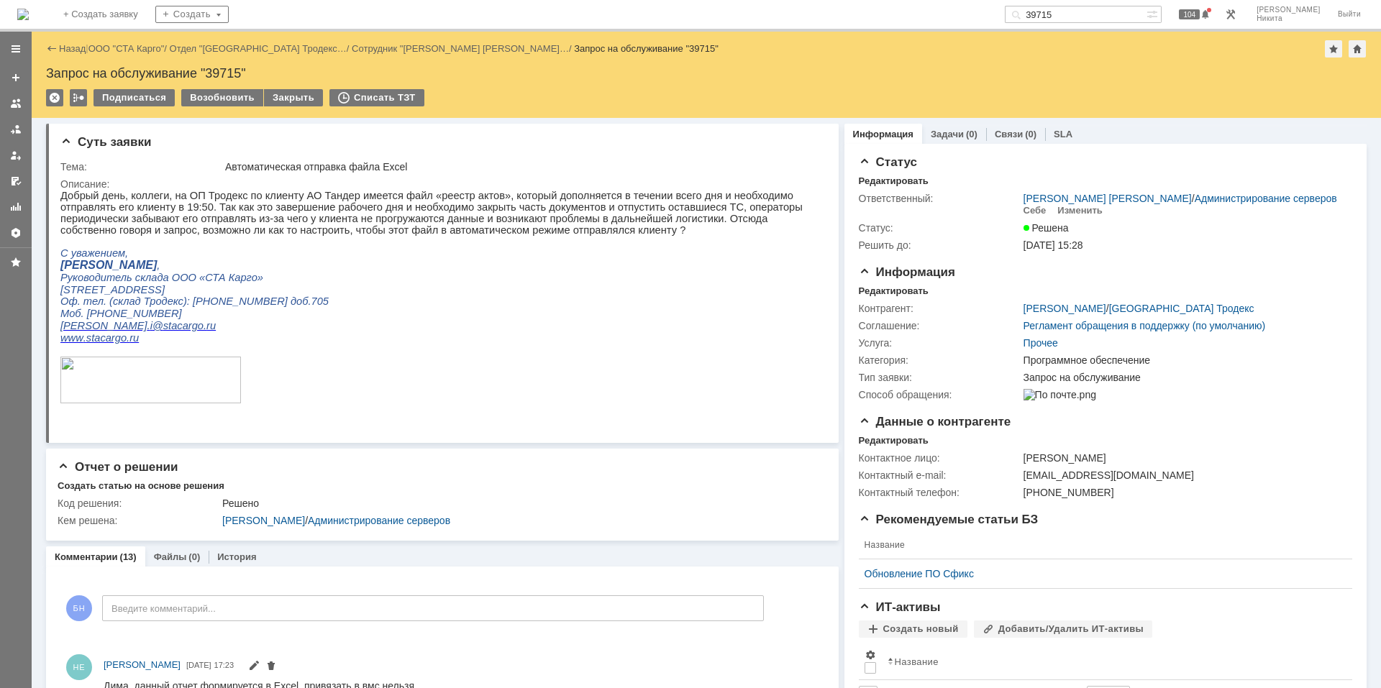
click at [499, 332] on p "Ivanov . i @ stacargo . ru" at bounding box center [436, 326] width 752 height 12
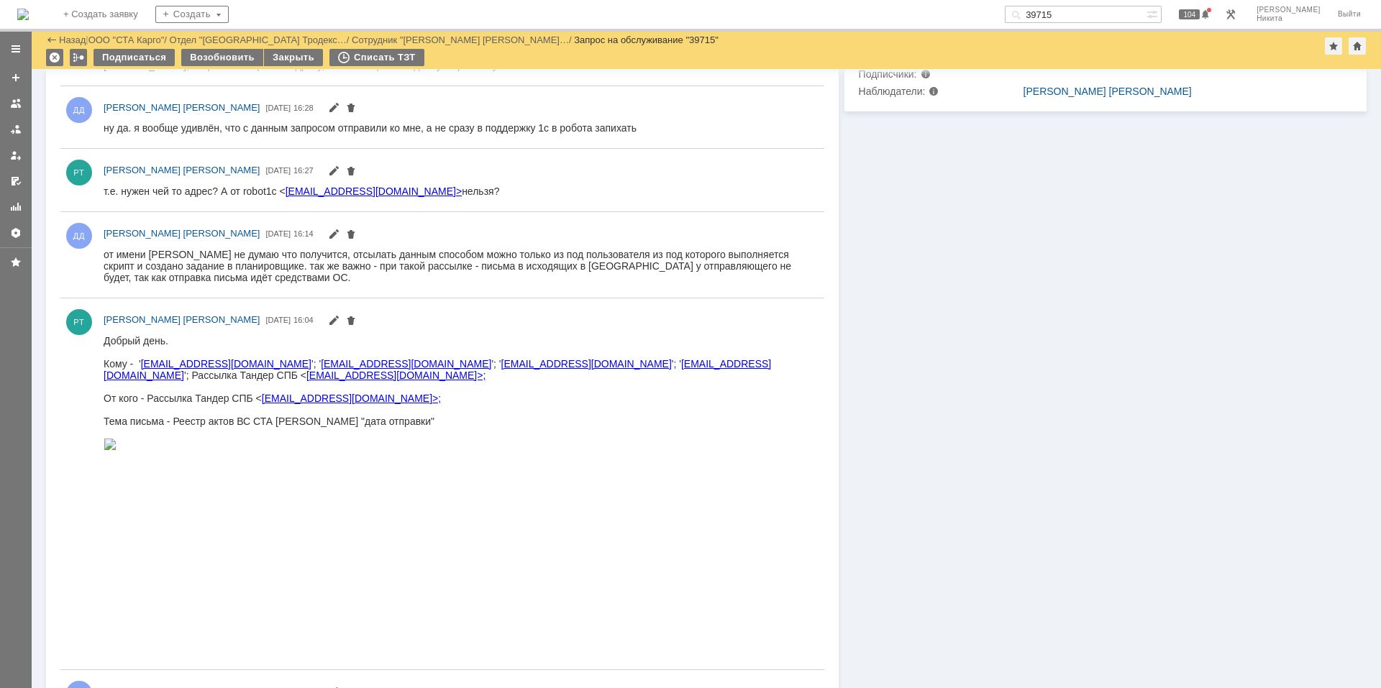
scroll to position [647, 0]
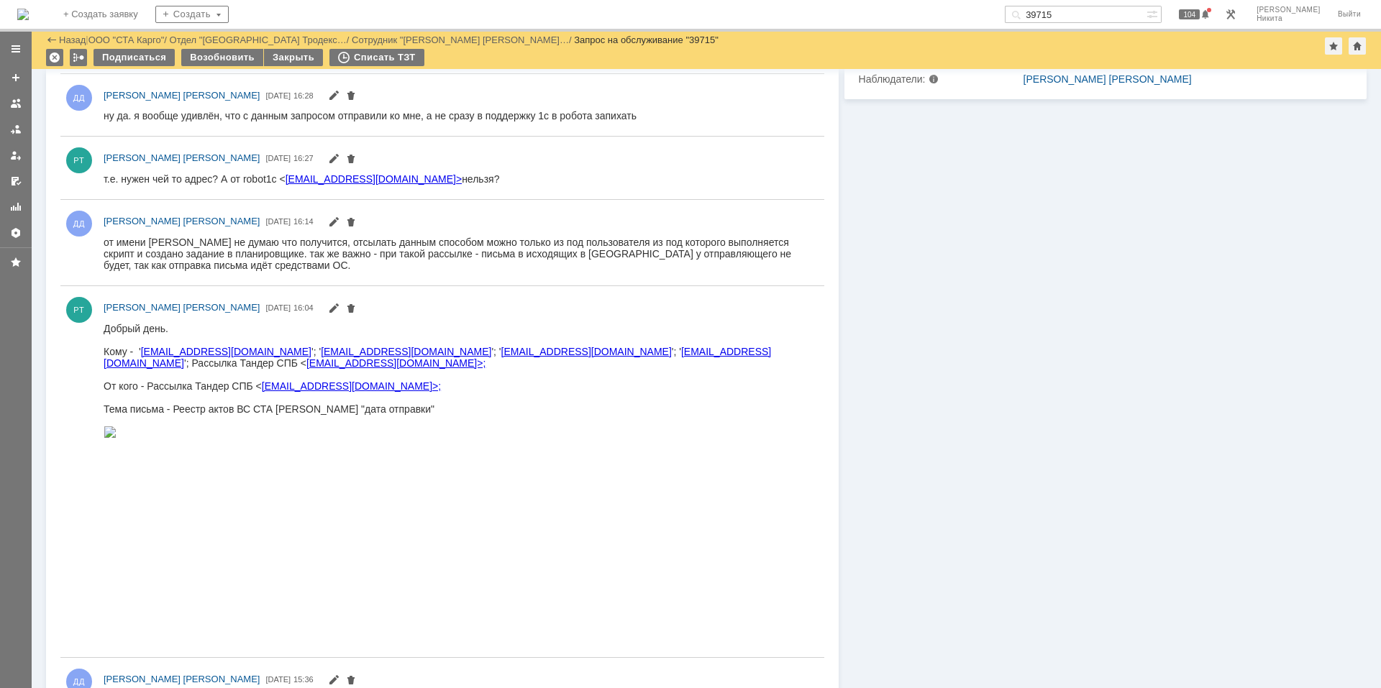
click at [406, 261] on div "от имени [PERSON_NAME] не думаю что получится, отсылать данным способом можно т…" at bounding box center [458, 253] width 708 height 35
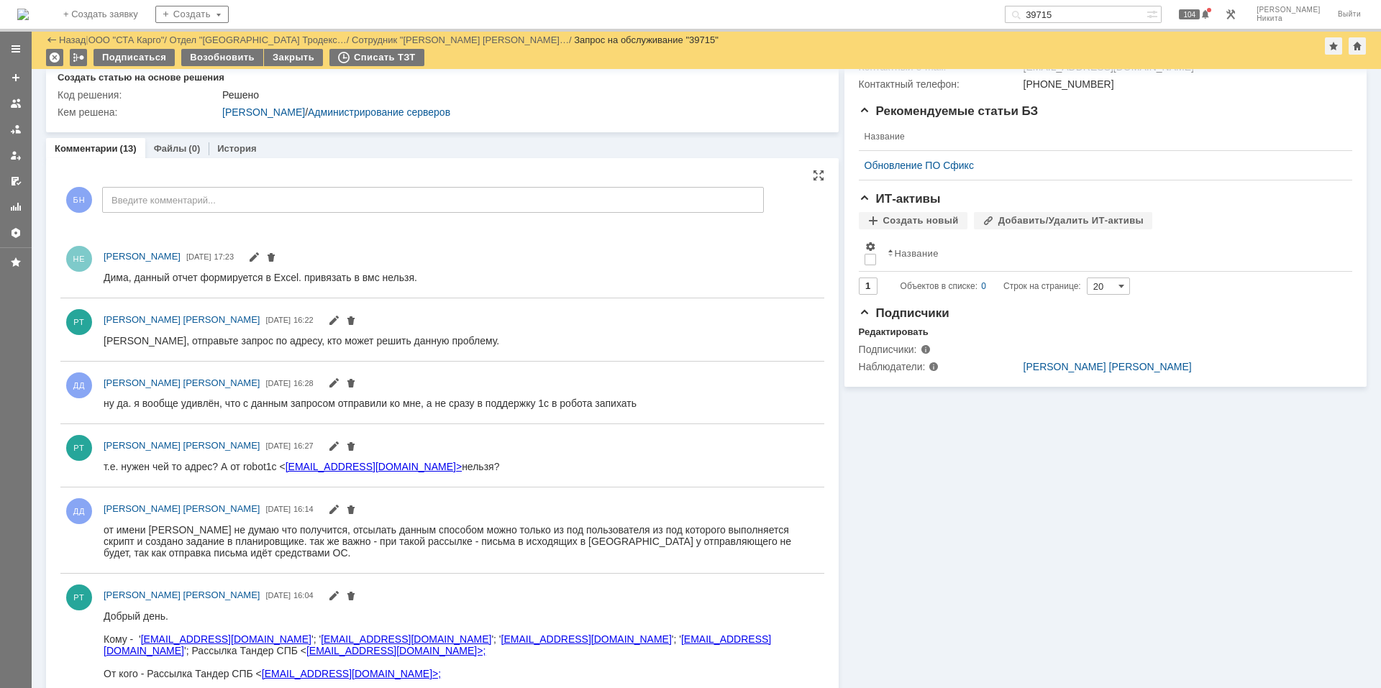
scroll to position [432, 0]
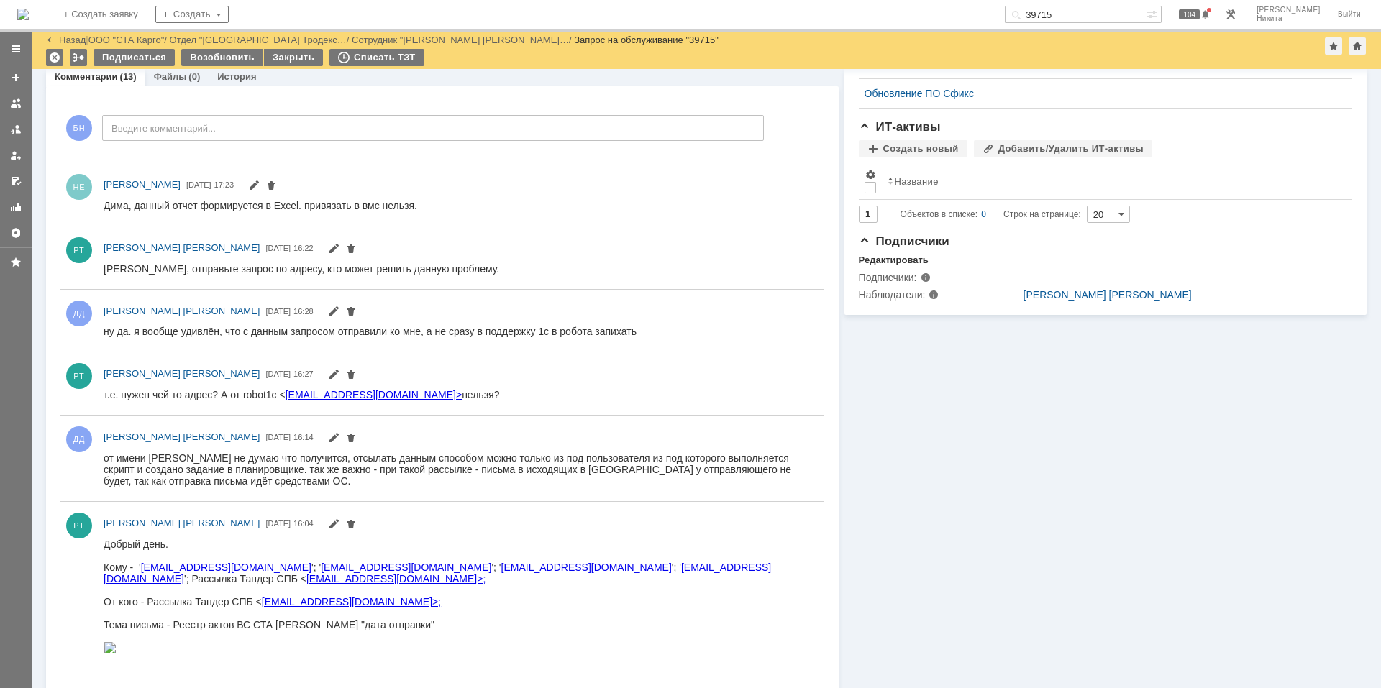
click at [29, 9] on img at bounding box center [23, 15] width 12 height 12
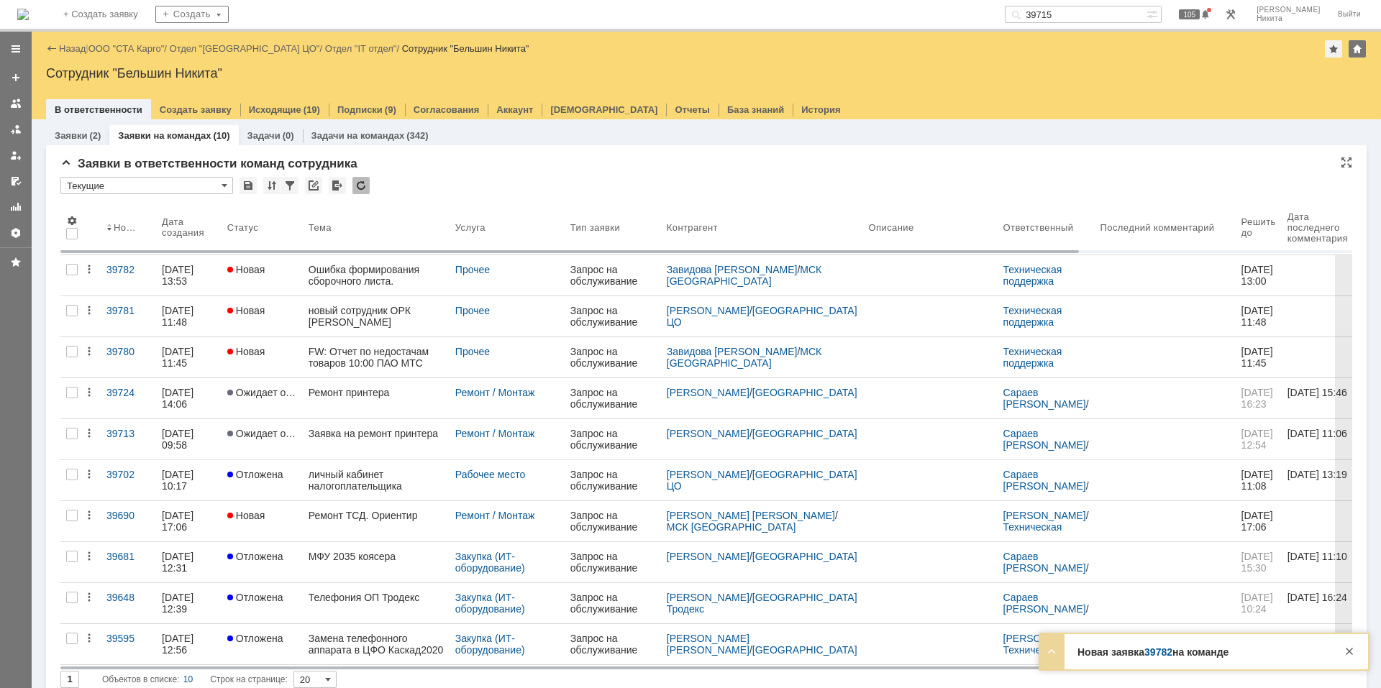
click at [591, 181] on div "* Текущие" at bounding box center [706, 186] width 1292 height 19
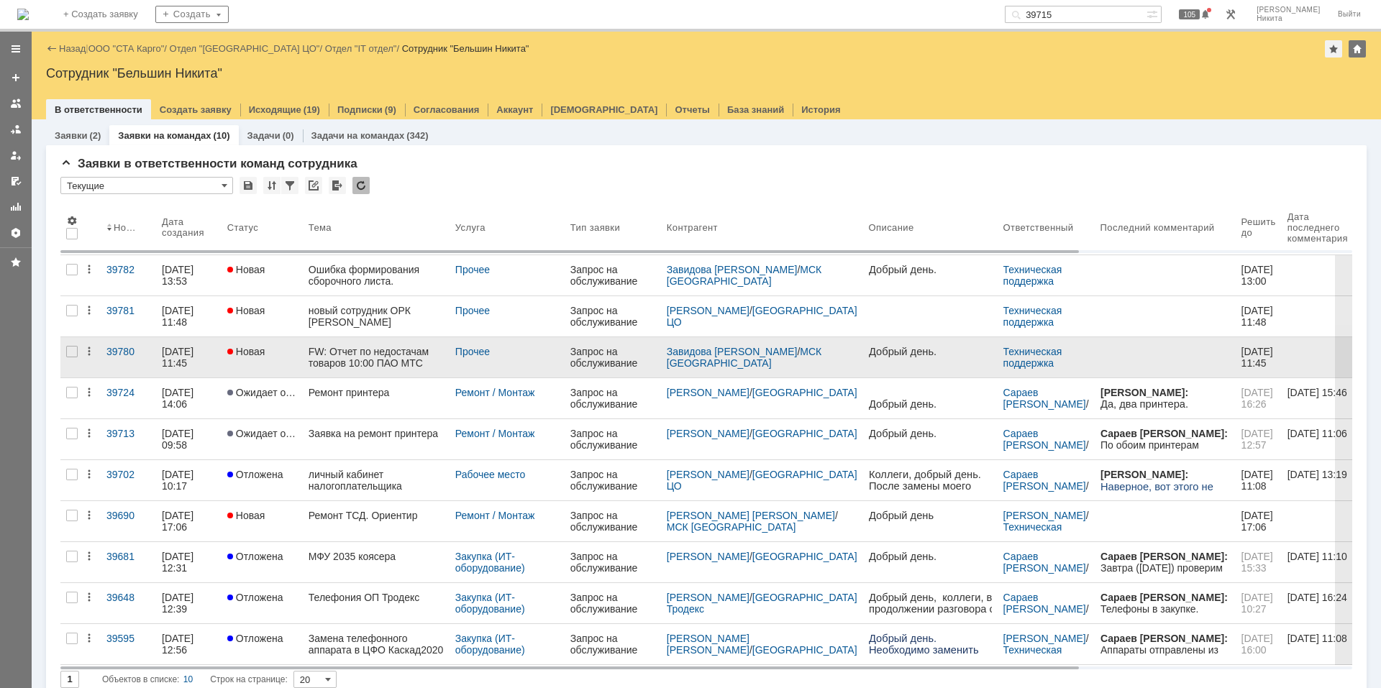
click at [359, 353] on div "FW: Отчет по недостачам товаров 10:00 ПАО МТС Москва от 29.09.2025" at bounding box center [376, 357] width 135 height 23
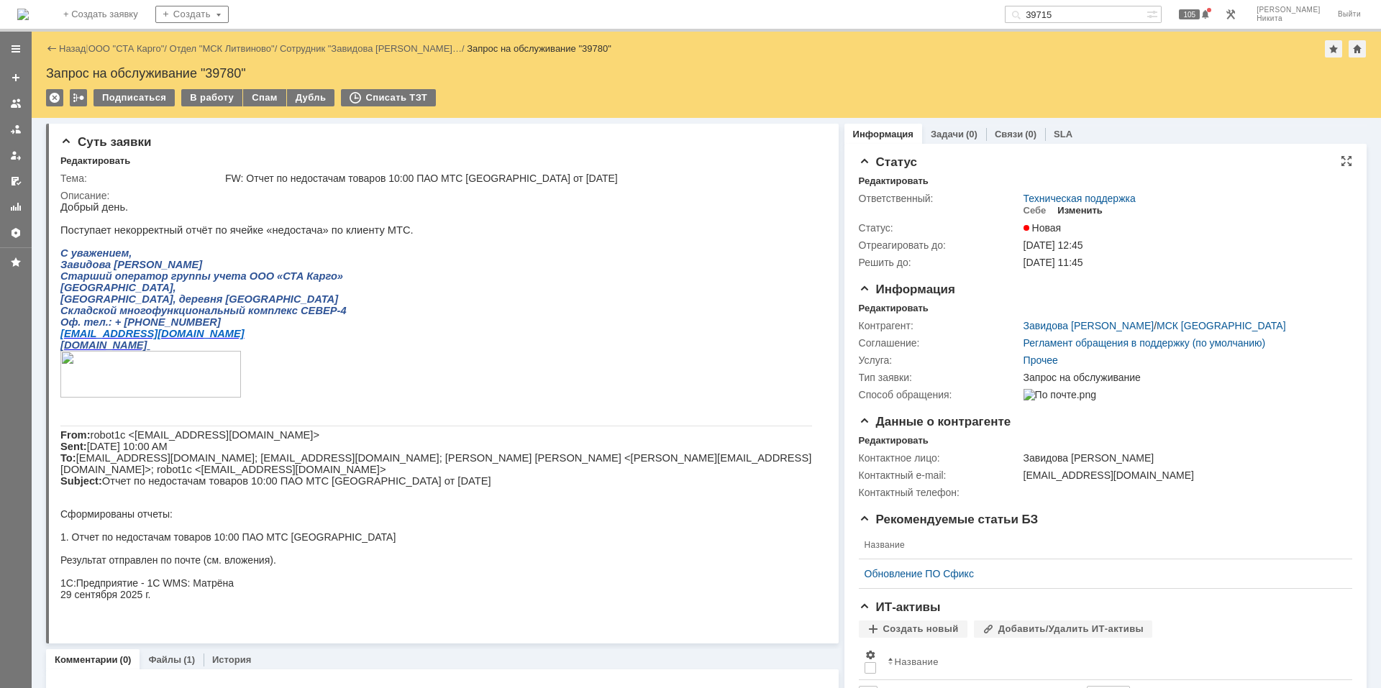
click at [1080, 209] on div "Изменить" at bounding box center [1080, 211] width 45 height 12
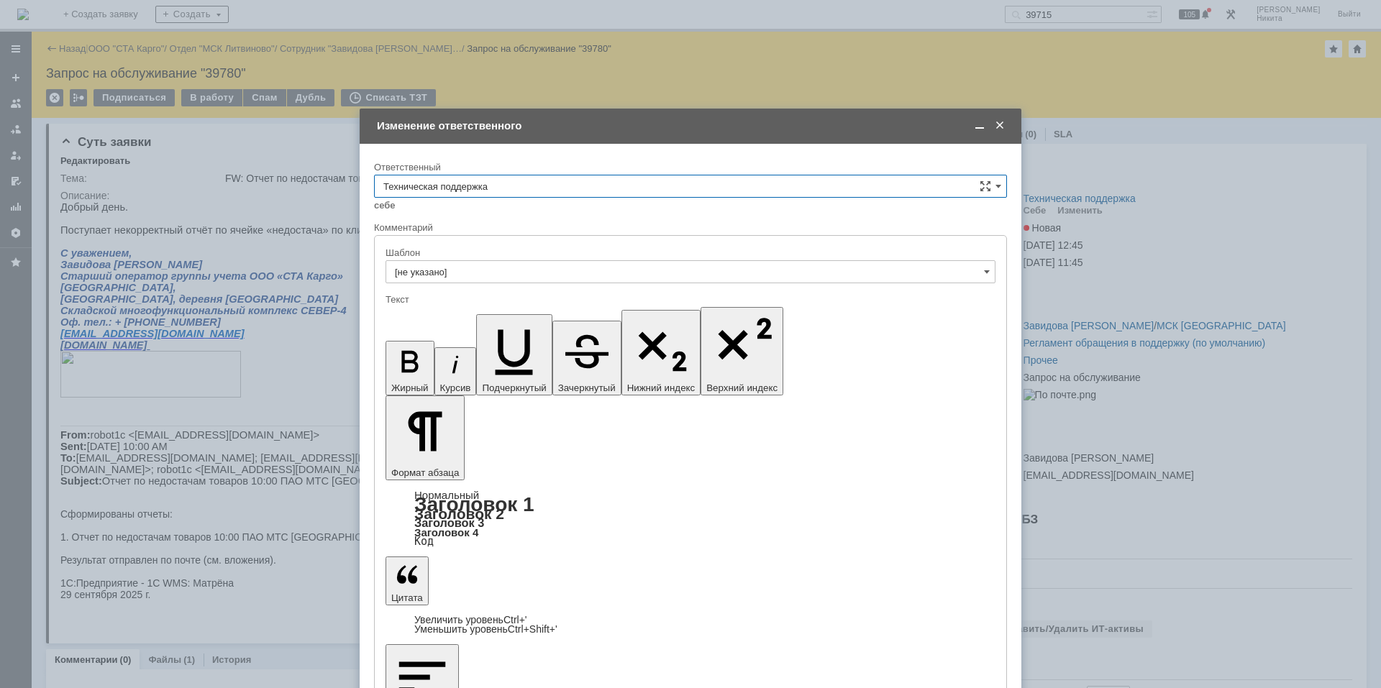
click at [637, 180] on input "Техническая поддержка" at bounding box center [690, 186] width 633 height 23
click at [491, 368] on div "Поддержка 1С" at bounding box center [691, 378] width 632 height 24
type input "Поддержка 1С"
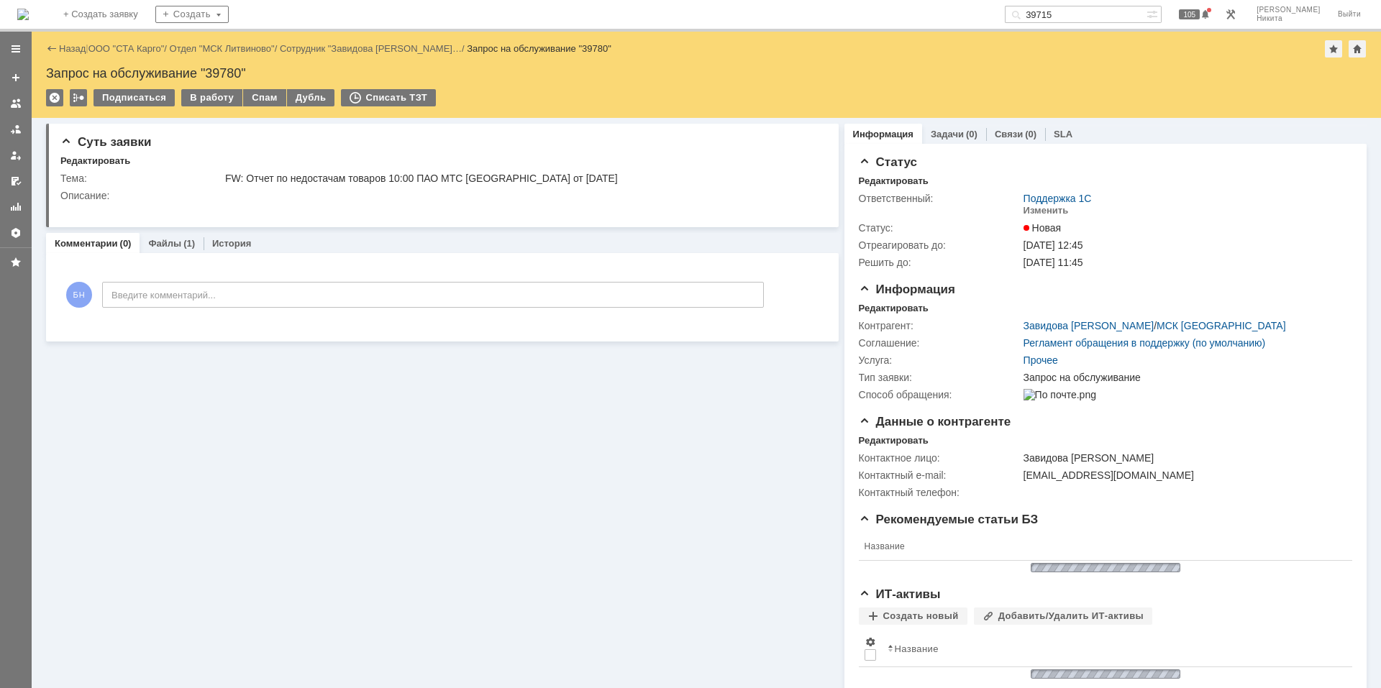
scroll to position [0, 0]
click at [29, 9] on img at bounding box center [23, 15] width 12 height 12
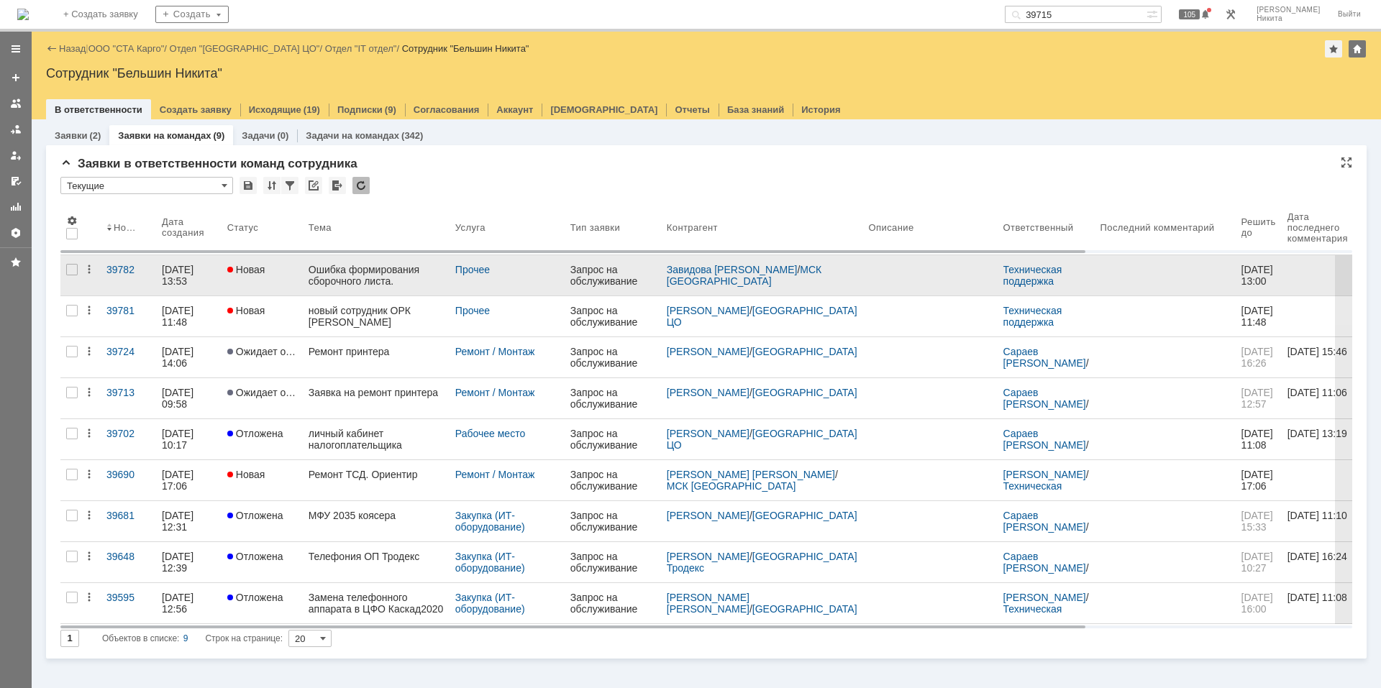
click at [353, 279] on div "Ошибка формирования сборочного листа." at bounding box center [376, 275] width 135 height 23
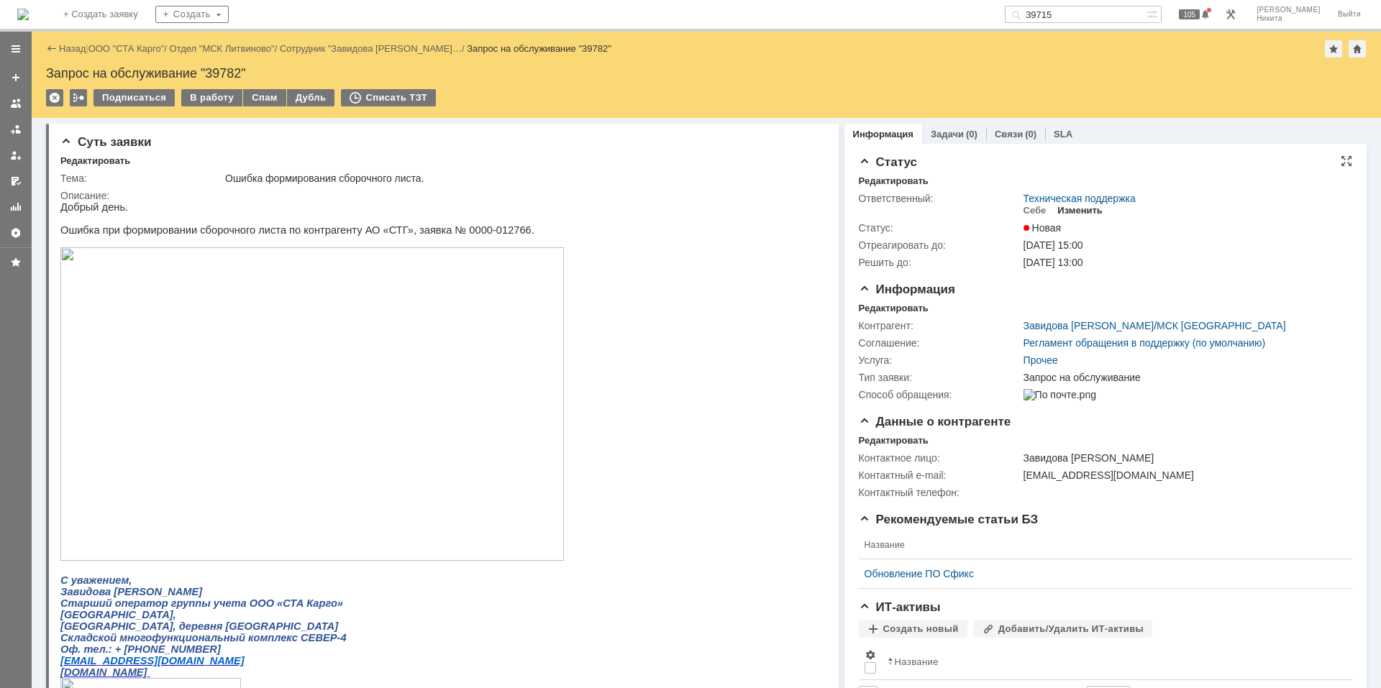
click at [1076, 214] on div "Изменить" at bounding box center [1080, 211] width 45 height 12
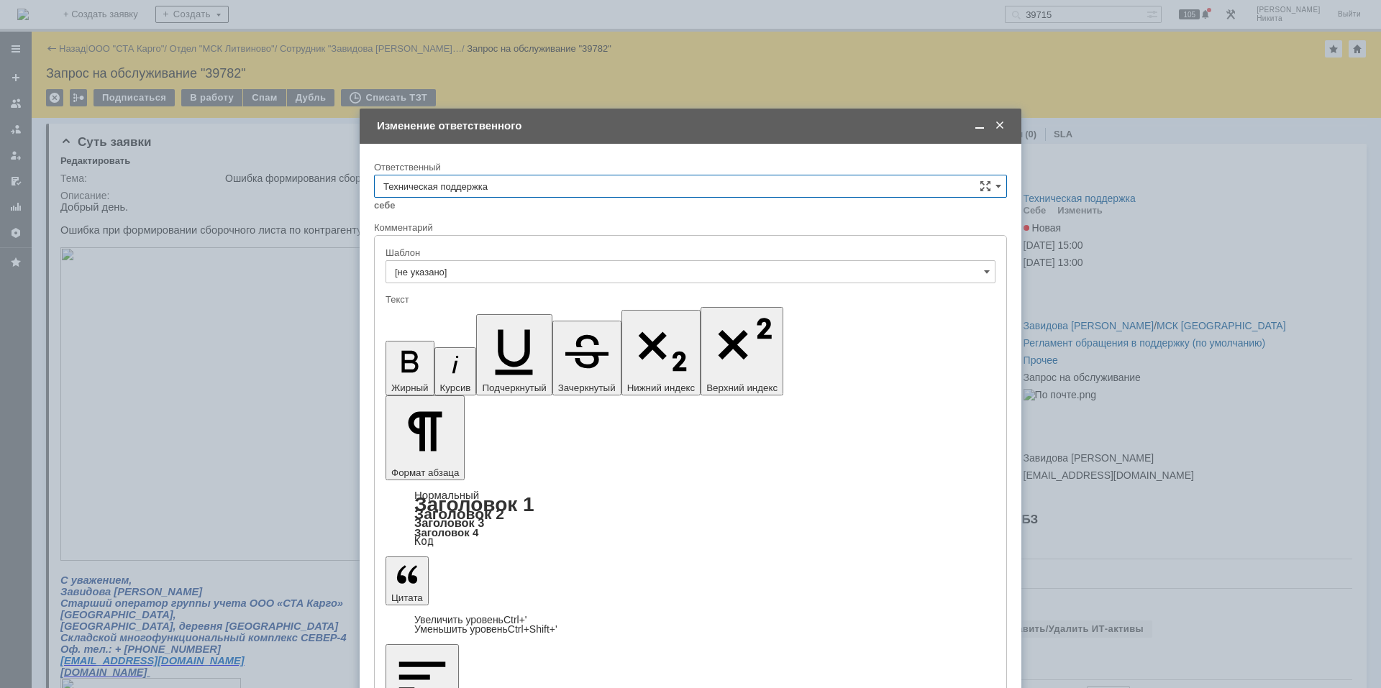
click at [504, 184] on input "Техническая поддержка" at bounding box center [690, 186] width 633 height 23
drag, startPoint x: 449, startPoint y: 377, endPoint x: 63, endPoint y: 47, distance: 507.8
click at [449, 377] on span "Поддержка 1С" at bounding box center [690, 379] width 614 height 12
type input "Поддержка 1С"
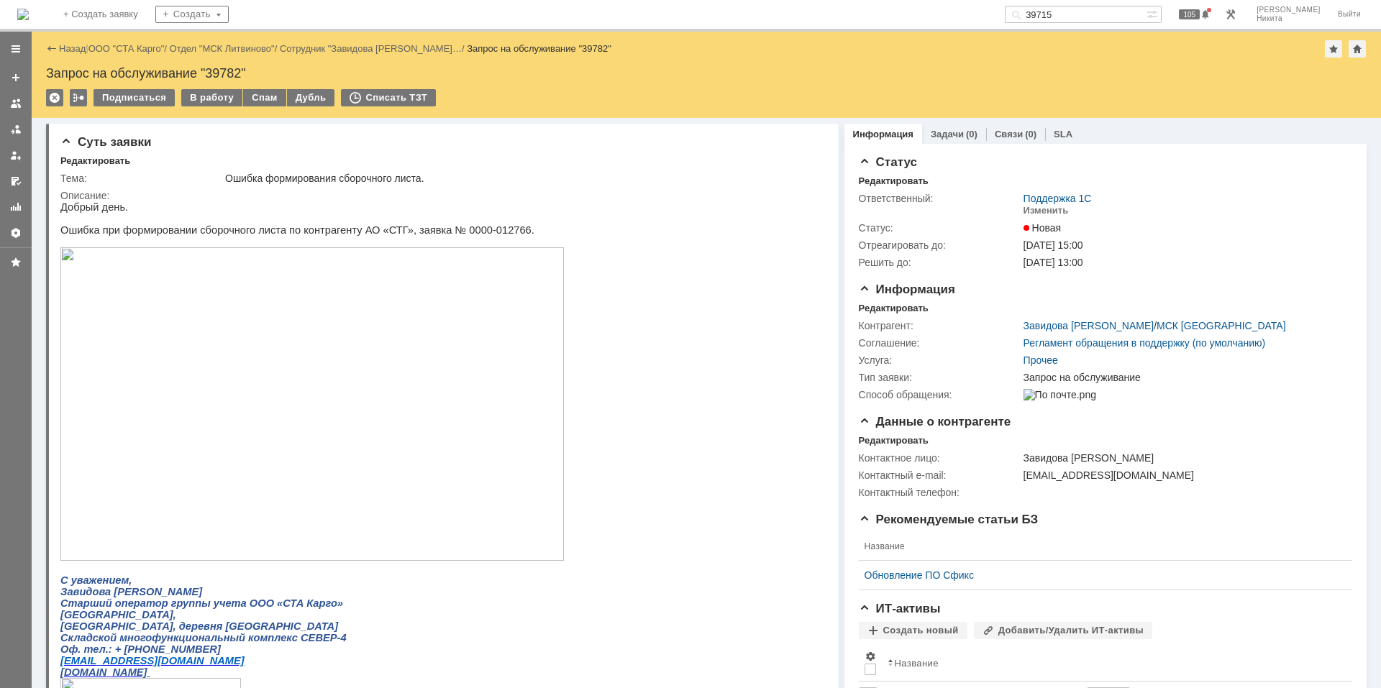
click at [29, 17] on img at bounding box center [23, 15] width 12 height 12
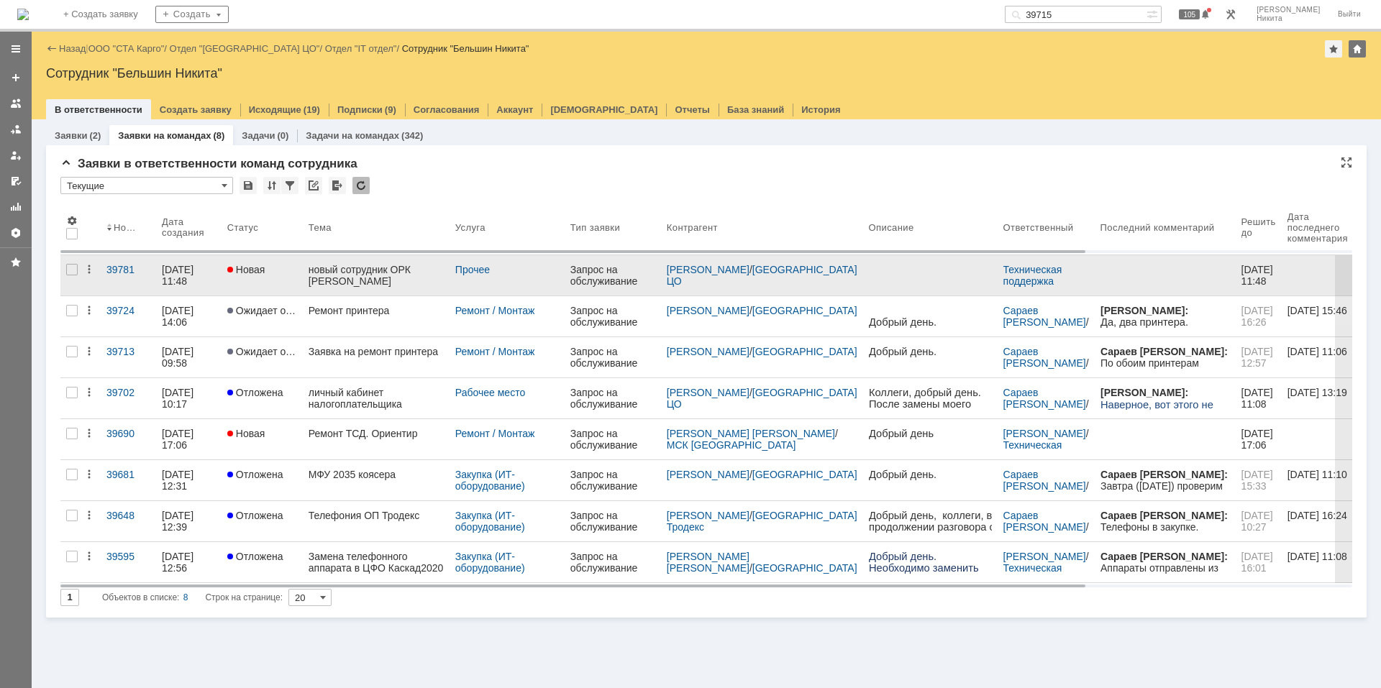
click at [349, 286] on div "новый сотрудник ОРК [PERSON_NAME]" at bounding box center [376, 275] width 135 height 23
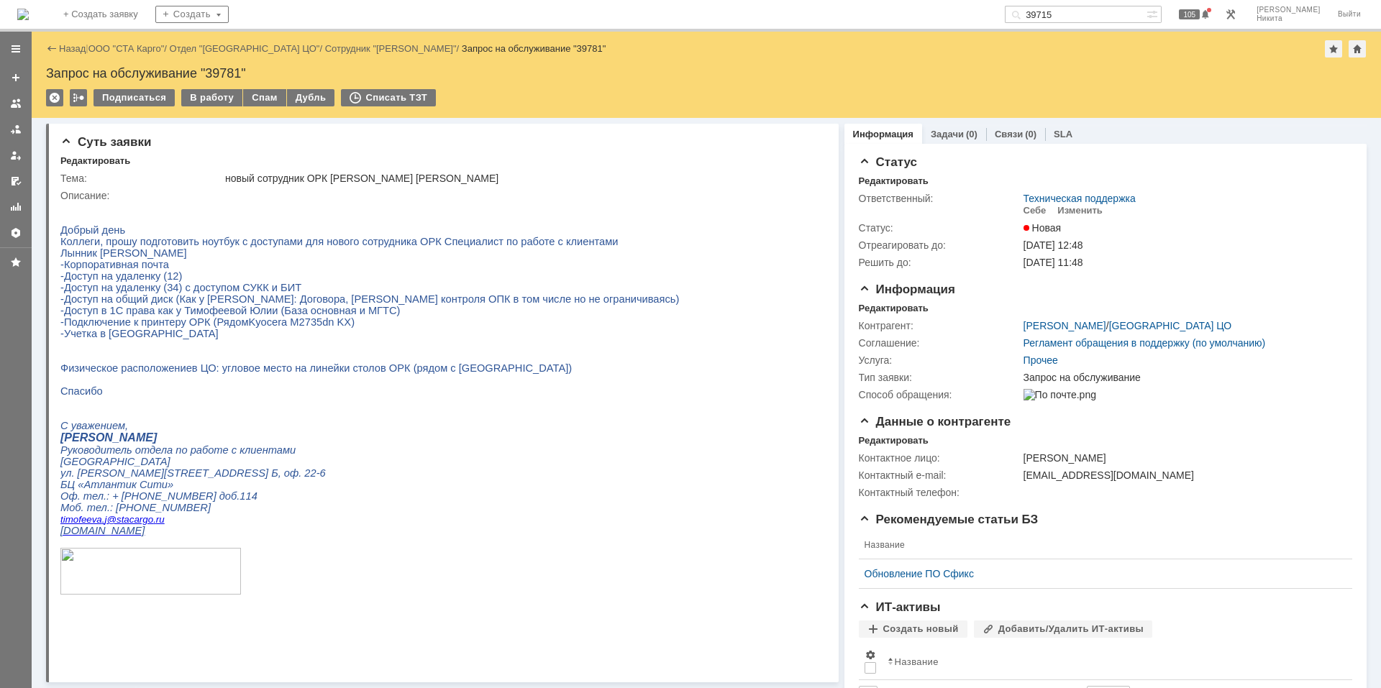
click at [386, 234] on p "Добрый день" at bounding box center [369, 230] width 619 height 12
click at [887, 309] on div "Редактировать" at bounding box center [894, 309] width 70 height 12
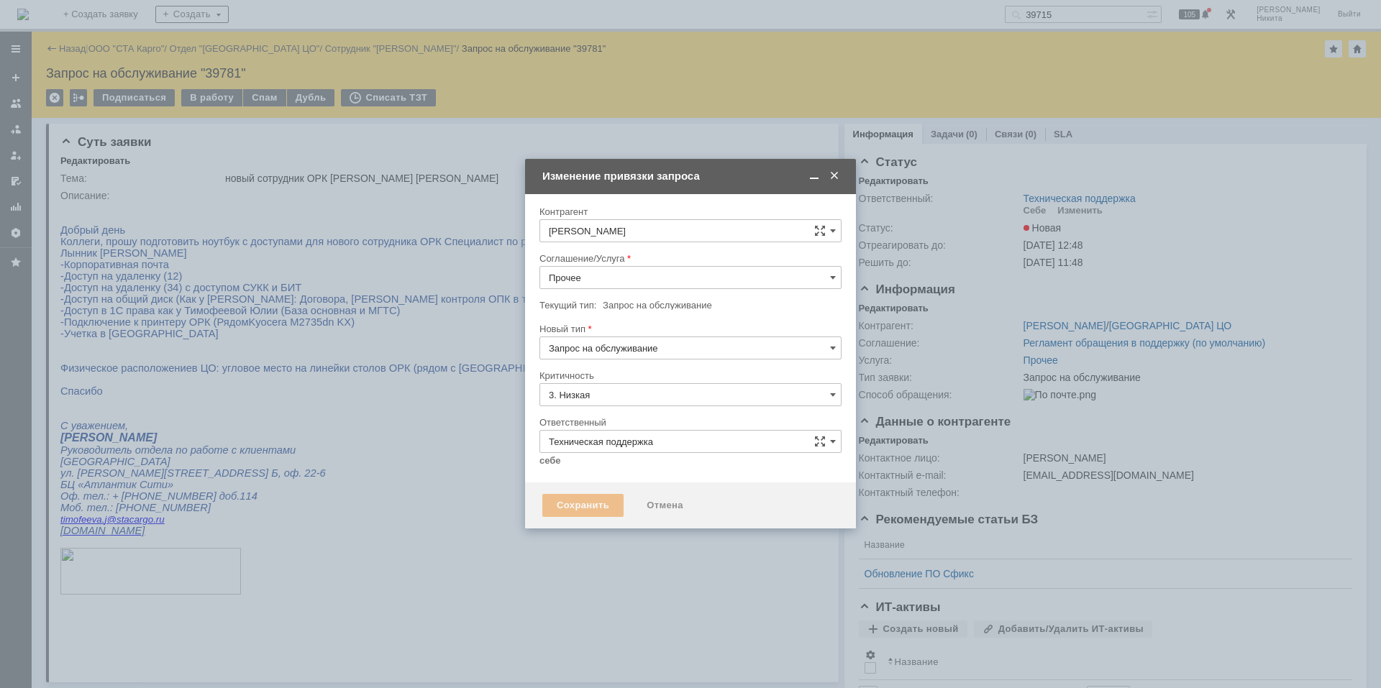
type input "[не указано]"
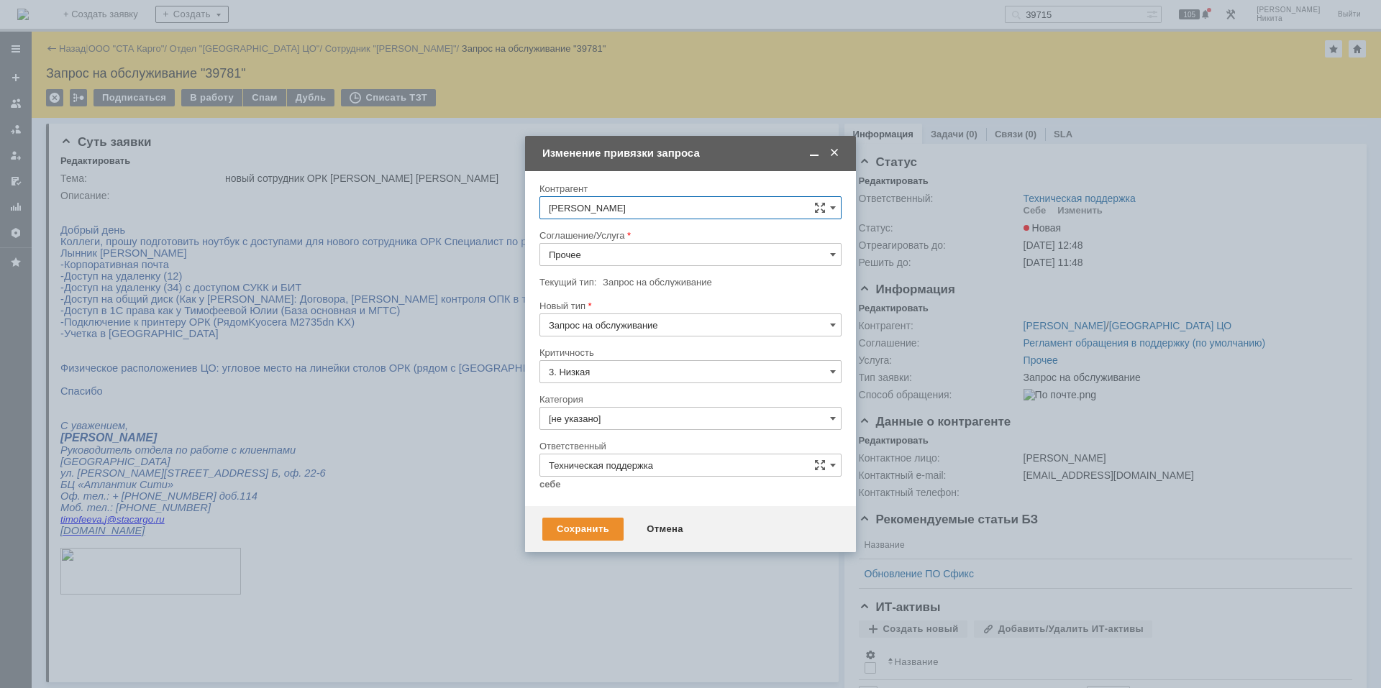
click at [571, 254] on input "Прочее" at bounding box center [691, 254] width 302 height 23
click at [620, 320] on div "Рабочее место" at bounding box center [690, 328] width 301 height 23
type input "Рабочее место"
click at [619, 422] on input "[не указано]" at bounding box center [691, 418] width 302 height 23
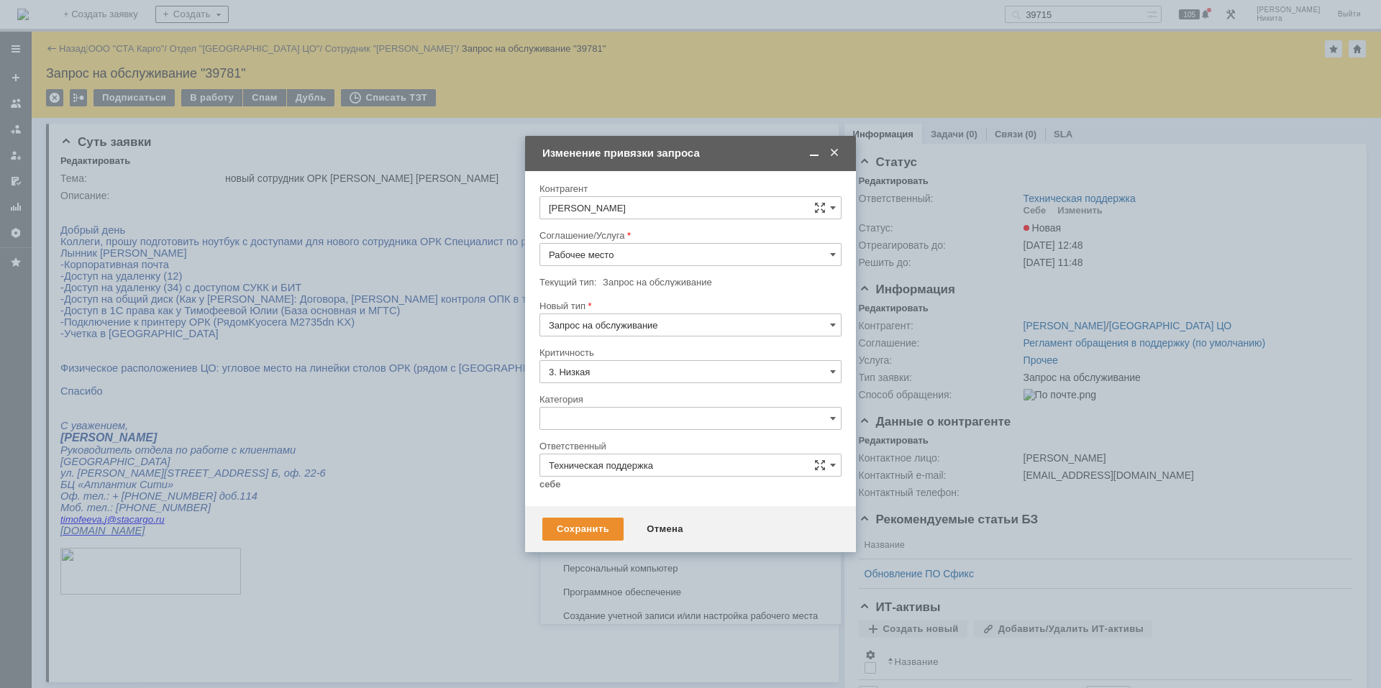
click at [592, 517] on span "Ноутбук" at bounding box center [690, 522] width 283 height 12
type input "Ноутбук"
click at [544, 482] on link "себе" at bounding box center [551, 485] width 22 height 12
type input "[PERSON_NAME]"
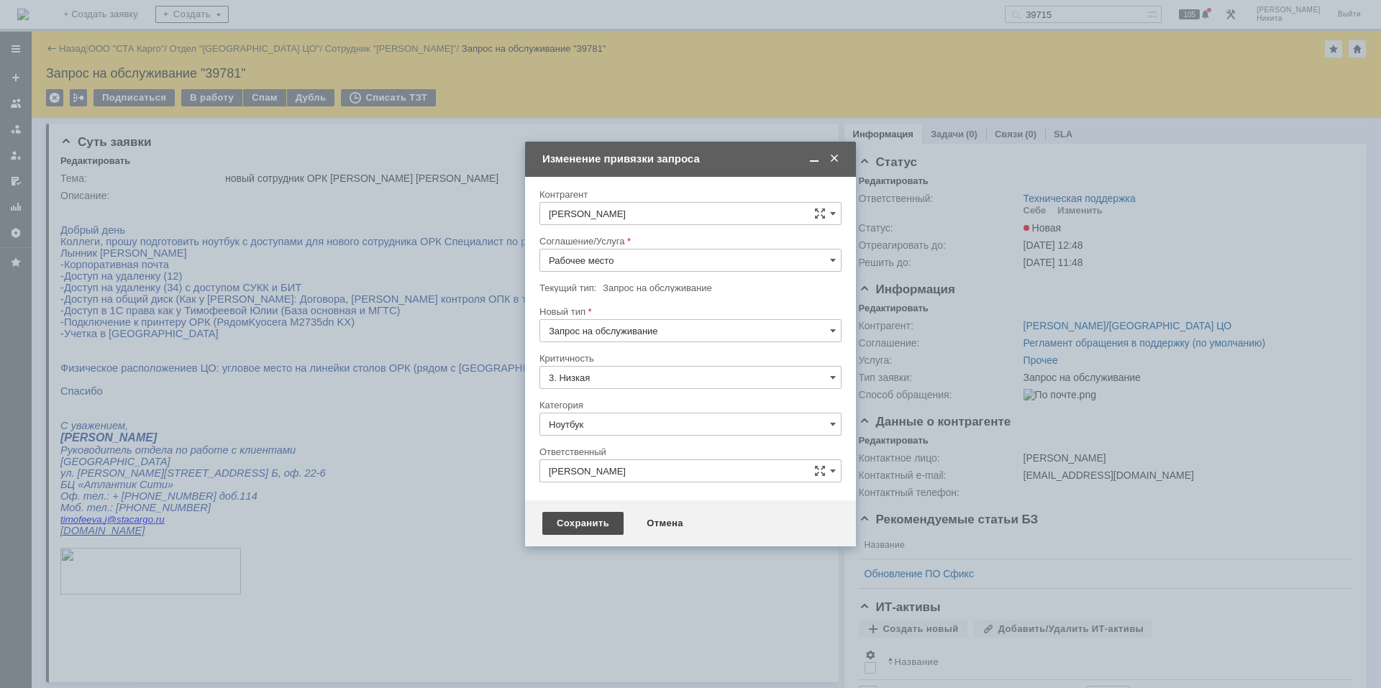
click at [560, 519] on div "Сохранить" at bounding box center [582, 523] width 81 height 23
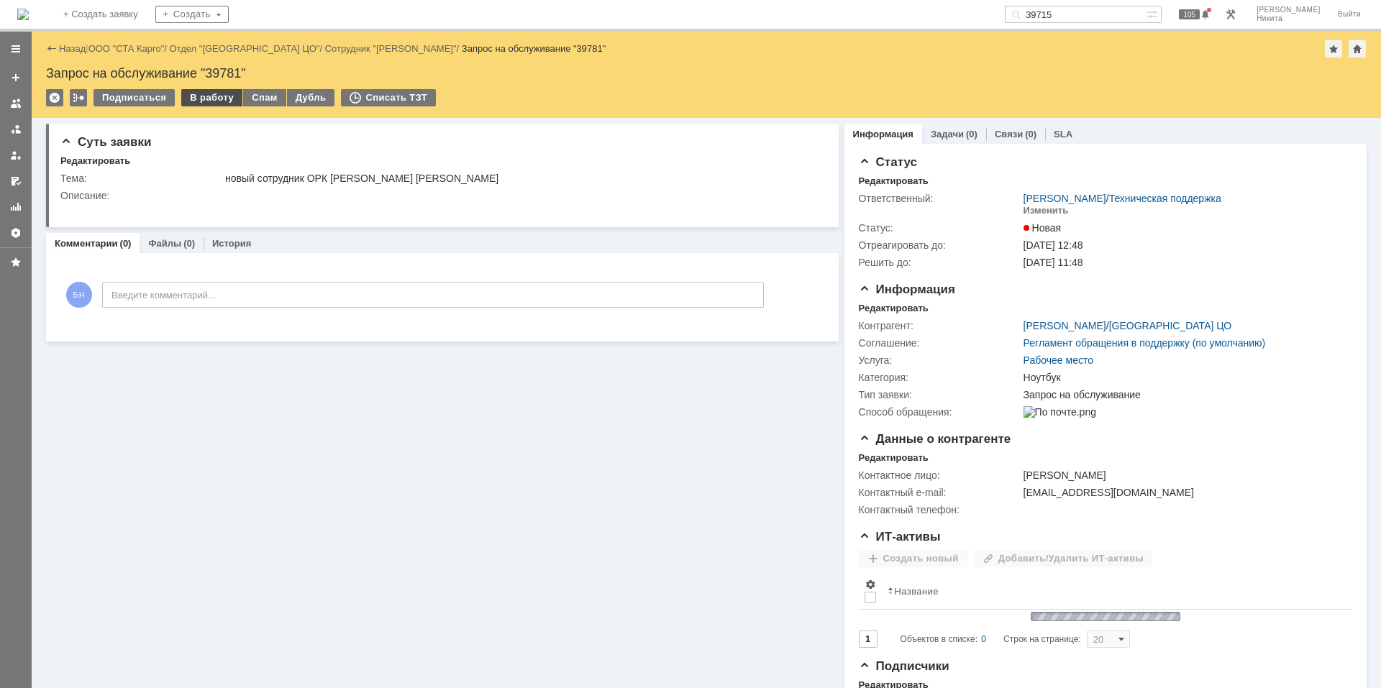
click at [214, 99] on div "В работу" at bounding box center [211, 97] width 61 height 17
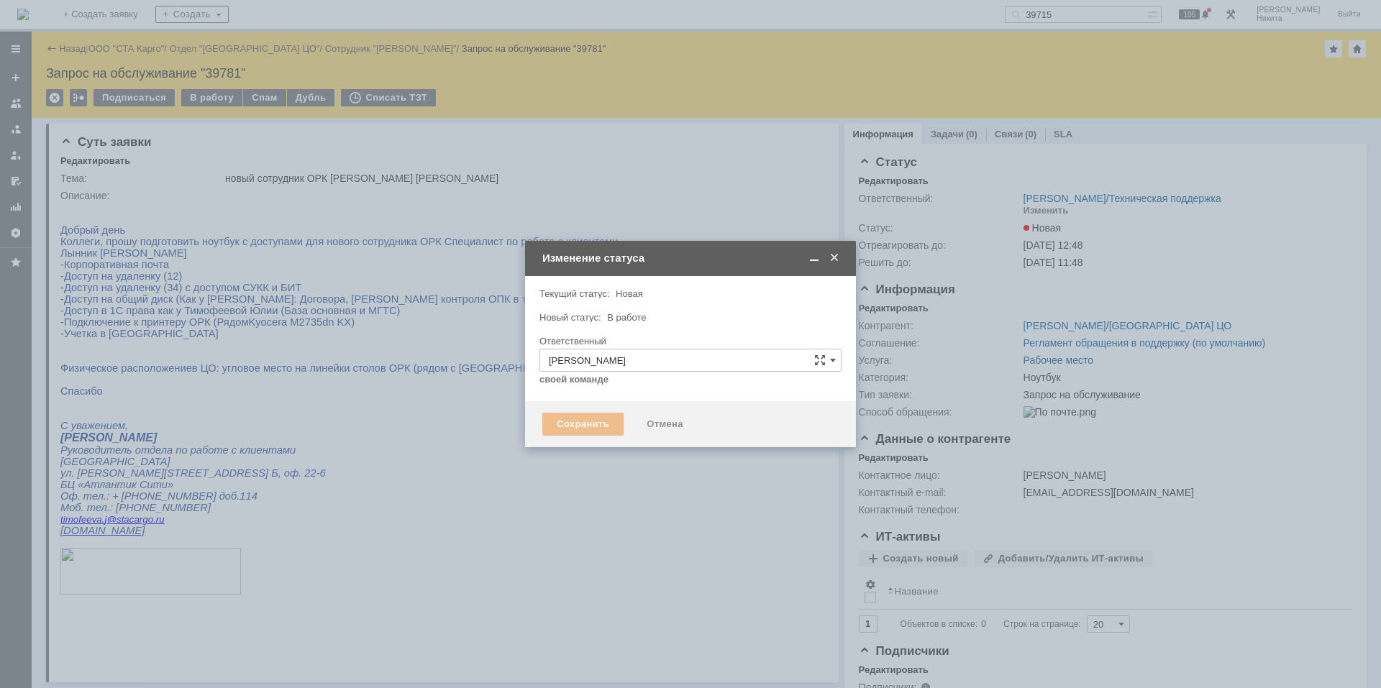
type input "Ноутбук"
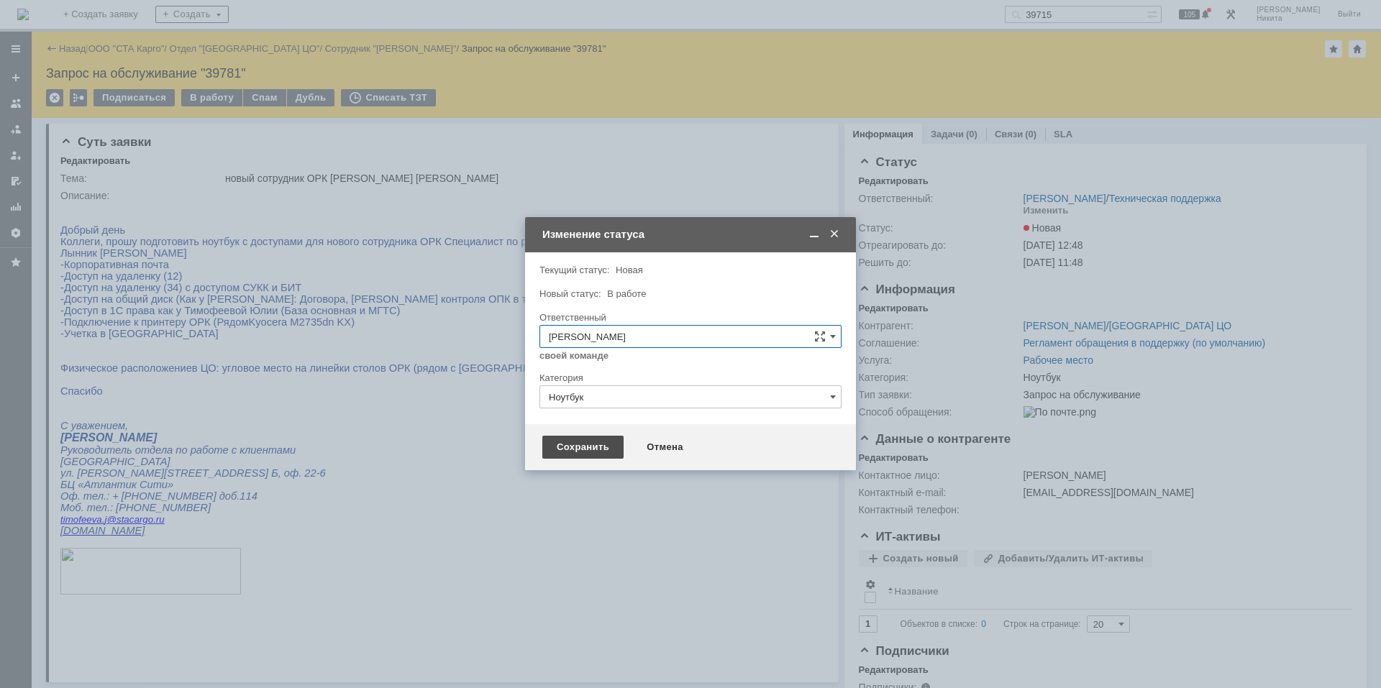
click at [565, 445] on div "Сохранить" at bounding box center [582, 447] width 81 height 23
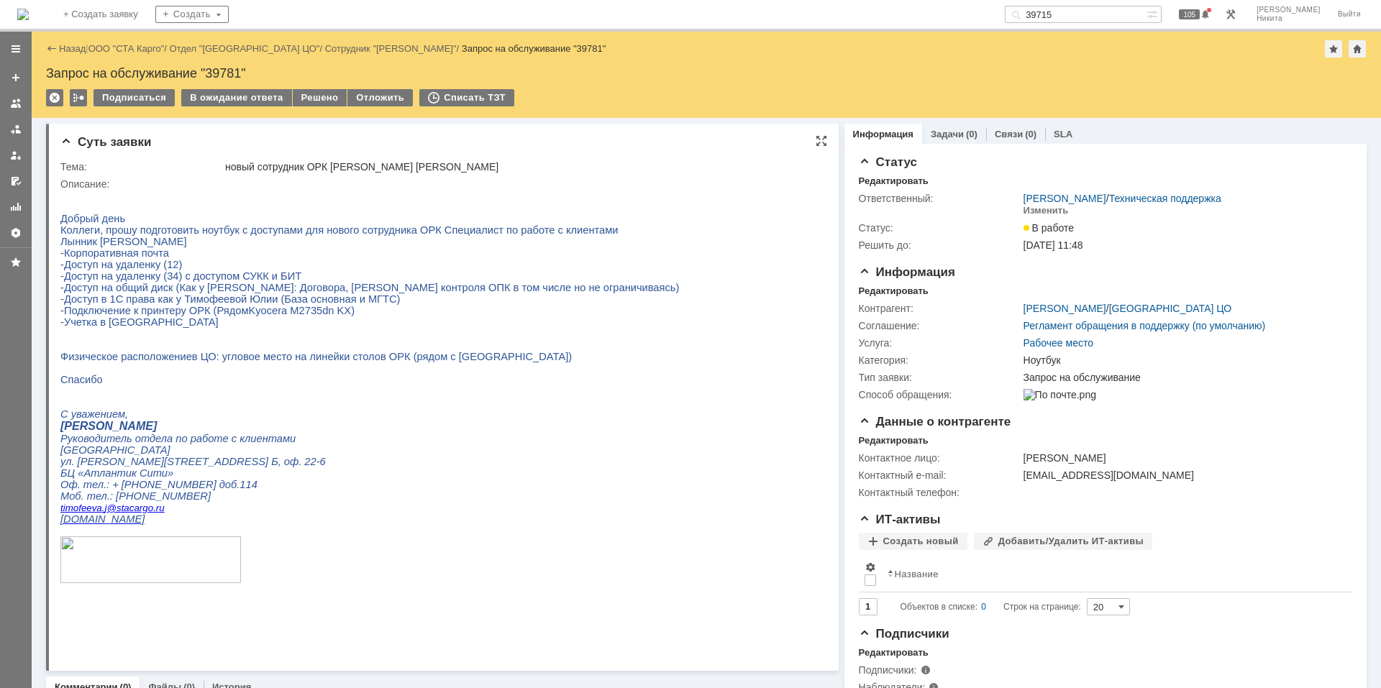
click at [457, 351] on p at bounding box center [369, 346] width 619 height 12
click at [618, 326] on html "Добрый день Коллеги, прошу подготовить ноутбук с доступами для нового сотрудник…" at bounding box center [436, 399] width 752 height 419
click at [245, 328] on p "- Учетка в Битрикс" at bounding box center [369, 323] width 619 height 12
drag, startPoint x: 386, startPoint y: 306, endPoint x: 378, endPoint y: 314, distance: 11.2
click at [386, 294] on span "-Доступ на общий диск (Как у [PERSON_NAME]: Договора, [PERSON_NAME] контроля ОП…" at bounding box center [369, 288] width 619 height 12
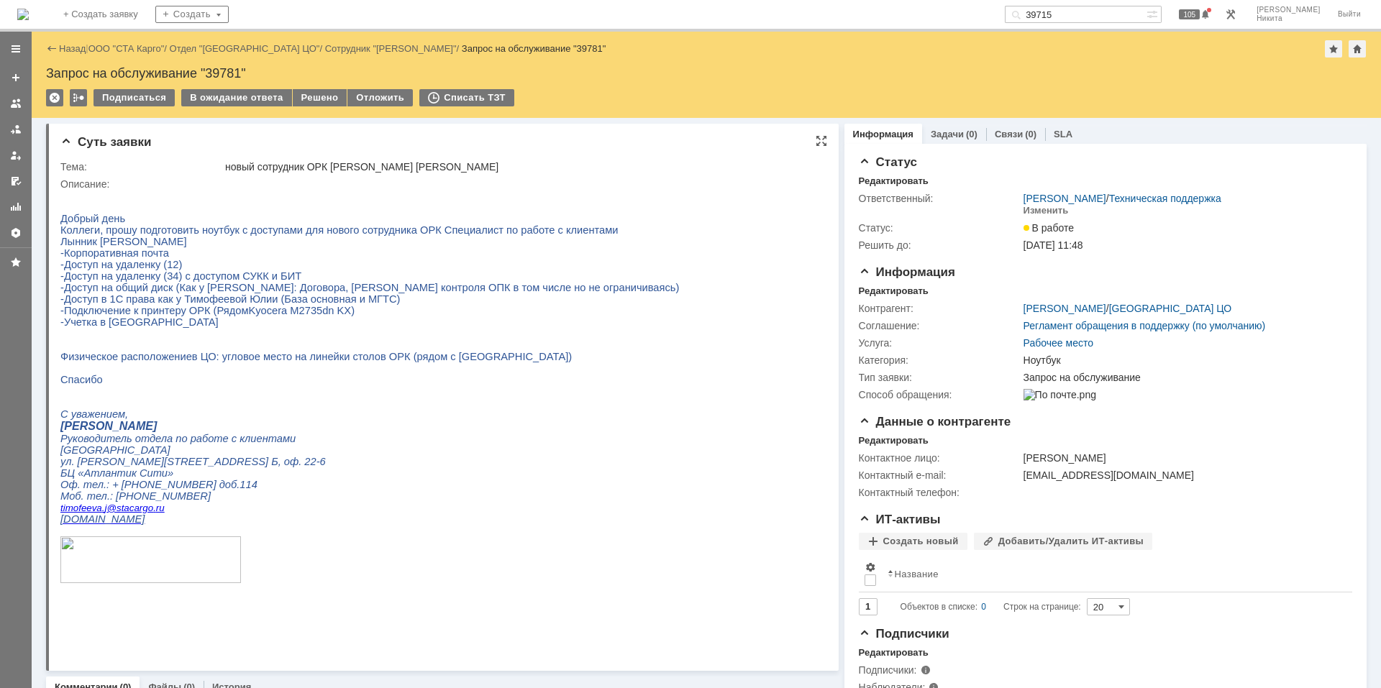
click at [299, 271] on p "-Доступ на удаленку (12)" at bounding box center [369, 265] width 619 height 12
drag, startPoint x: 61, startPoint y: 247, endPoint x: 218, endPoint y: 250, distance: 156.9
click at [218, 247] on p "[PERSON_NAME]" at bounding box center [369, 242] width 619 height 12
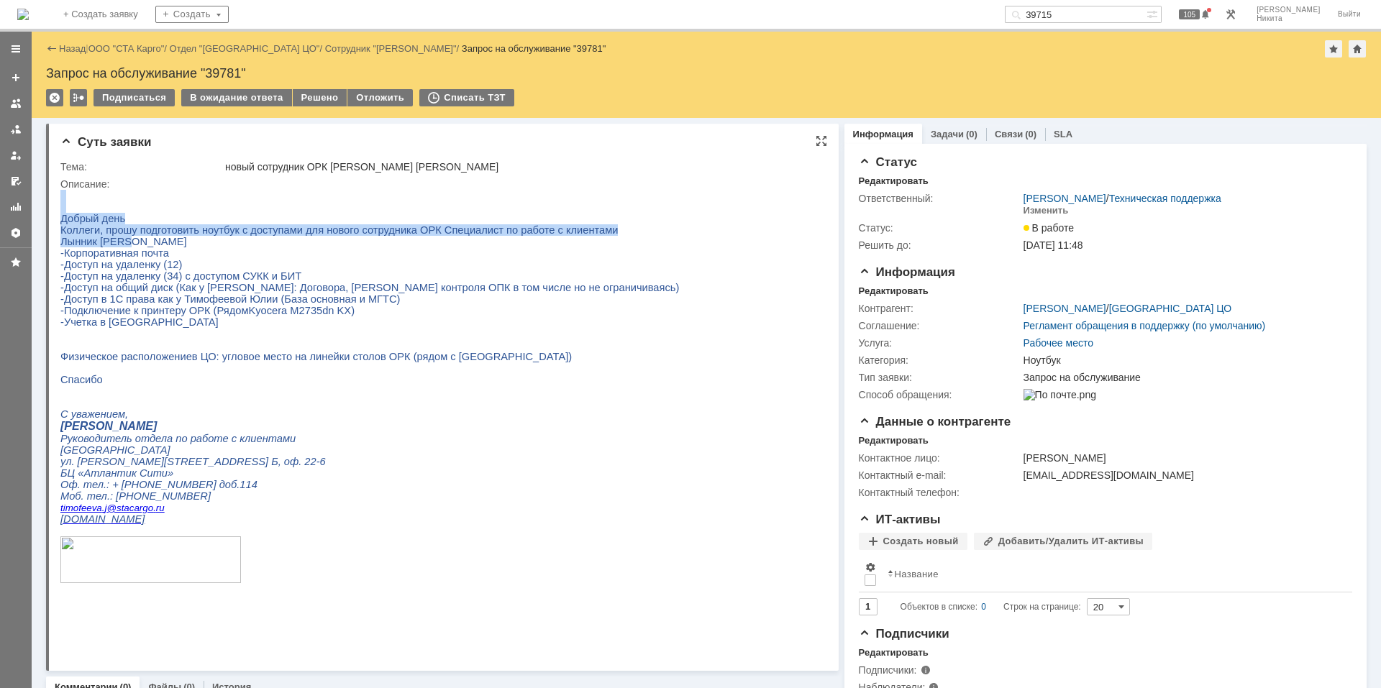
drag, startPoint x: 124, startPoint y: 245, endPoint x: 60, endPoint y: 248, distance: 64.1
click at [60, 248] on html "Добрый день Коллеги, прошу подготовить ноутбук с доступами для нового сотрудник…" at bounding box center [436, 399] width 752 height 419
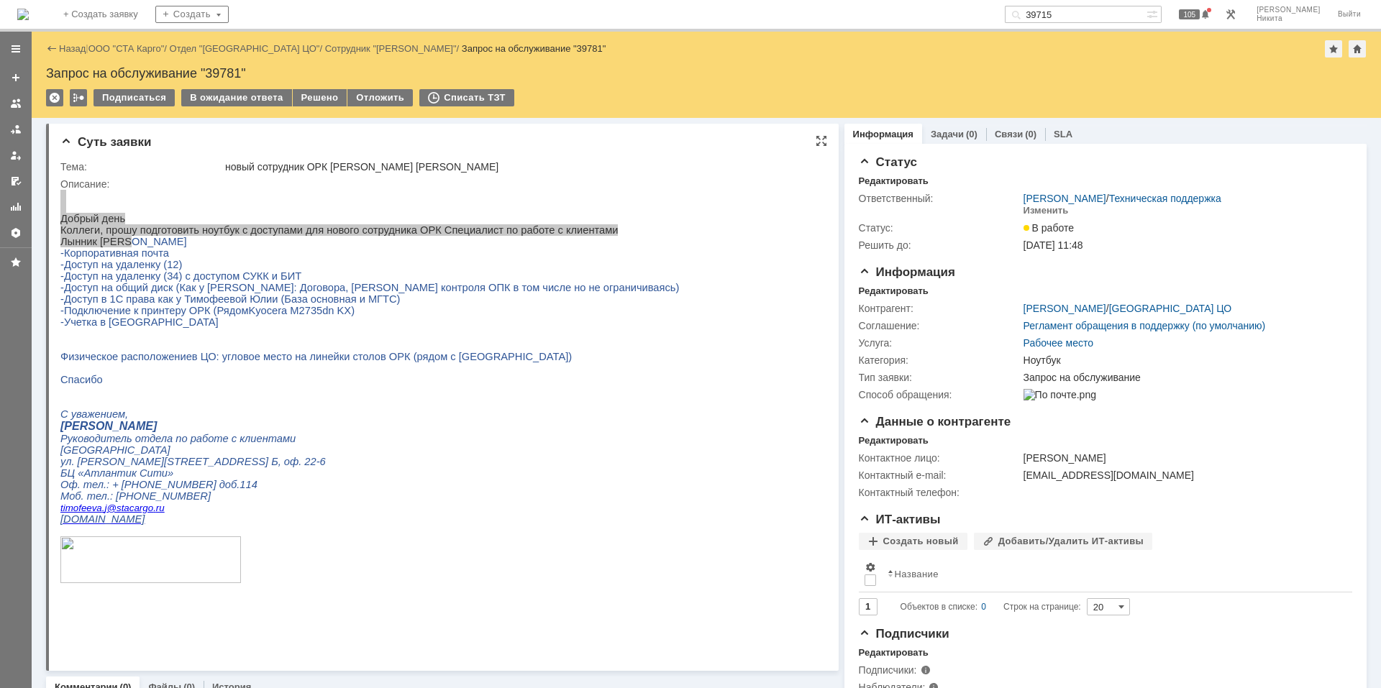
drag, startPoint x: 1, startPoint y: 58, endPoint x: 58, endPoint y: 247, distance: 197.6
click at [58, 247] on div "Суть заявки Тема: новый сотрудник ОРК Лынник Елена Александровна Описание:" at bounding box center [442, 397] width 793 height 547
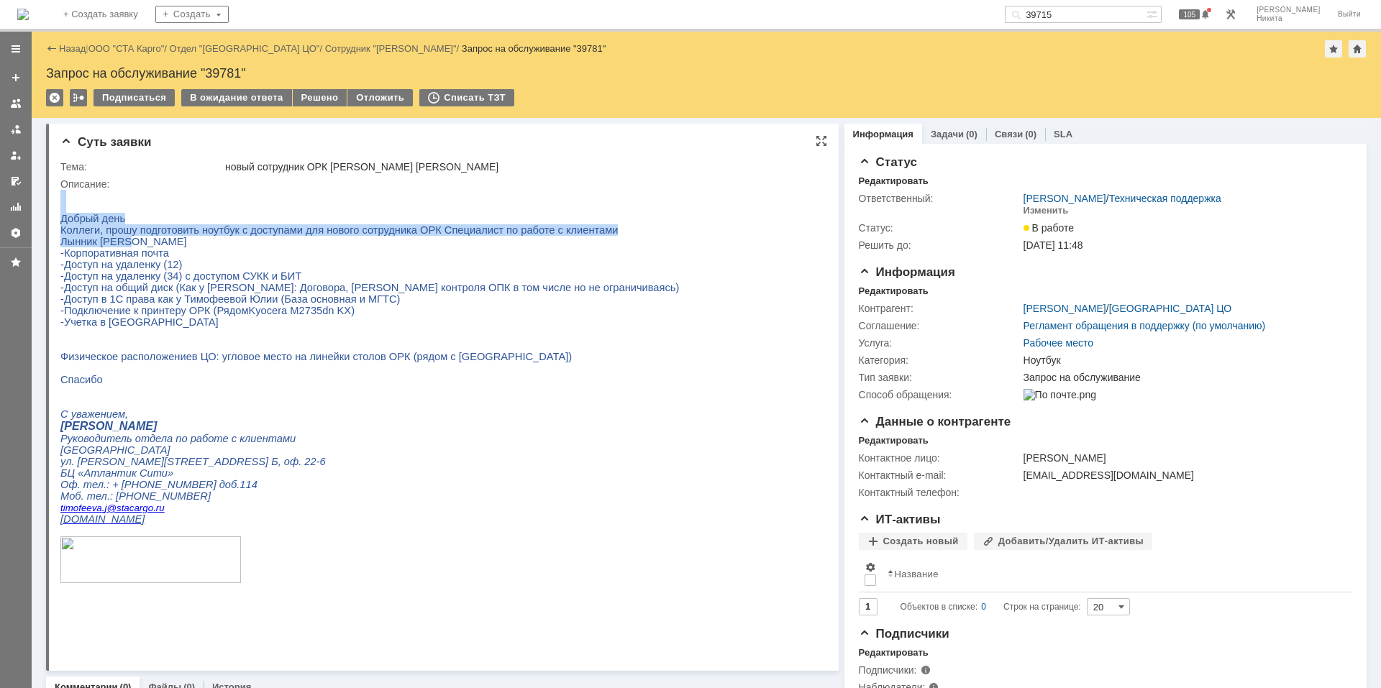
click at [61, 247] on span "[PERSON_NAME]" at bounding box center [123, 242] width 127 height 12
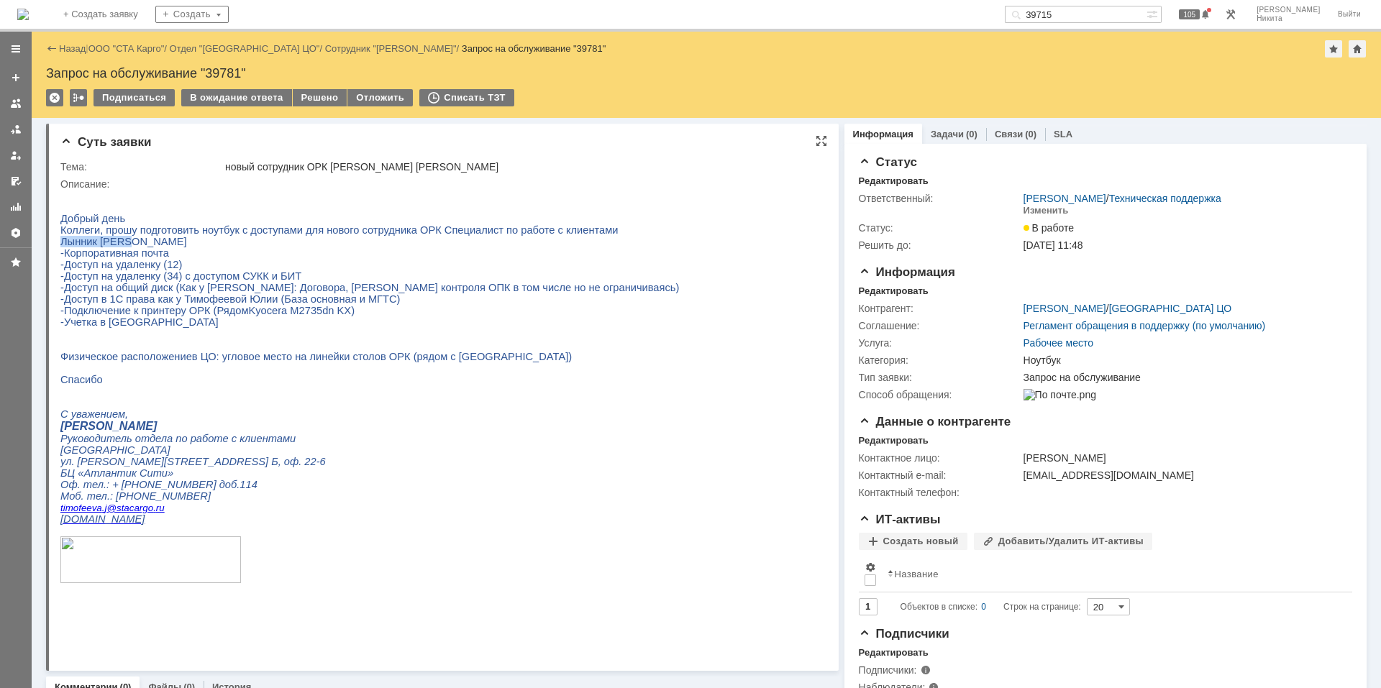
drag, startPoint x: 61, startPoint y: 250, endPoint x: 123, endPoint y: 251, distance: 61.9
click at [123, 247] on span "[PERSON_NAME]" at bounding box center [123, 242] width 127 height 12
copy span "[PERSON_NAME]"
click at [104, 246] on span "[PERSON_NAME]" at bounding box center [123, 242] width 127 height 12
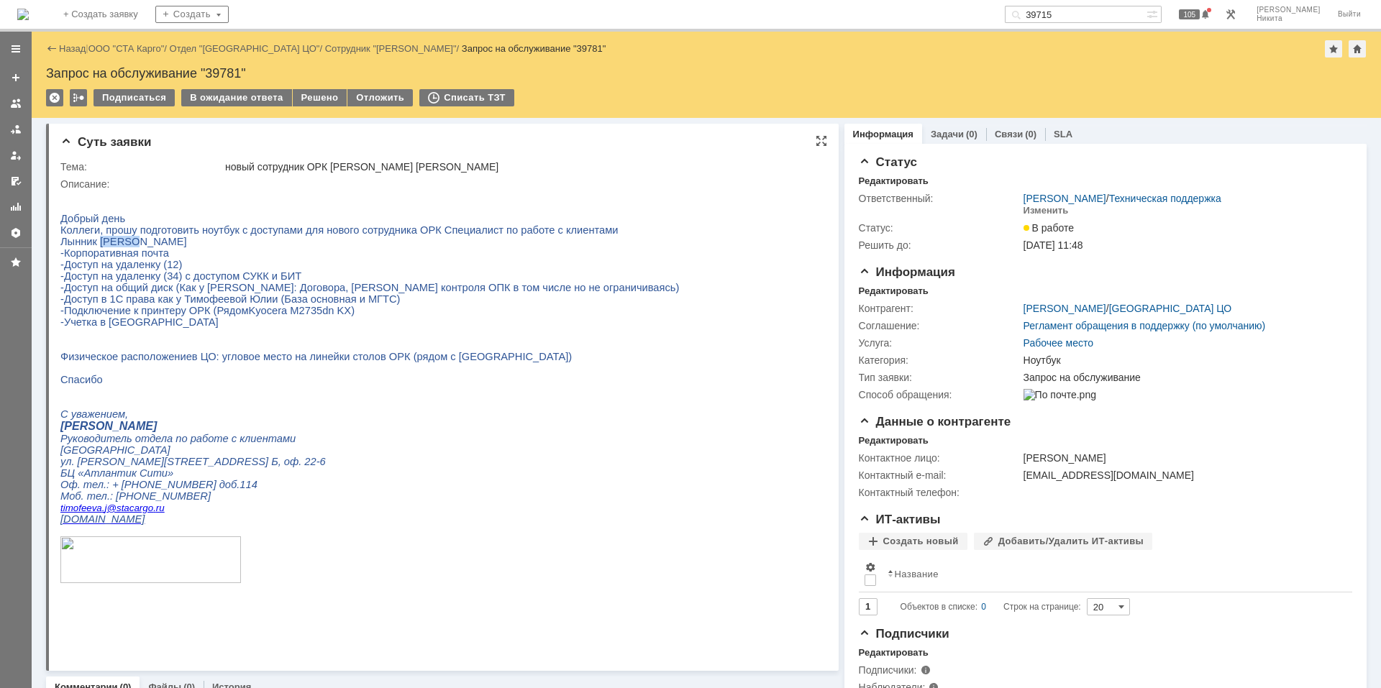
click at [104, 246] on span "[PERSON_NAME]" at bounding box center [123, 242] width 127 height 12
click at [384, 255] on p "-Корпоративная почта" at bounding box center [369, 253] width 619 height 12
drag, startPoint x: 412, startPoint y: 238, endPoint x: 568, endPoint y: 229, distance: 157.1
click at [568, 229] on span "Коллеги, прошу подготовить ноутбук с доступами для нового сотрудника ОРК Специа…" at bounding box center [339, 230] width 558 height 12
copy span "Специалист по работе с клиентами"
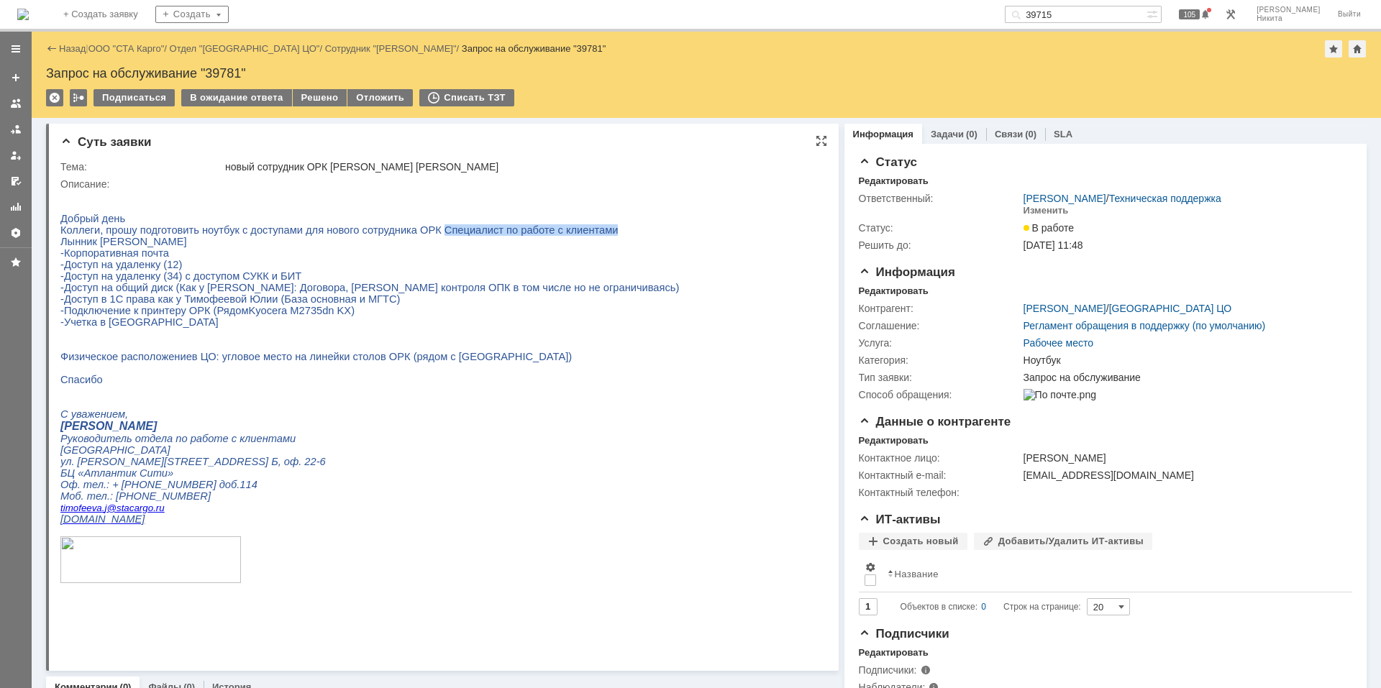
click at [63, 247] on span "[PERSON_NAME]" at bounding box center [123, 242] width 127 height 12
copy span "Лынник"
click at [63, 247] on span "[PERSON_NAME]" at bounding box center [123, 242] width 127 height 12
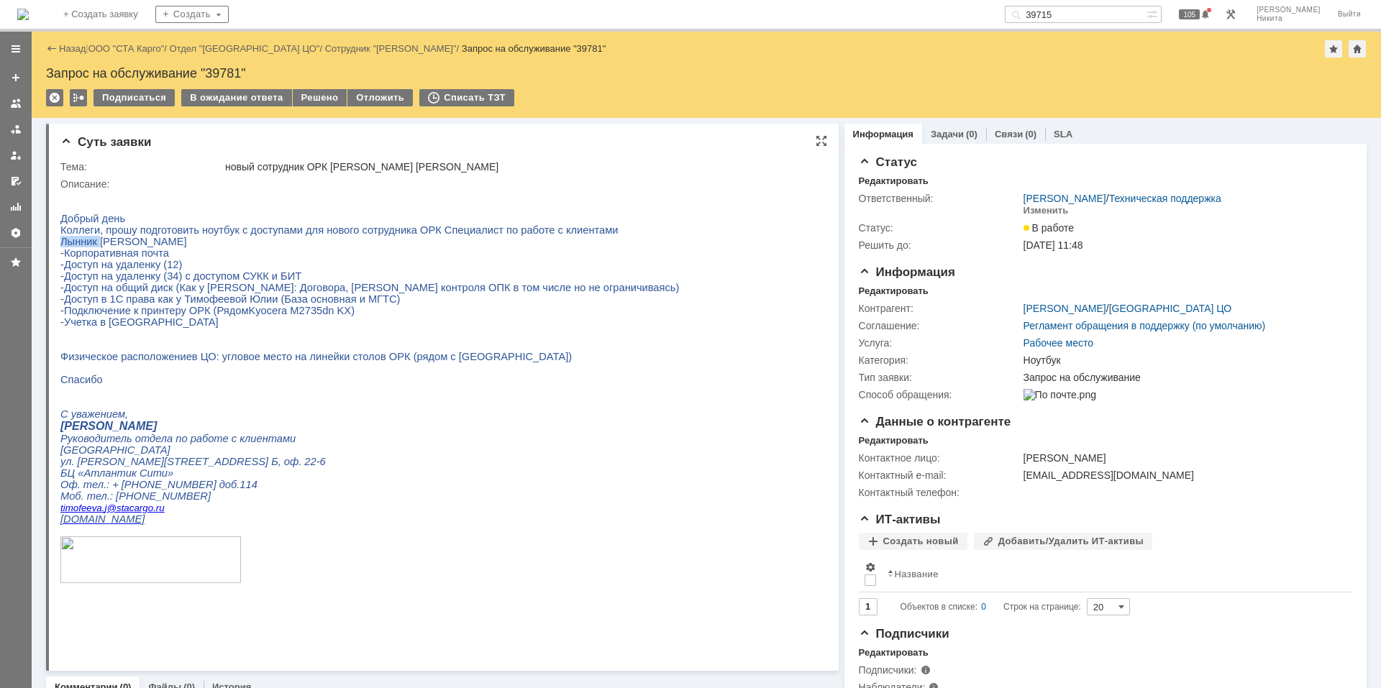
click at [63, 247] on span "[PERSON_NAME]" at bounding box center [123, 242] width 127 height 12
click at [1128, 15] on input "39715" at bounding box center [1076, 14] width 142 height 17
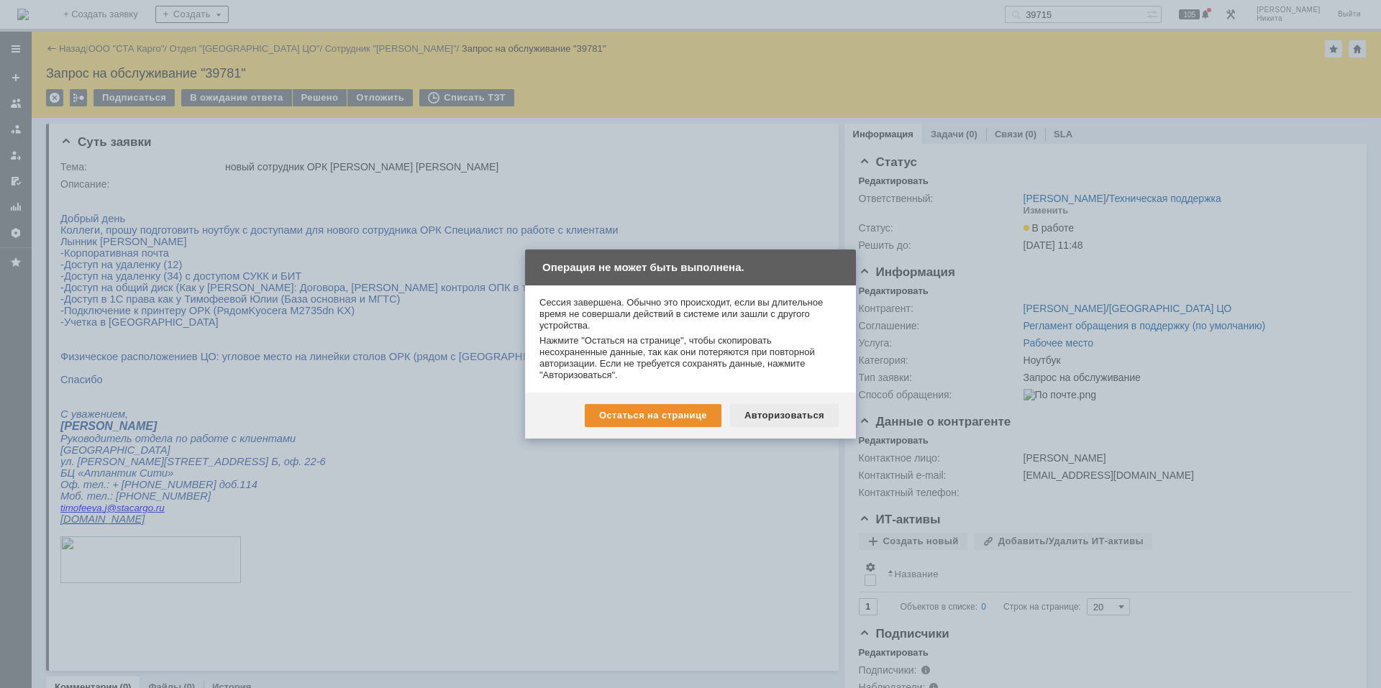
click at [740, 414] on div "Авторизоваться" at bounding box center [784, 415] width 109 height 23
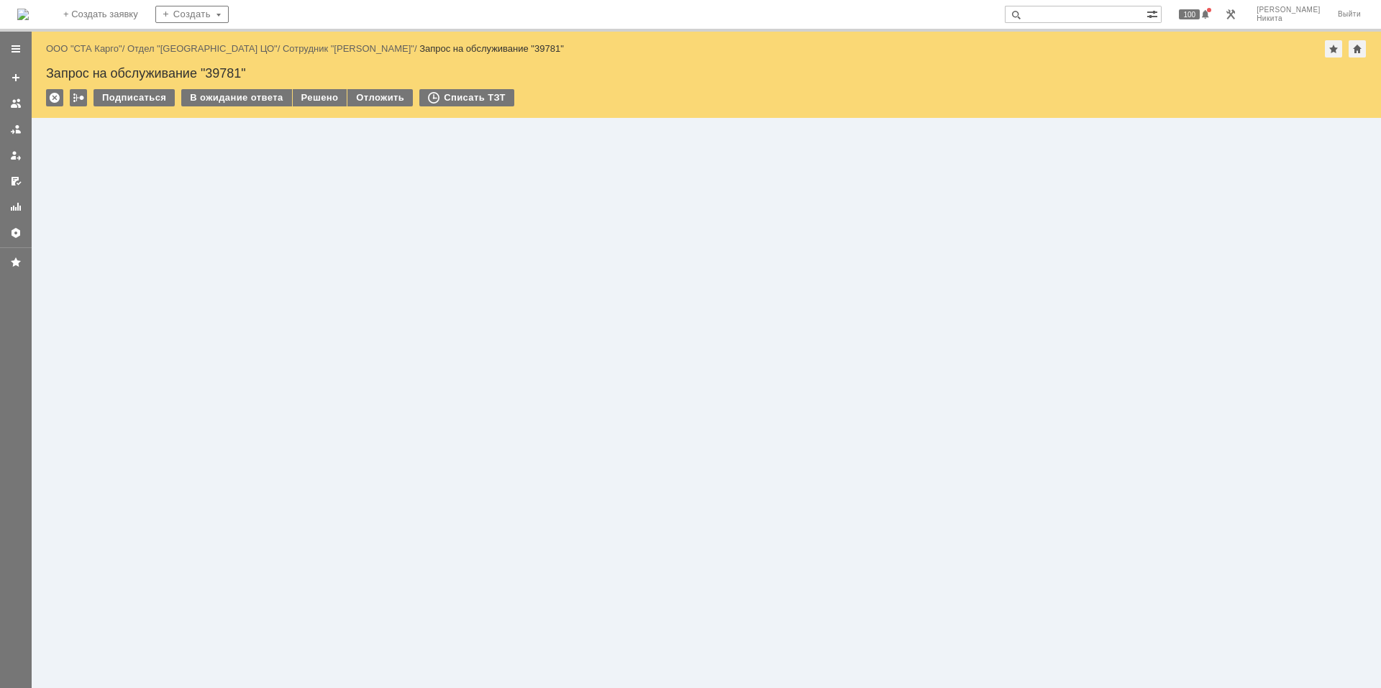
click at [1125, 11] on input "text" at bounding box center [1076, 14] width 142 height 17
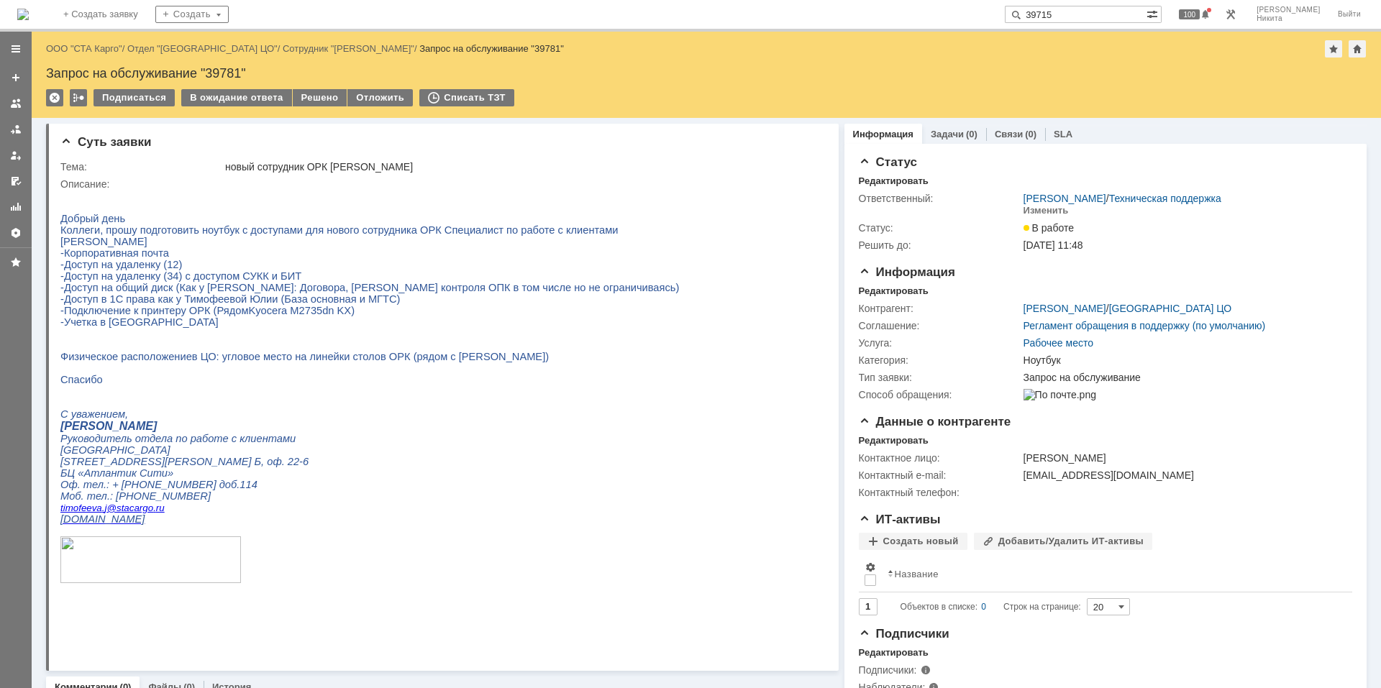
type input "39715"
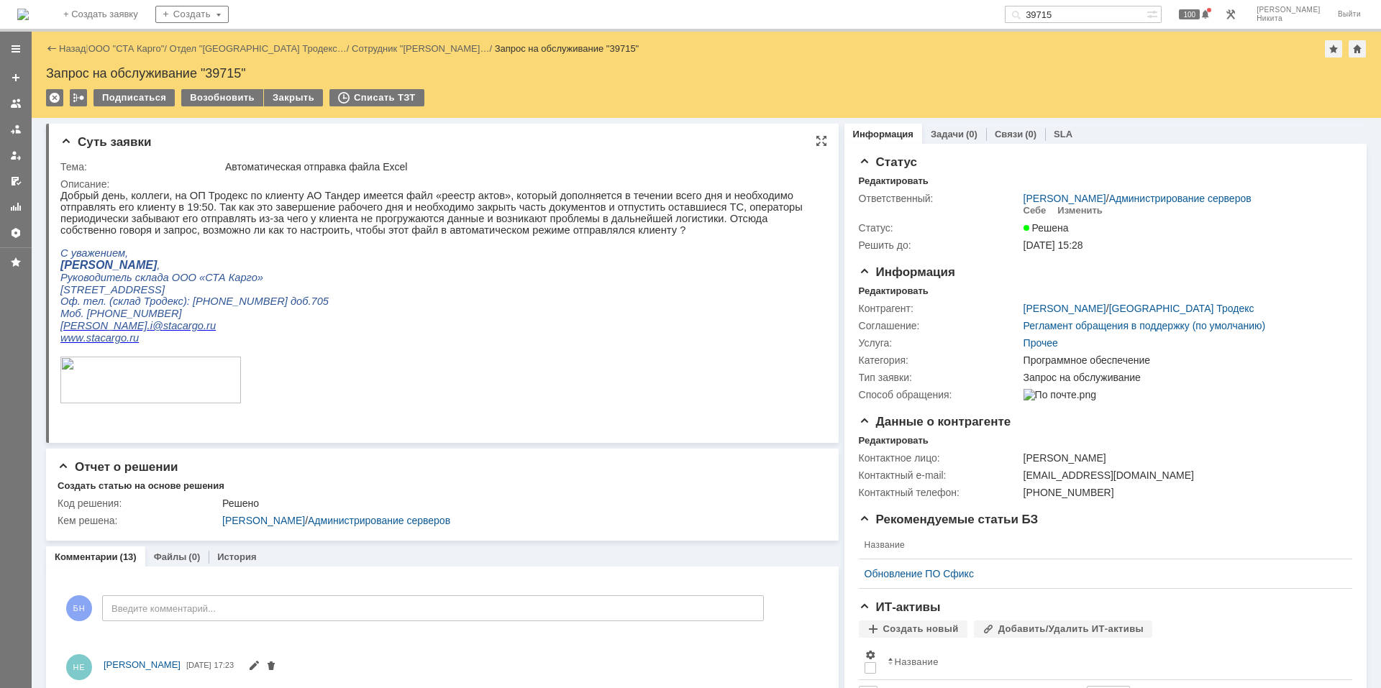
click at [441, 368] on p at bounding box center [436, 381] width 752 height 49
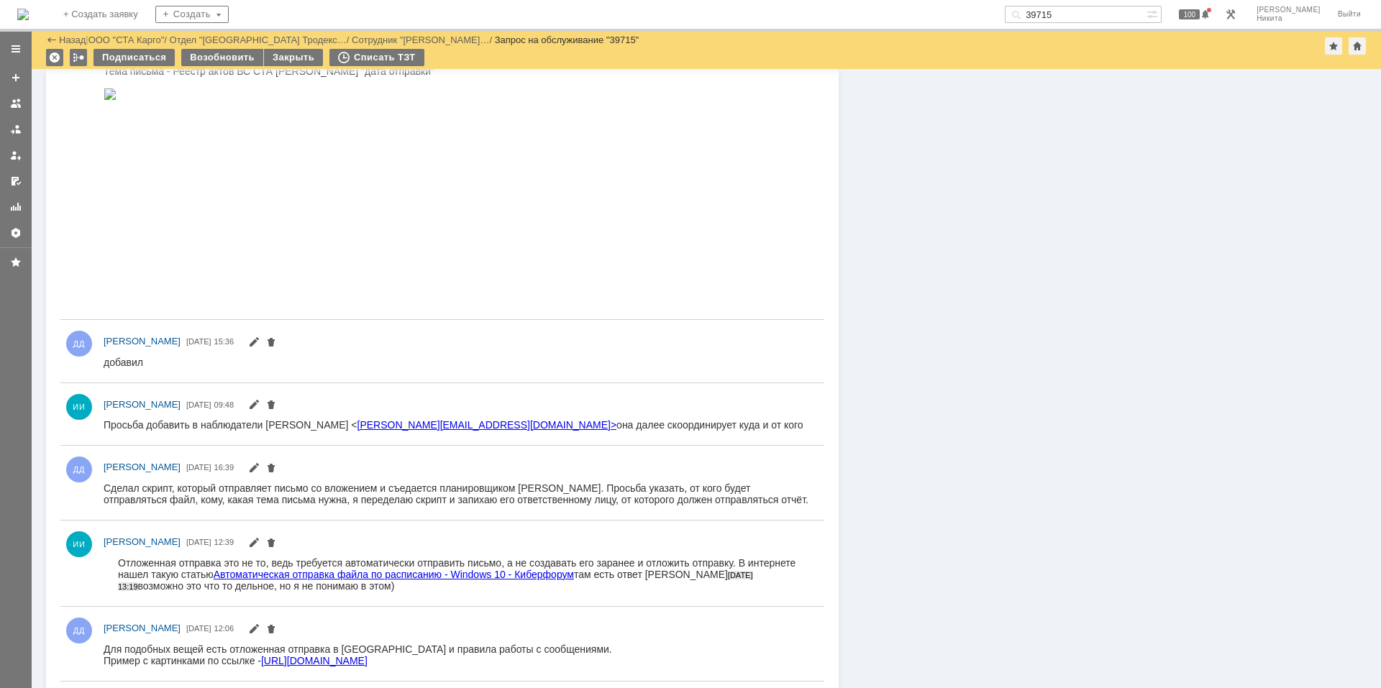
scroll to position [1134, 0]
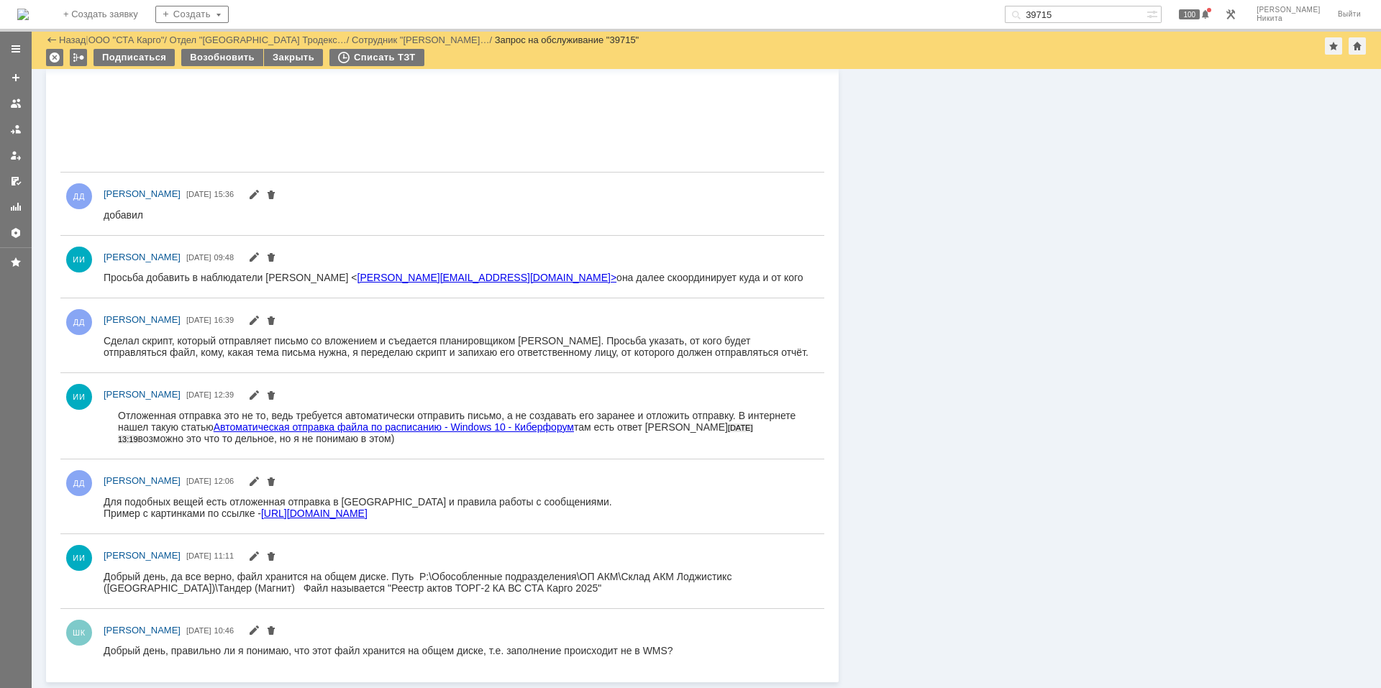
click at [432, 585] on div "Добрый день, да все верно, файл хранится на общем диске. Путь P:\Обособленные п…" at bounding box center [458, 582] width 708 height 23
drag, startPoint x: 432, startPoint y: 578, endPoint x: 767, endPoint y: 571, distance: 334.6
click at [767, 571] on div "Добрый день, да все верно, файл хранится на общем диске. Путь P:\Обособленные п…" at bounding box center [458, 582] width 708 height 23
copy div "Обособленные подразделения\ОП АКМ\Склад АКМ Лоджистикс ([GEOGRAPHIC_DATA])\"
click at [29, 20] on img at bounding box center [23, 15] width 12 height 12
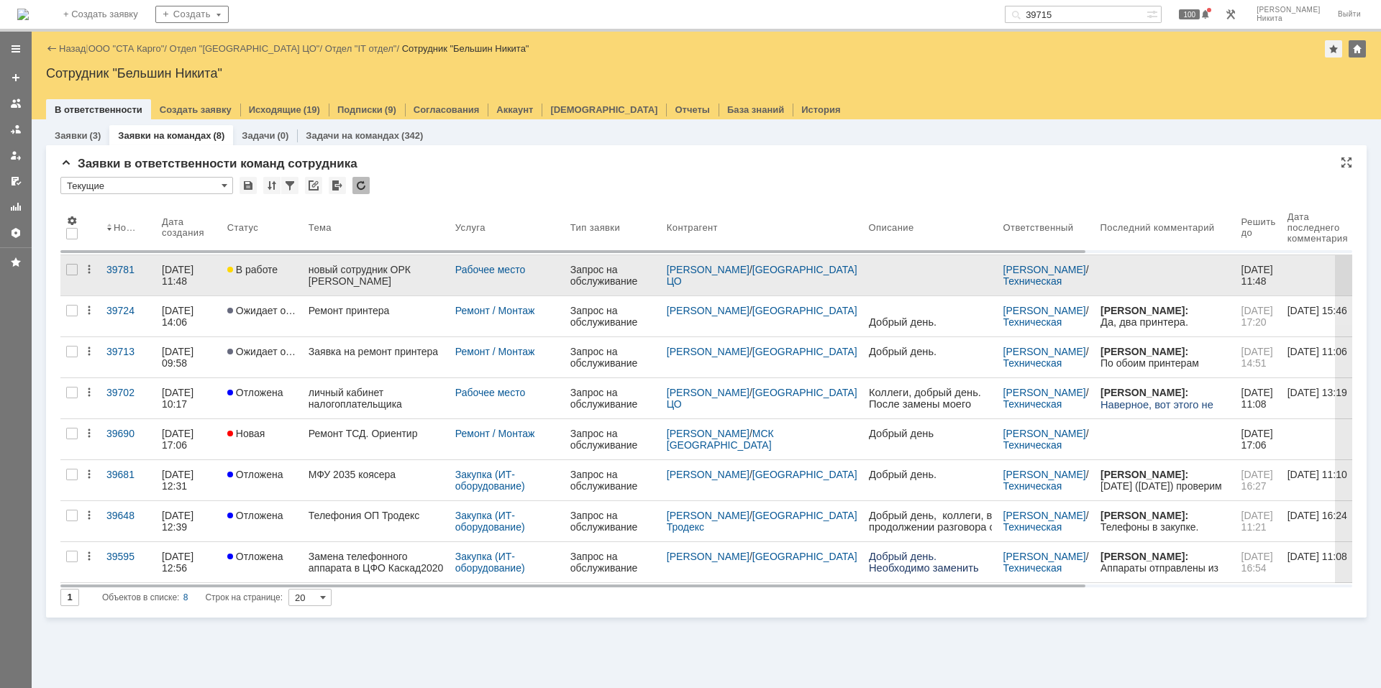
click at [335, 286] on div "новый сотрудник ОРК [PERSON_NAME]" at bounding box center [376, 275] width 135 height 23
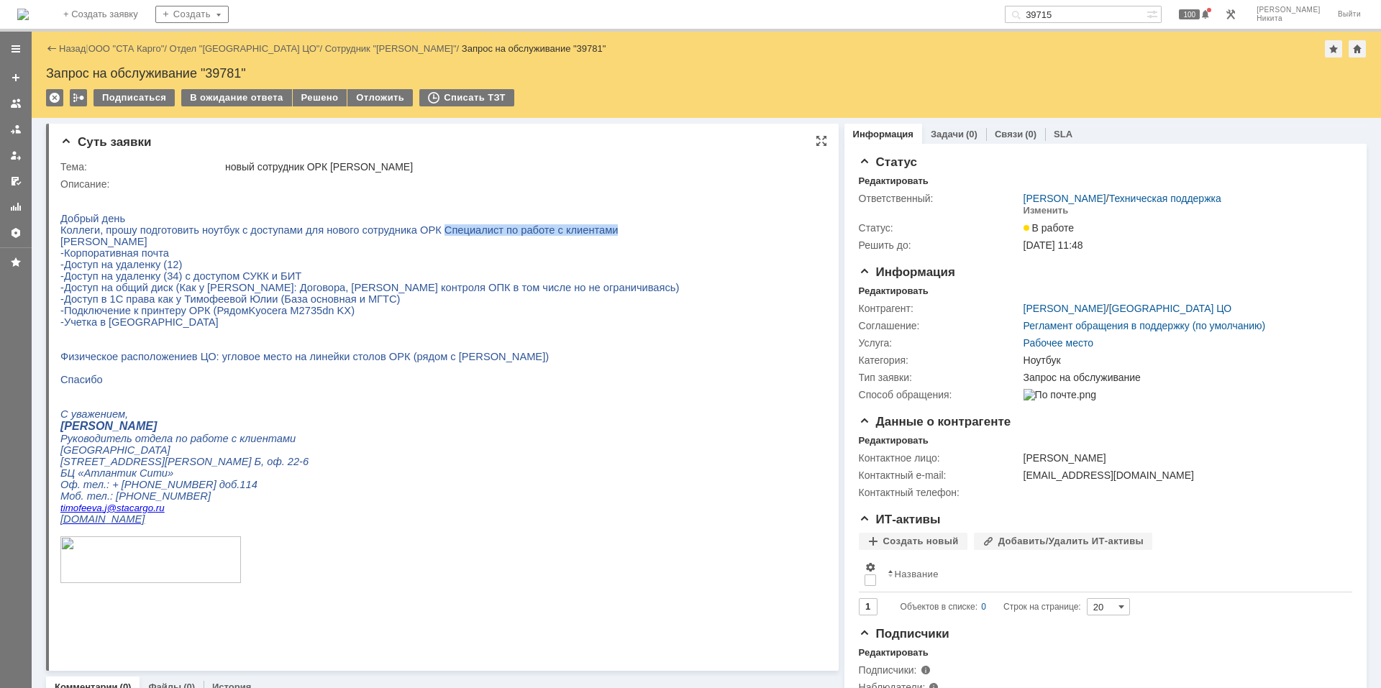
drag, startPoint x: 410, startPoint y: 235, endPoint x: 568, endPoint y: 236, distance: 157.6
click at [568, 236] on span "Коллеги, прошу подготовить ноутбук с доступами для нового сотрудника ОРК Специа…" at bounding box center [339, 230] width 558 height 12
copy span "Специалист по работе с клиентами"
click at [452, 221] on p "Добрый день" at bounding box center [369, 219] width 619 height 12
click at [477, 247] on p "[PERSON_NAME]" at bounding box center [369, 242] width 619 height 12
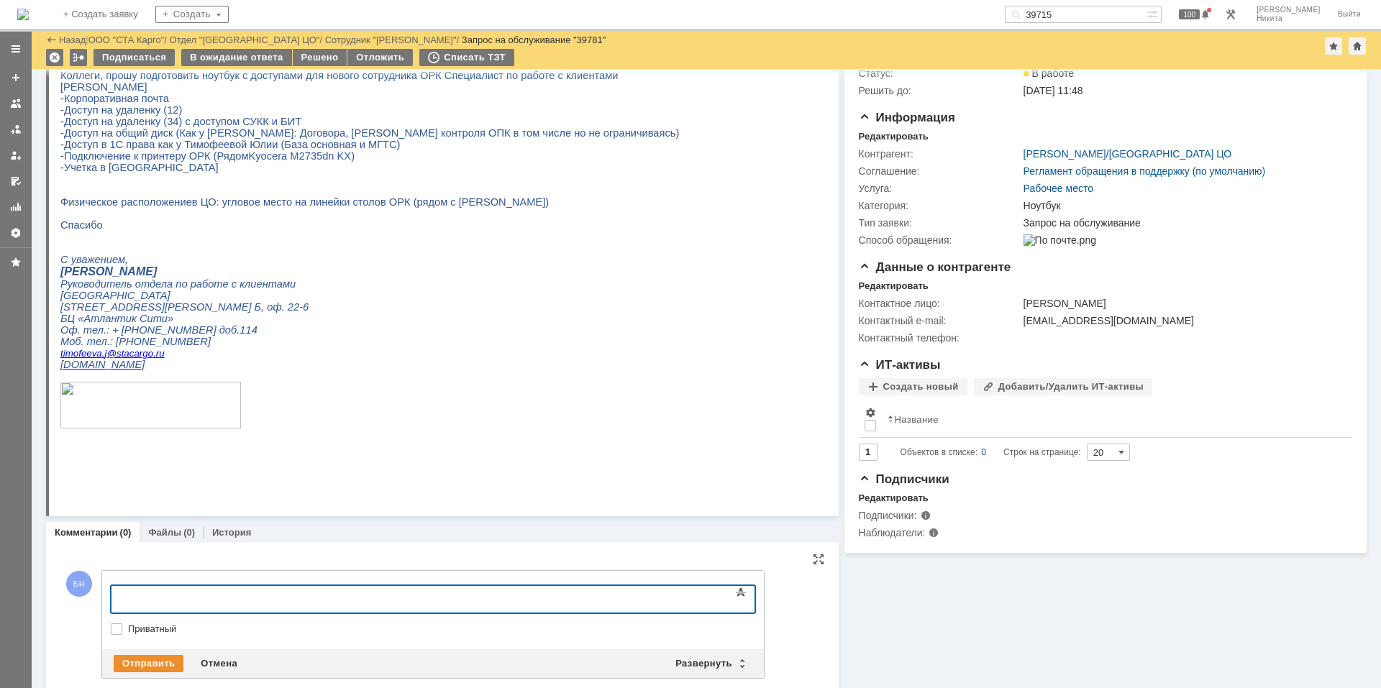
scroll to position [130, 0]
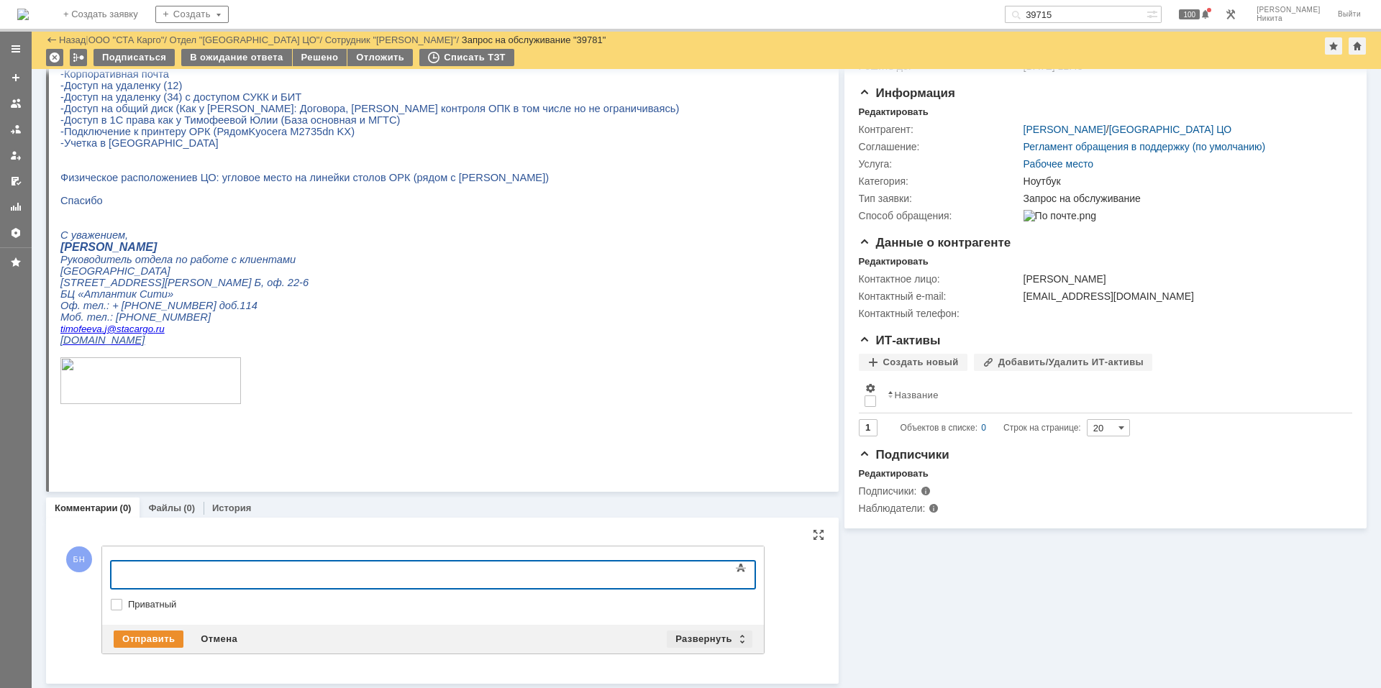
click at [724, 633] on div "Развернуть" at bounding box center [710, 639] width 86 height 17
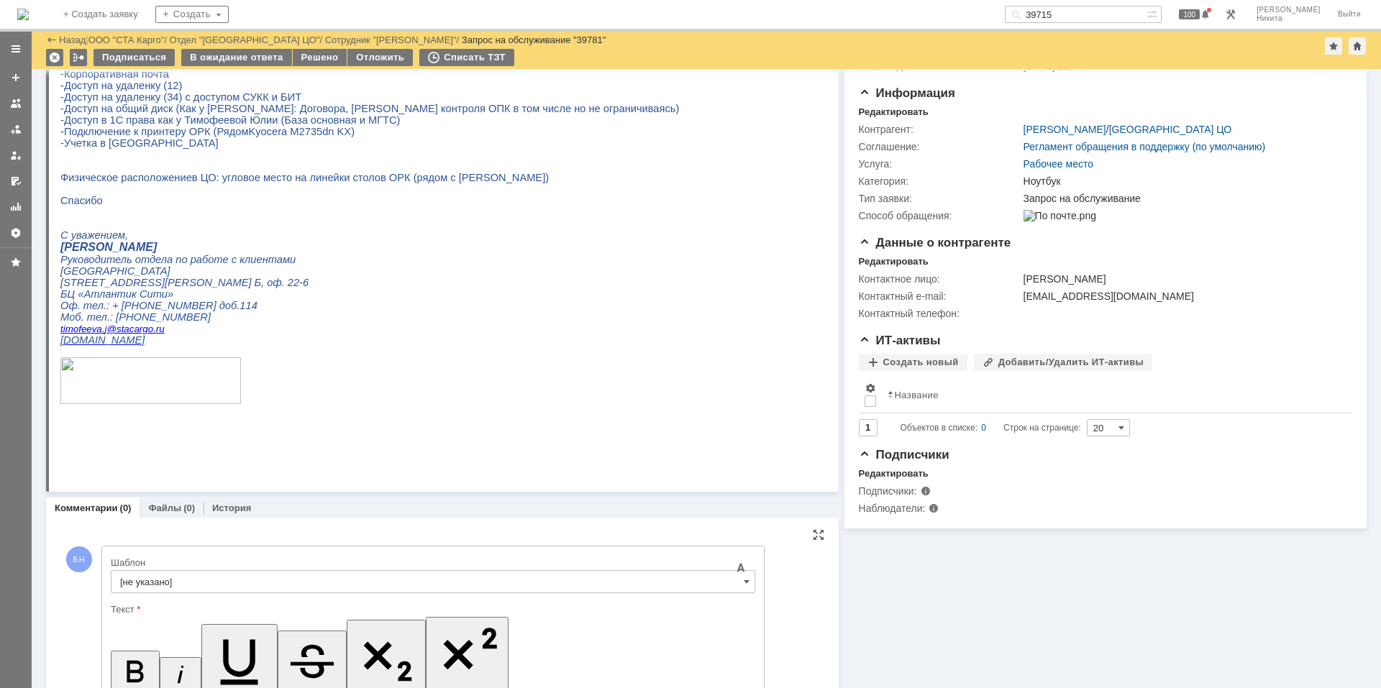
scroll to position [0, 0]
click at [209, 581] on input "[не указано]" at bounding box center [433, 582] width 645 height 23
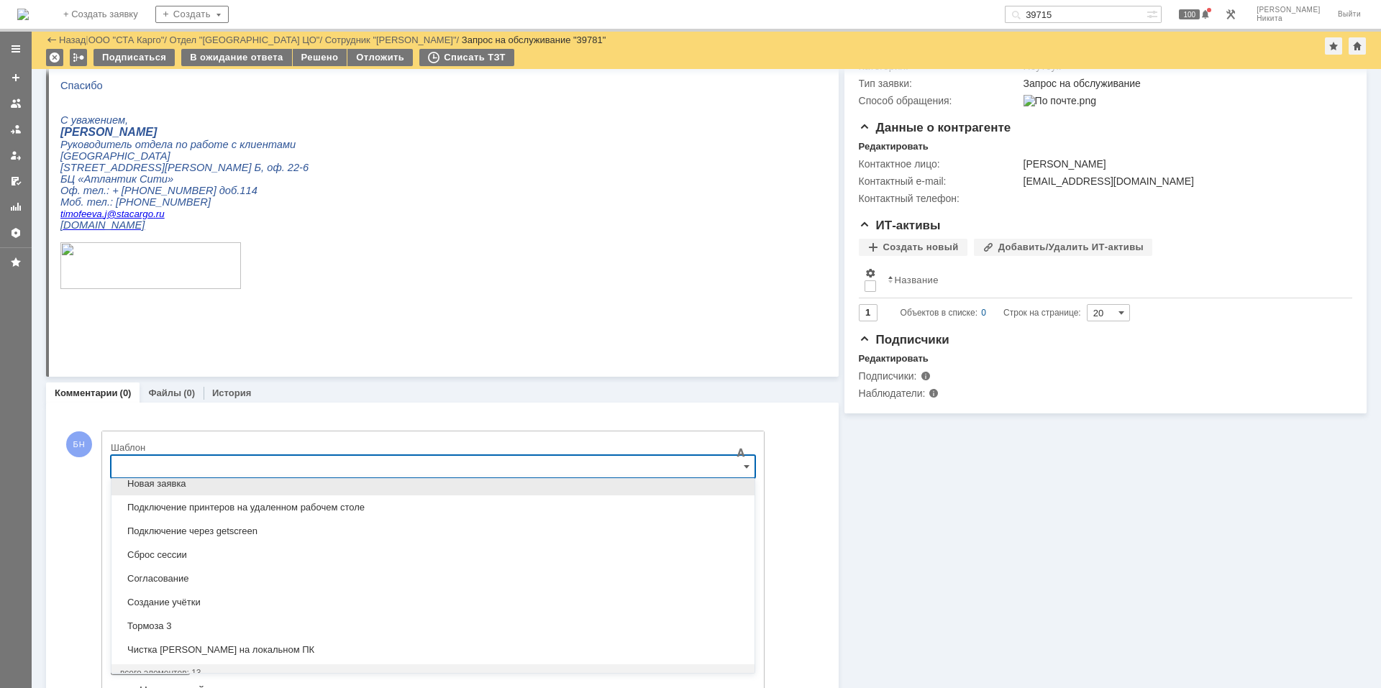
scroll to position [161, 0]
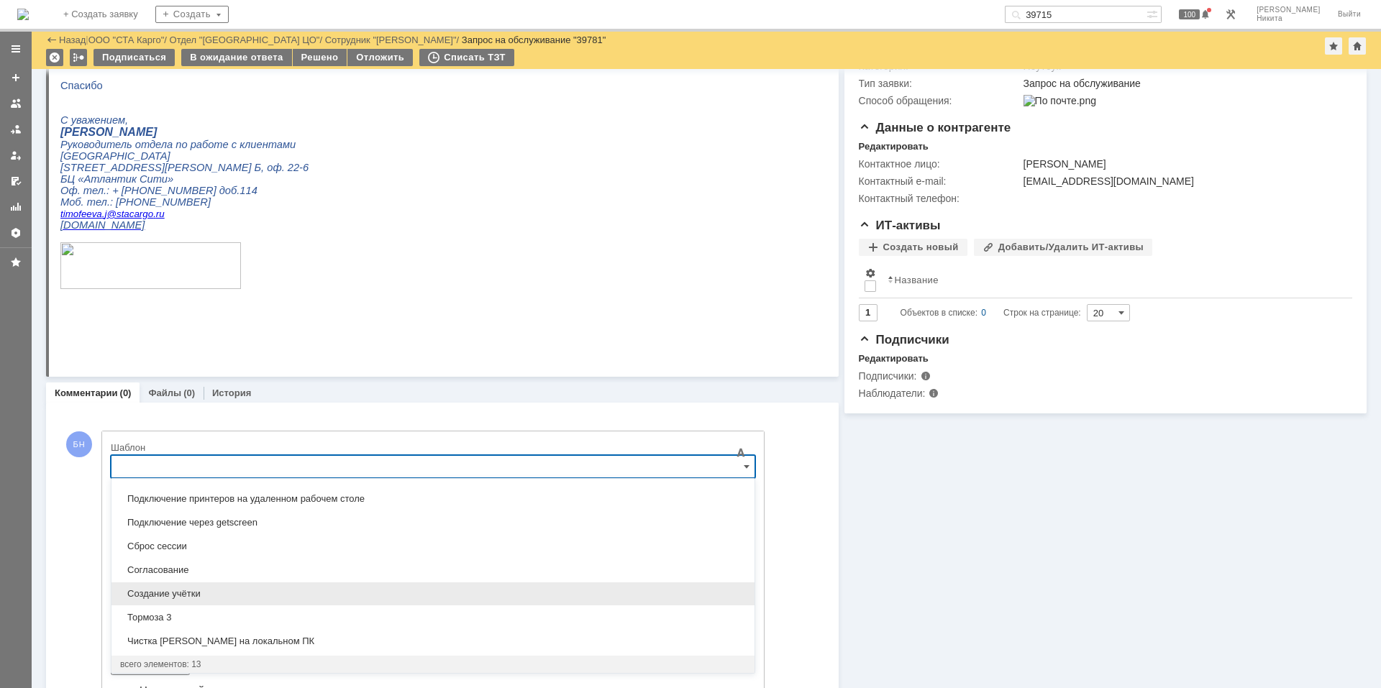
click at [214, 583] on div "Создание учётки" at bounding box center [433, 594] width 643 height 23
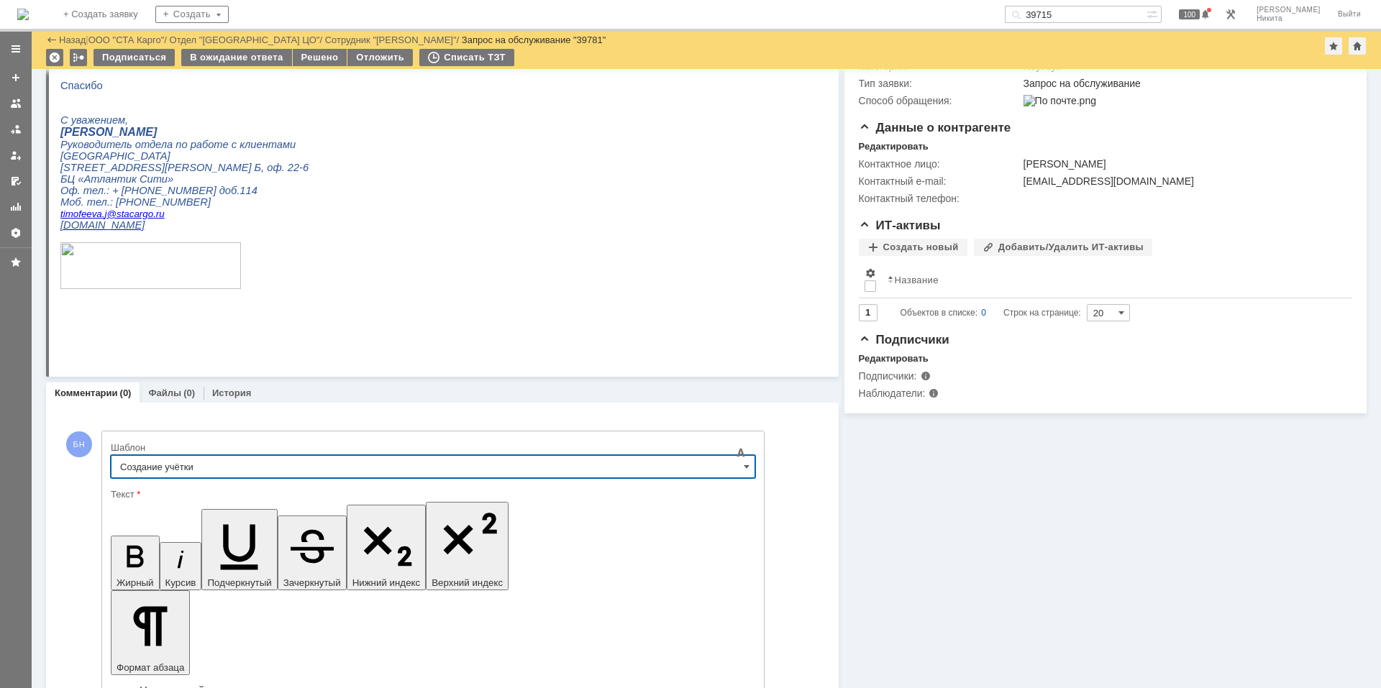
type input "Создание учётки"
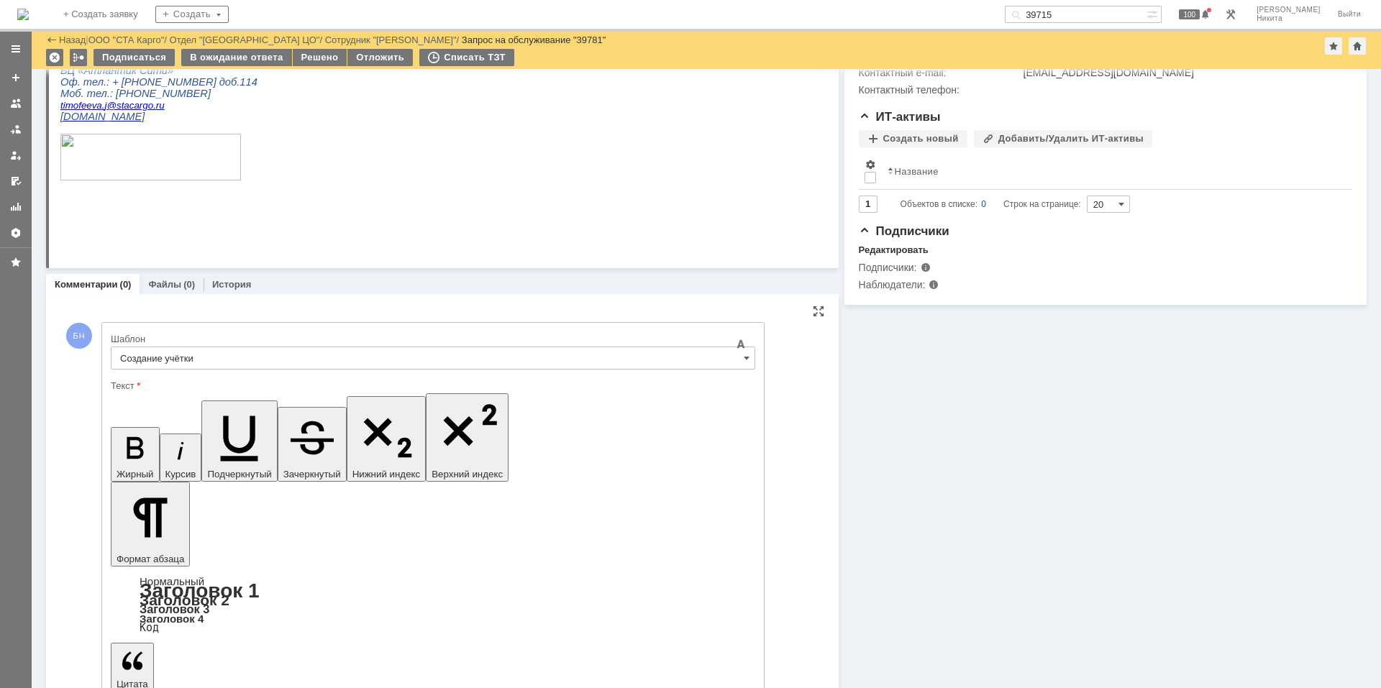
scroll to position [416, 0]
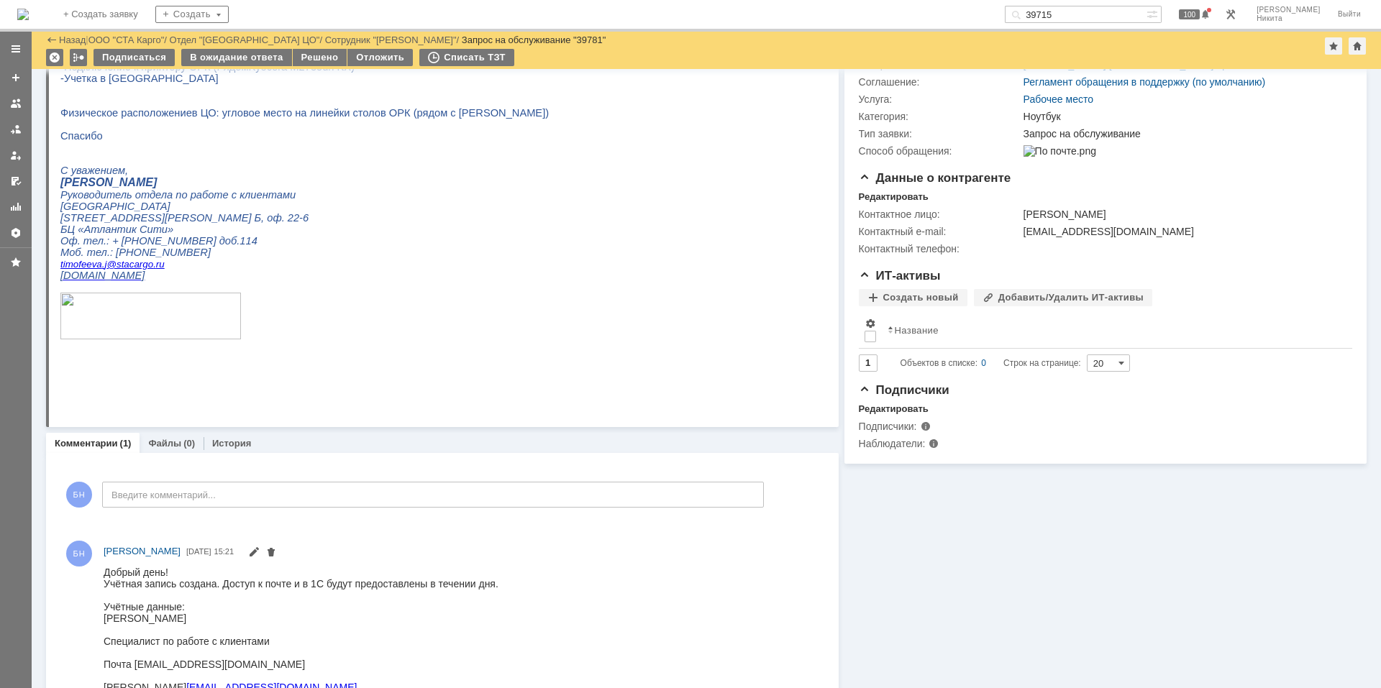
scroll to position [0, 0]
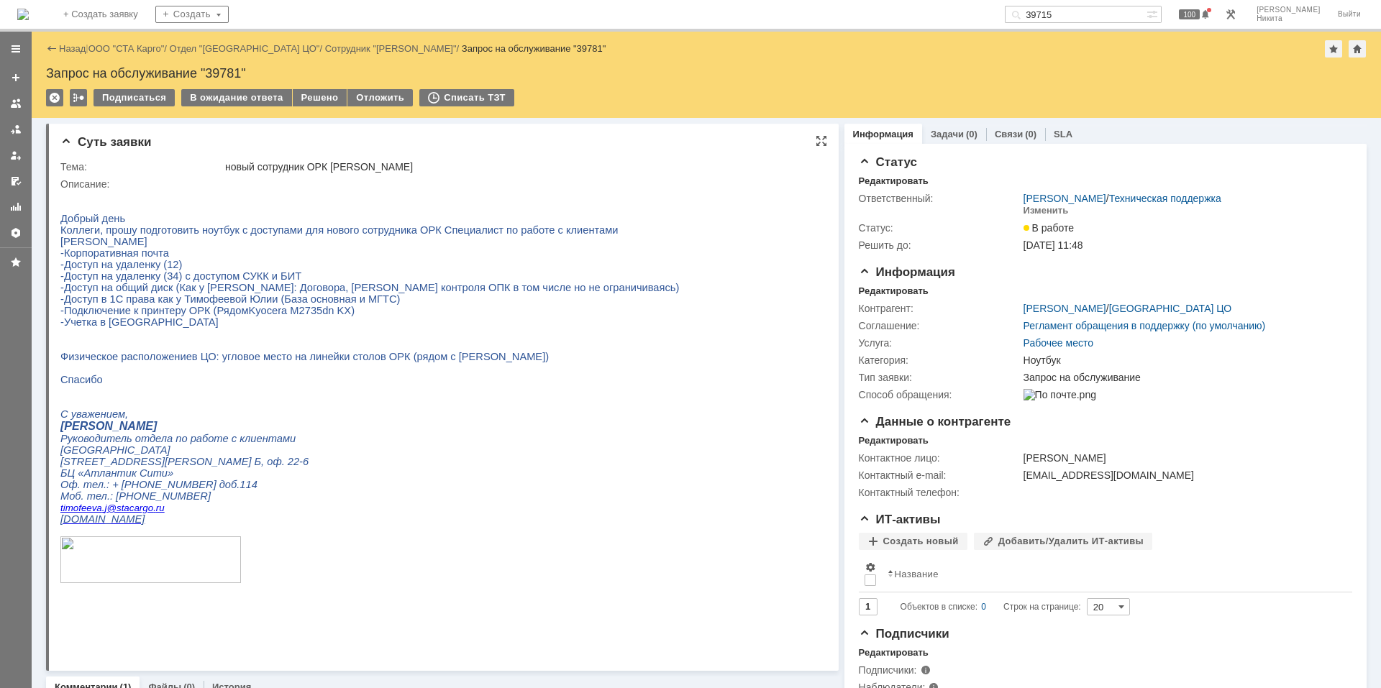
click at [121, 268] on span "-Доступ на удаленку (12)" at bounding box center [121, 265] width 122 height 12
click at [122, 270] on span "-Доступ на удаленку (12)" at bounding box center [121, 265] width 122 height 12
click at [225, 67] on div "Запрос на обслуживание "39781"" at bounding box center [706, 73] width 1321 height 14
copy div "39781"
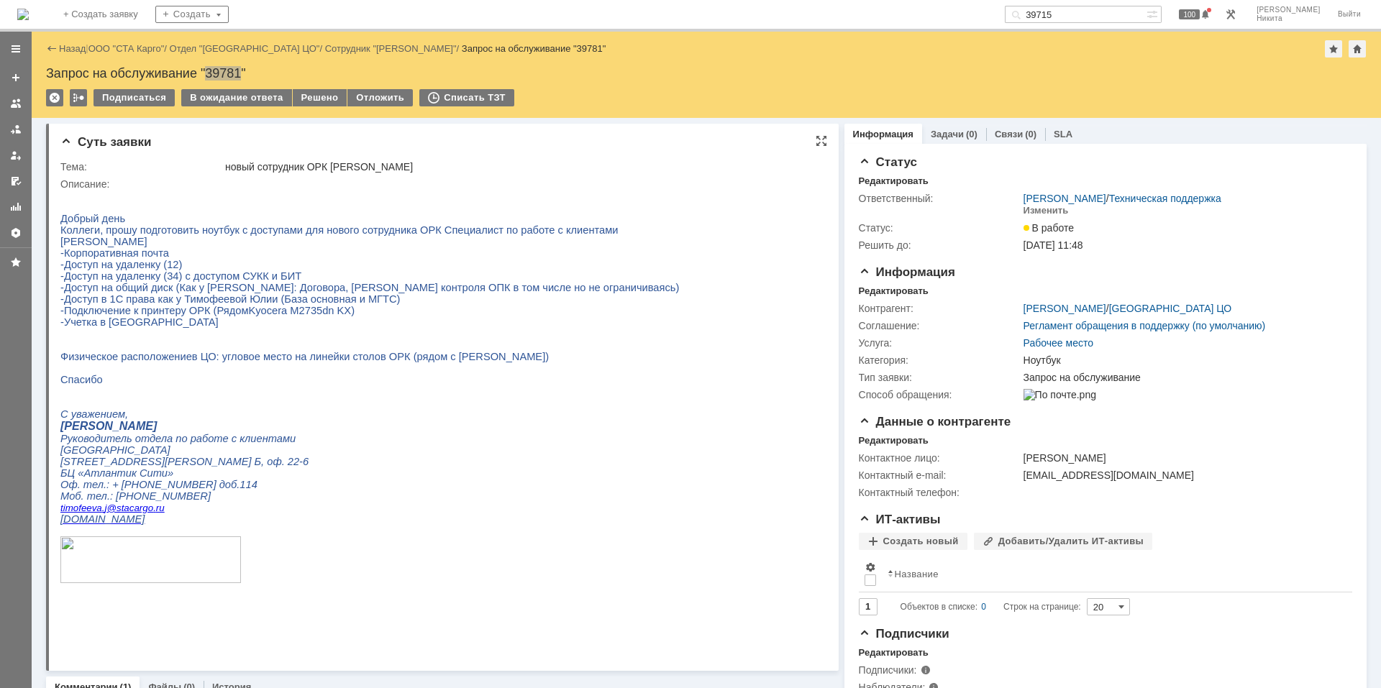
click at [265, 282] on span "-Доступ на удаленку (34) с доступом СУКК и БИТ" at bounding box center [180, 277] width 241 height 12
click at [493, 386] on p "Спасибо" at bounding box center [369, 380] width 619 height 12
click at [29, 9] on img at bounding box center [23, 15] width 12 height 12
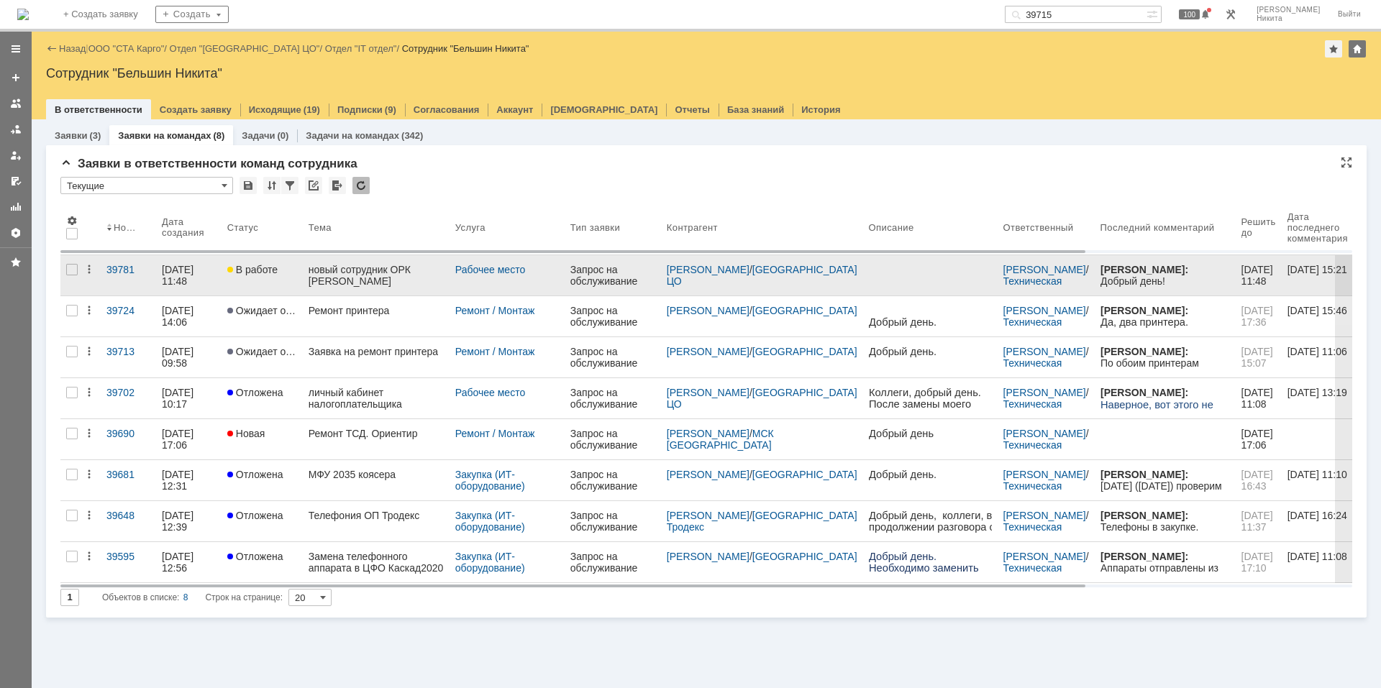
click at [368, 273] on div "новый сотрудник ОРК [PERSON_NAME]" at bounding box center [376, 275] width 135 height 23
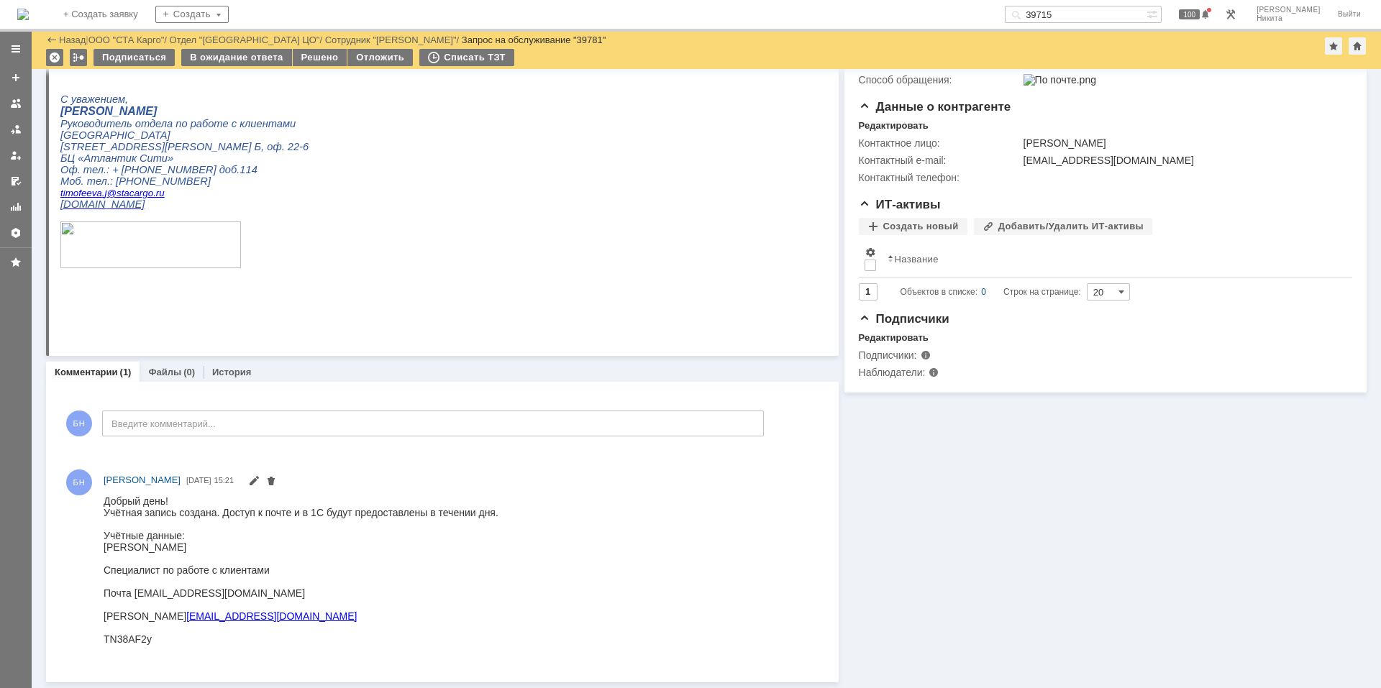
scroll to position [267, 0]
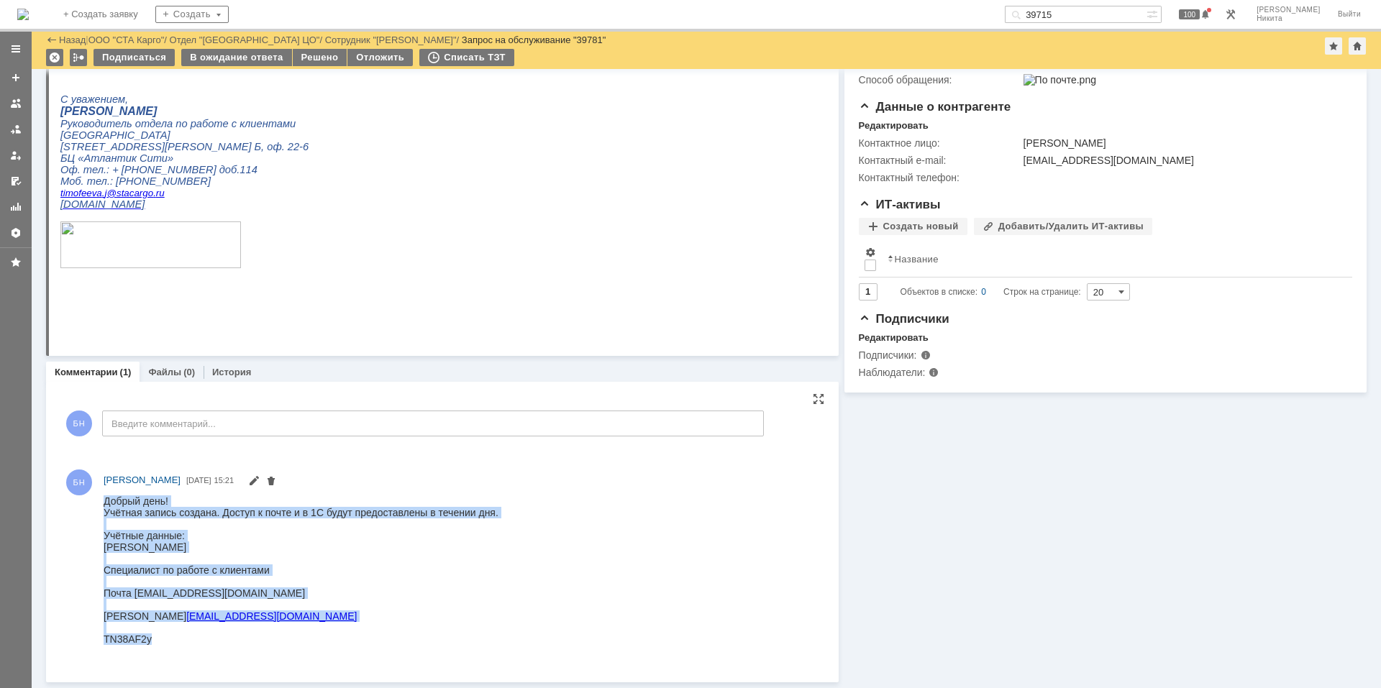
drag, startPoint x: 104, startPoint y: 499, endPoint x: 204, endPoint y: 641, distance: 174.0
click at [204, 641] on div "Добрый день! Учётная запись создана. Доступ к почте и в 1С будут предоставлены …" at bounding box center [301, 575] width 395 height 161
click at [204, 641] on div "TN38AF2y" at bounding box center [301, 639] width 395 height 12
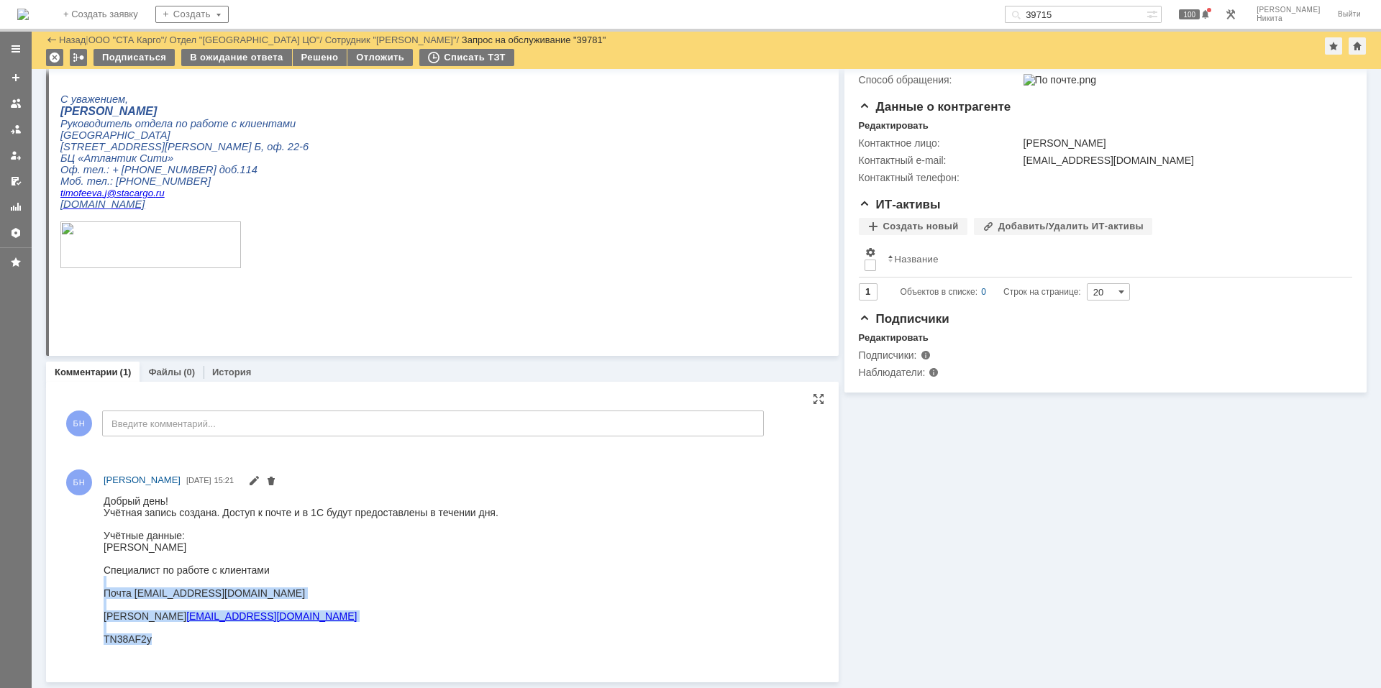
drag, startPoint x: 187, startPoint y: 642, endPoint x: 111, endPoint y: 584, distance: 95.5
click at [111, 584] on div "Добрый день! Учётная запись создана. Доступ к почте и в 1С будут предоставлены …" at bounding box center [301, 575] width 395 height 161
copy div "Почта [EMAIL_ADDRESS][DOMAIN_NAME] Логин [EMAIL_ADDRESS][DOMAIN_NAME] TN38AF2y"
click at [221, 545] on div "[PERSON_NAME]" at bounding box center [301, 547] width 395 height 12
drag, startPoint x: 205, startPoint y: 997, endPoint x: 304, endPoint y: 651, distance: 359.8
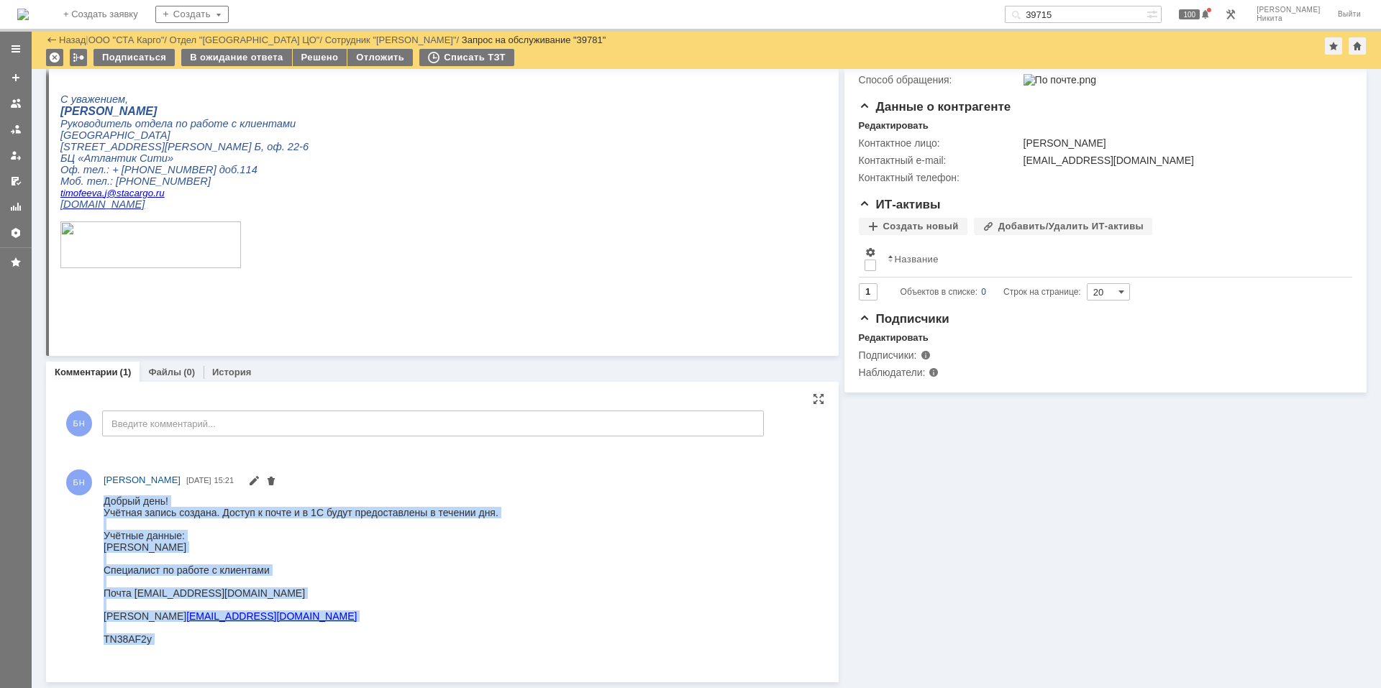
drag, startPoint x: 265, startPoint y: 653, endPoint x: 204, endPoint y: 973, distance: 325.9
click at [104, 495] on html "Добрый день! Учётная запись создана. Доступ к почте и в 1С будут предоставлены …" at bounding box center [458, 575] width 708 height 161
copy div "Добрый день! Учётная запись создана. Доступ к почте и в 1С будут предоставлены …"
click at [406, 547] on div "[PERSON_NAME]" at bounding box center [301, 547] width 395 height 12
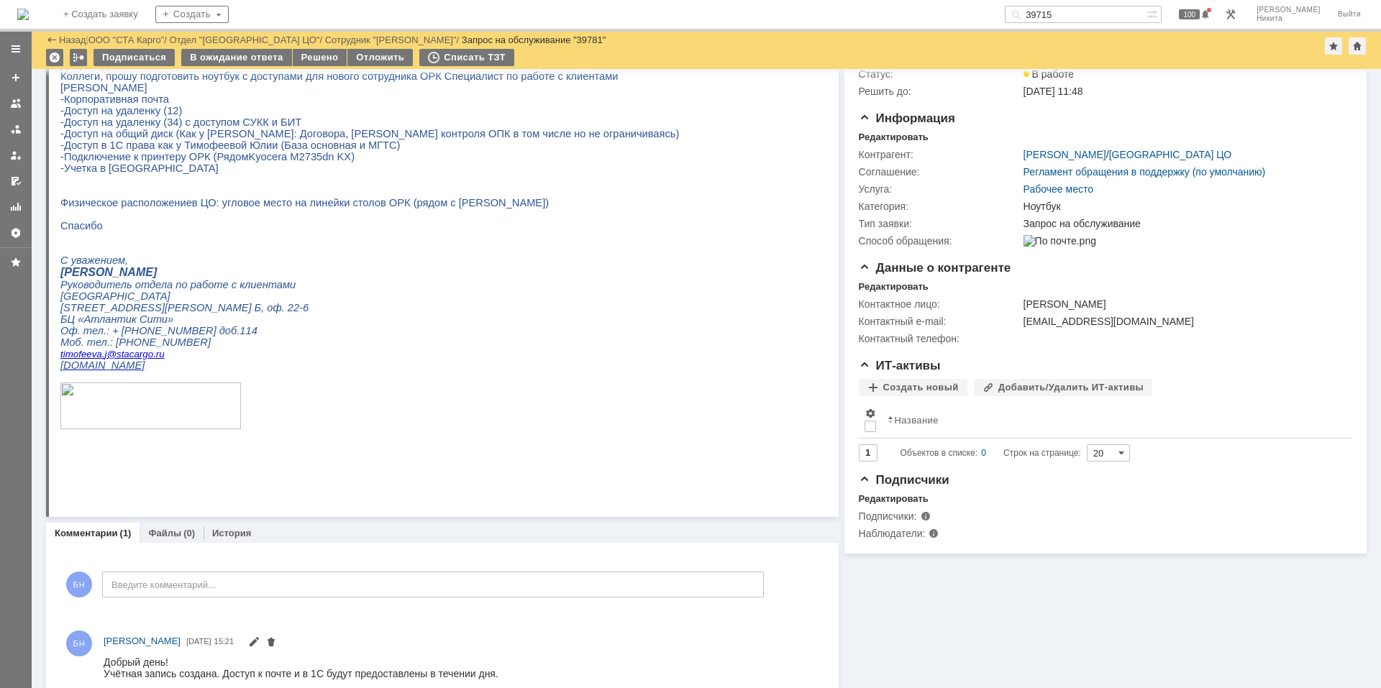
scroll to position [0, 0]
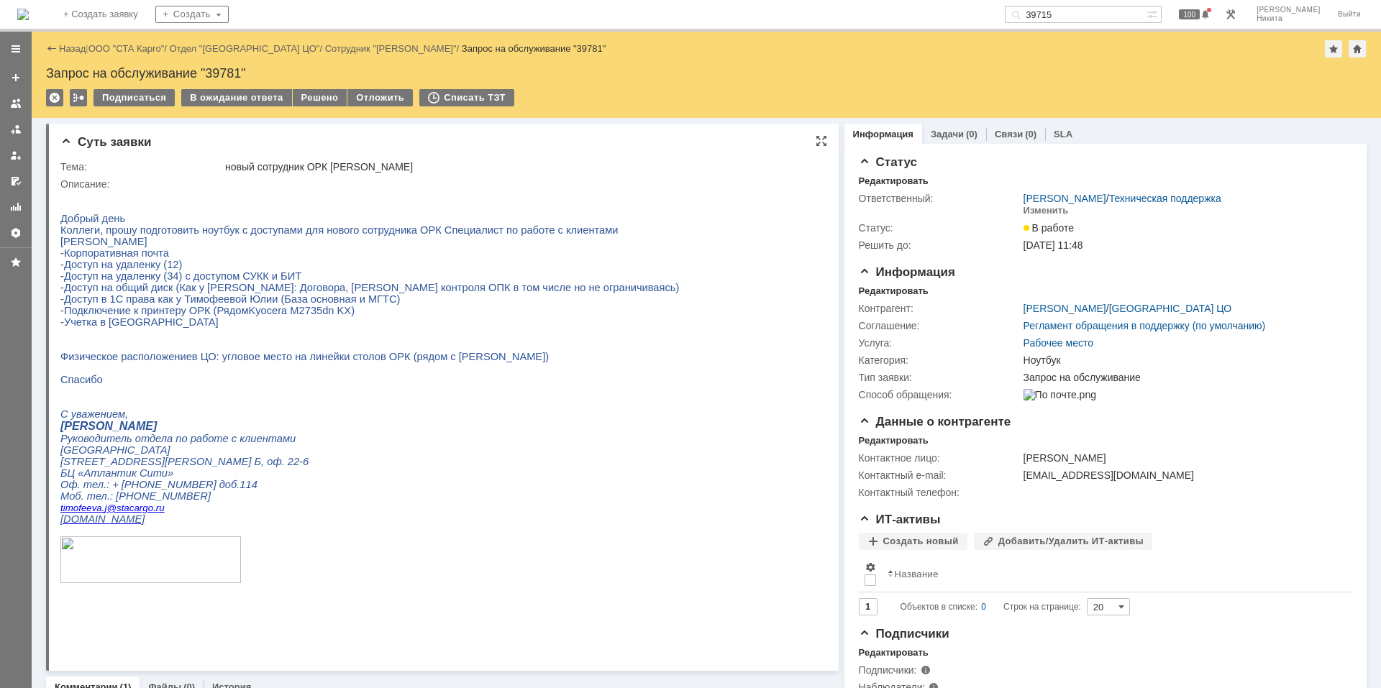
click at [495, 374] on p at bounding box center [369, 369] width 619 height 12
click at [266, 305] on span "-Доступ в 1С права как у Тимофеевой Юлии (База основная и МГТС)" at bounding box center [230, 300] width 340 height 12
click at [258, 305] on span "-Доступ в 1С права как у Тимофеевой Юлии (База основная и МГТС)" at bounding box center [230, 300] width 340 height 12
click at [217, 317] on span "-Подключение к принтеру ОРК (Рядом" at bounding box center [154, 311] width 188 height 12
